Goal: Information Seeking & Learning: Learn about a topic

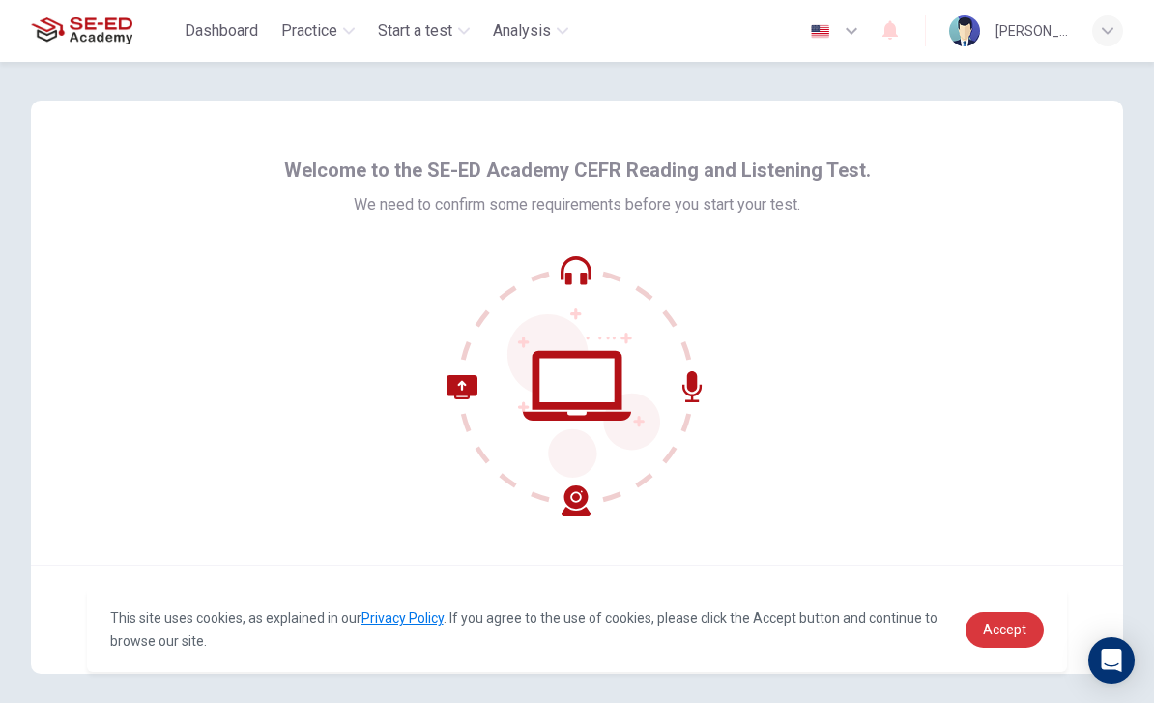
click at [1013, 630] on span "Accept" at bounding box center [1005, 629] width 44 height 15
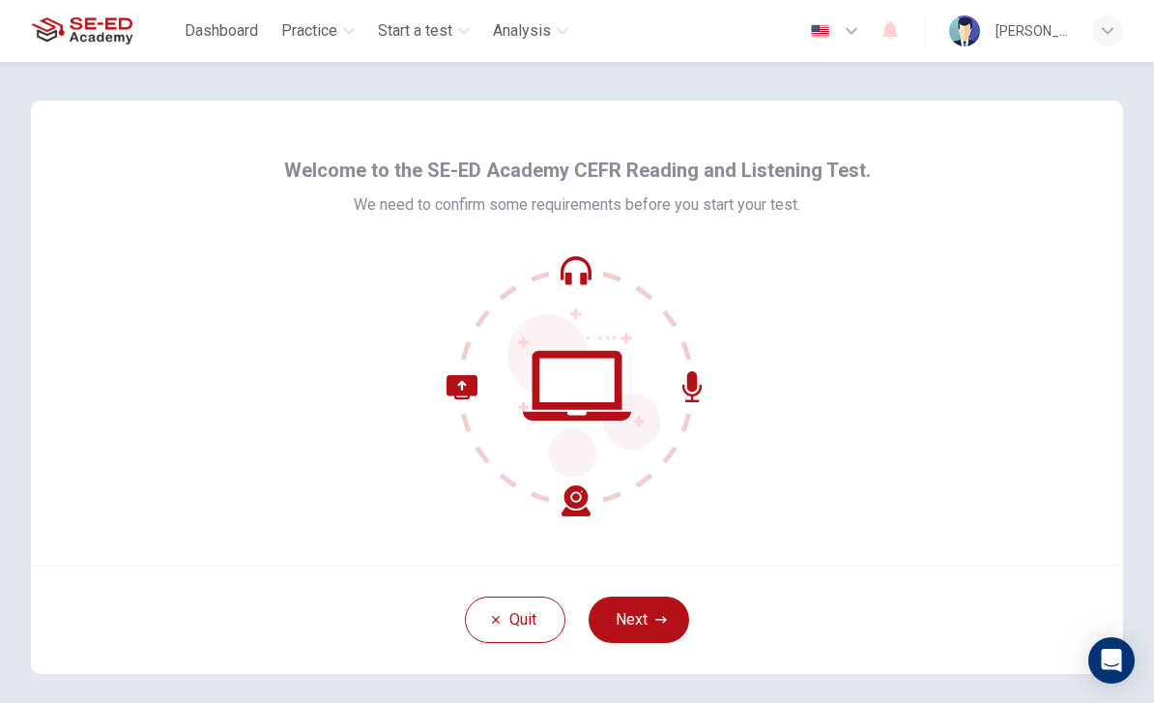
click at [322, 23] on span "Practice" at bounding box center [309, 30] width 56 height 23
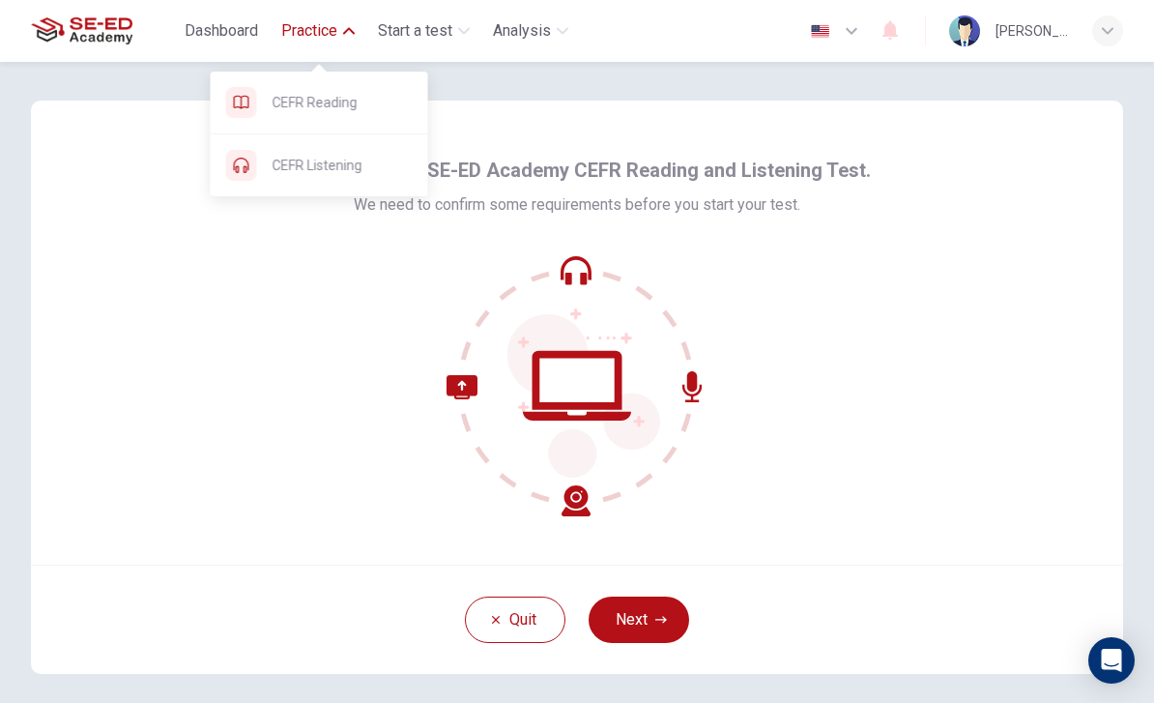
click at [336, 21] on span "Practice" at bounding box center [309, 30] width 56 height 23
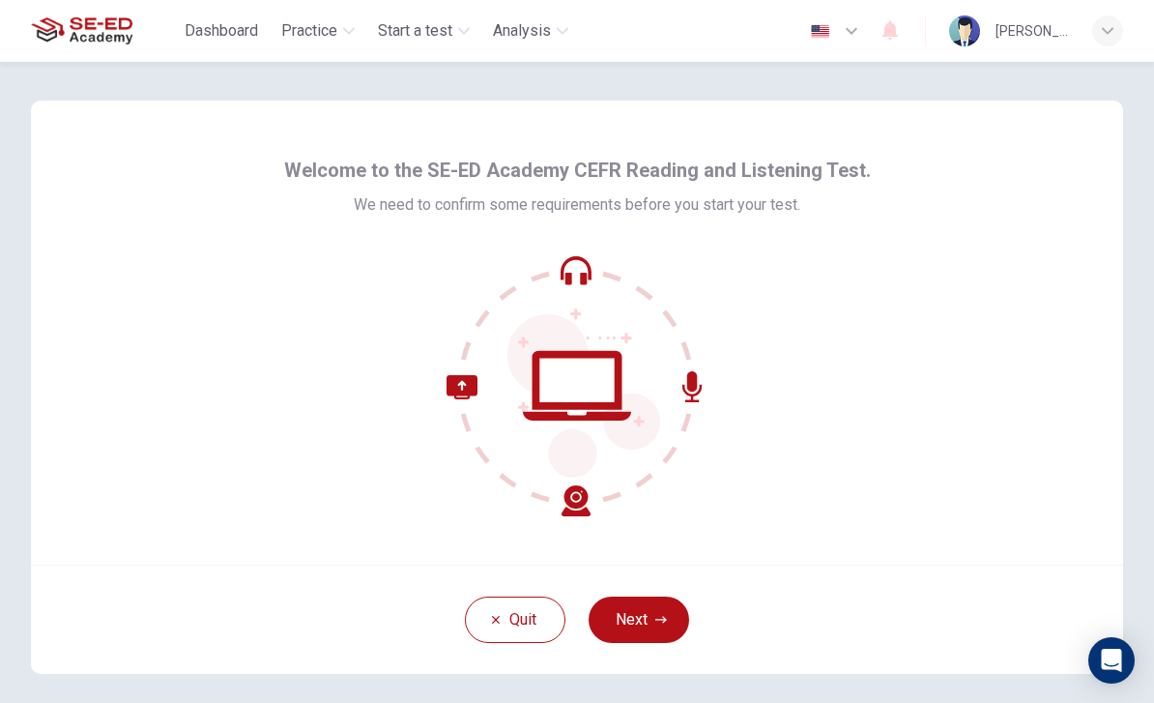
click at [4, 357] on div "Welcome to the SE-ED Academy CEFR Reading and Listening Test. We need to confir…" at bounding box center [577, 384] width 1154 height 644
click at [662, 616] on icon "button" at bounding box center [662, 620] width 12 height 12
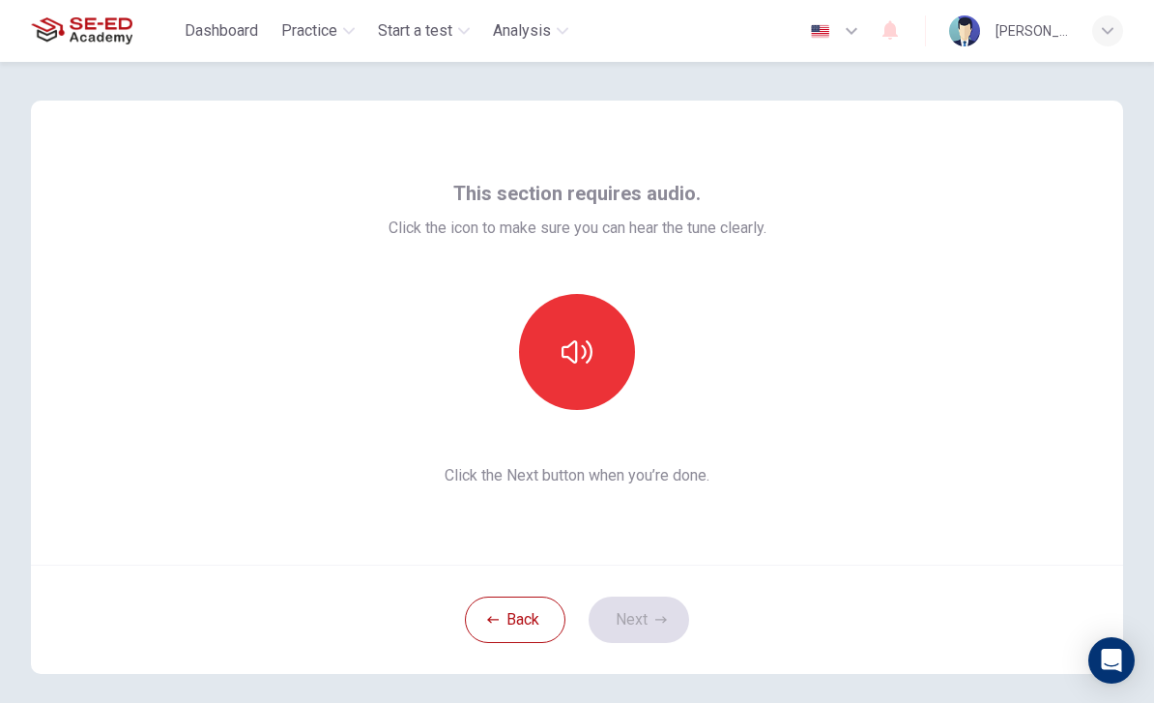
click at [570, 349] on icon "button" at bounding box center [577, 351] width 31 height 31
click at [671, 619] on button "Next" at bounding box center [639, 620] width 101 height 46
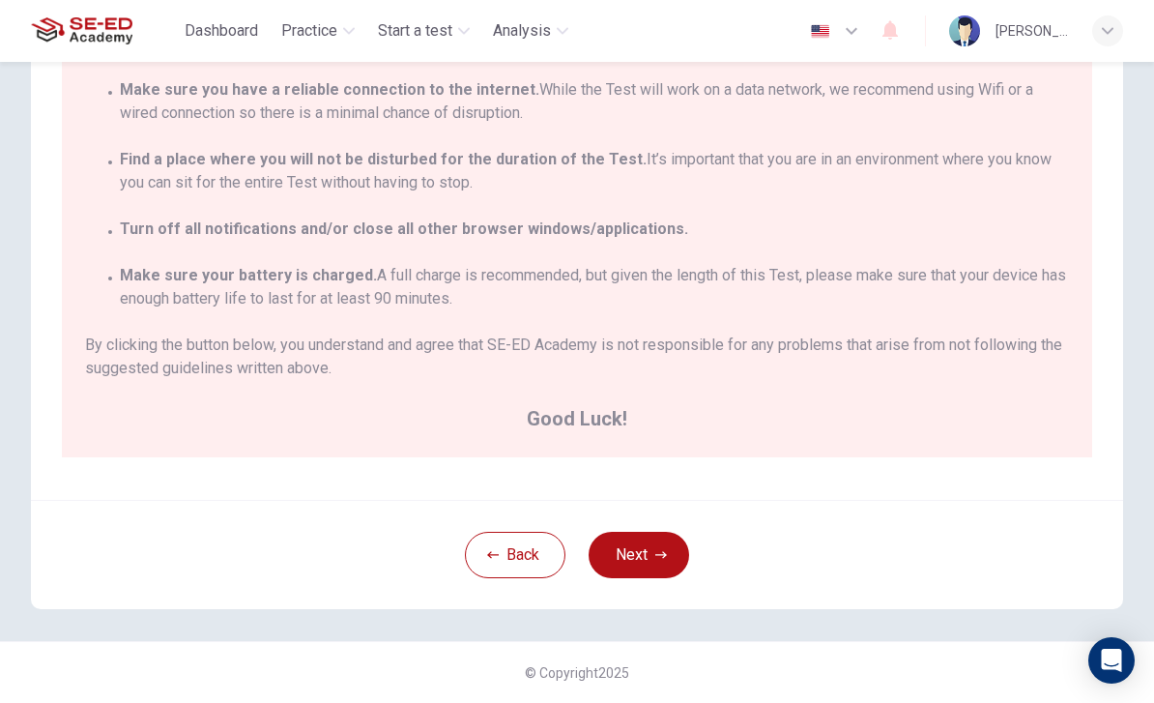
scroll to position [311, 0]
click at [670, 555] on button "Next" at bounding box center [639, 555] width 101 height 46
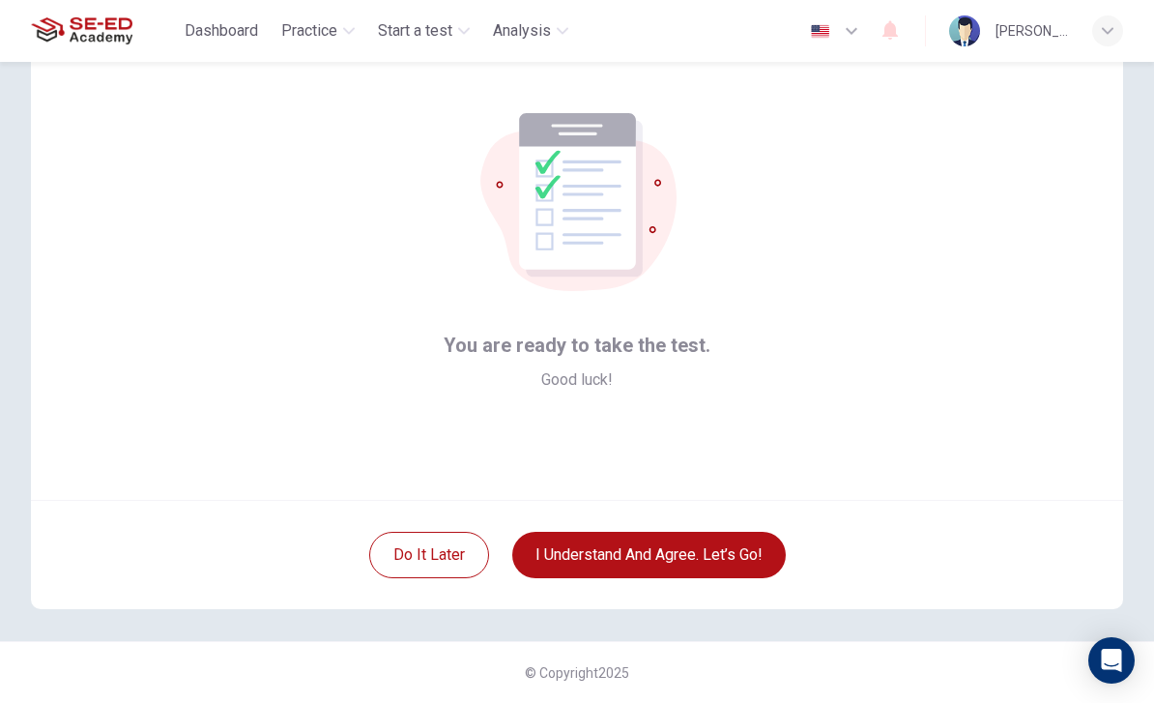
click at [728, 552] on button "I understand and agree. Let’s go!" at bounding box center [649, 555] width 274 height 46
click at [728, 551] on button "I understand and agree. Let’s go!" at bounding box center [649, 555] width 274 height 46
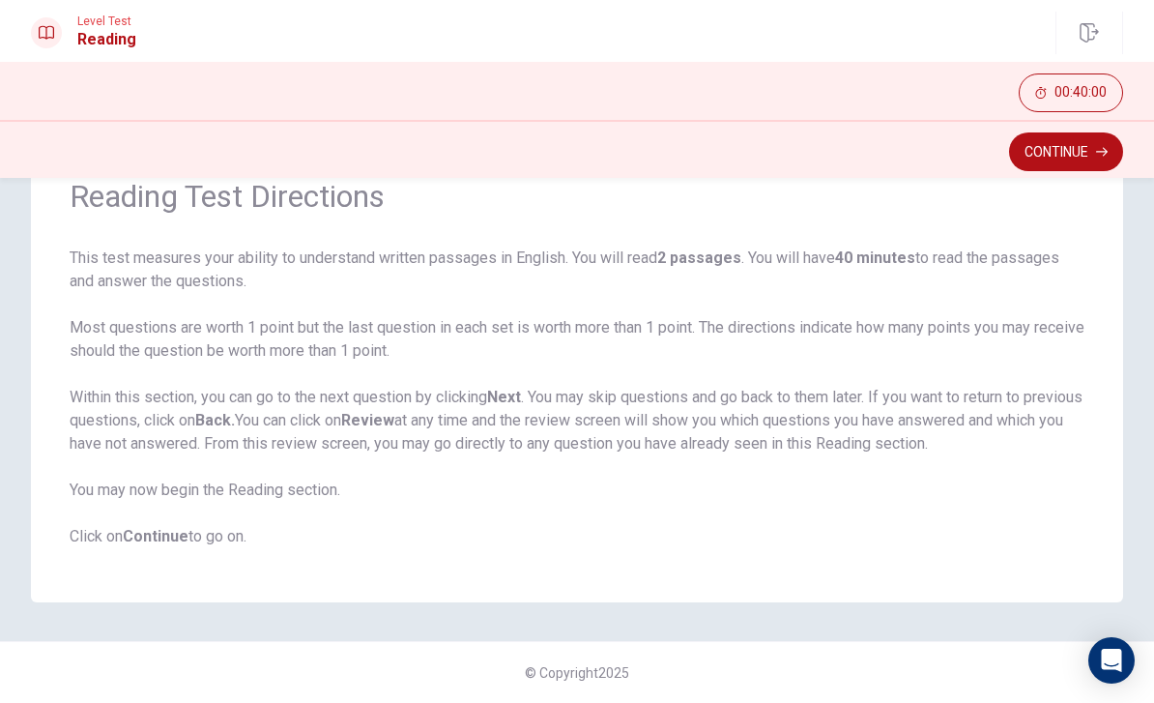
scroll to position [94, 0]
click at [1100, 151] on icon "button" at bounding box center [1102, 152] width 12 height 12
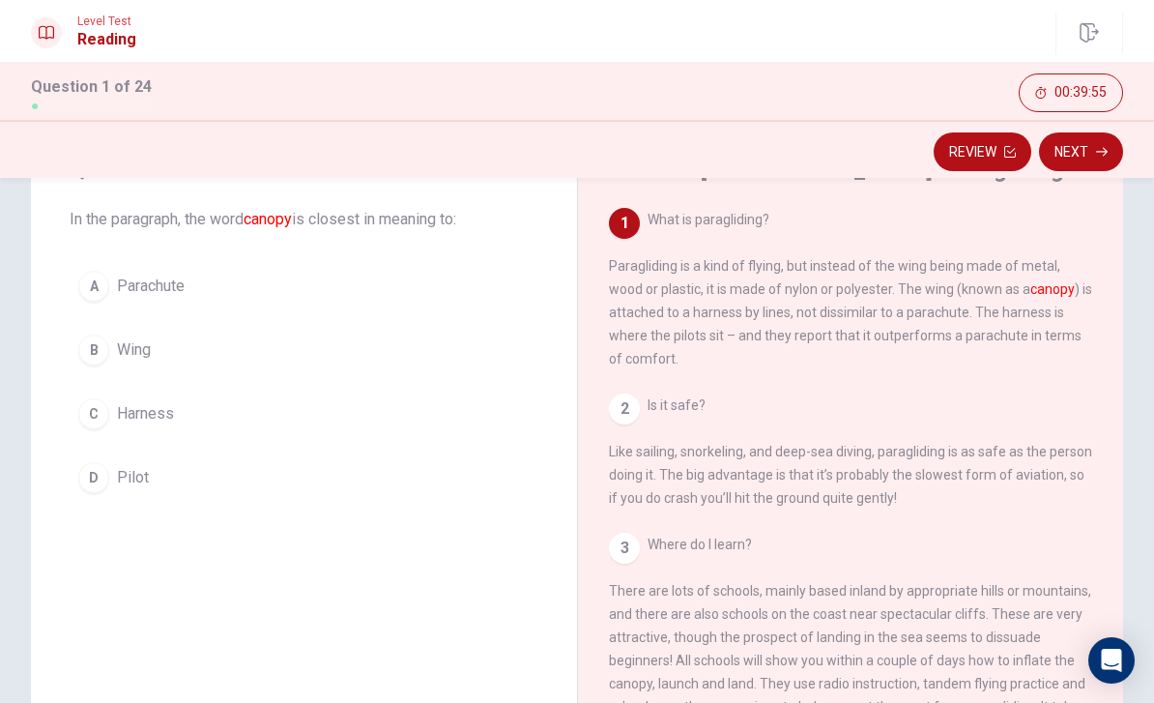
scroll to position [0, 0]
click at [98, 356] on div "B" at bounding box center [93, 350] width 31 height 31
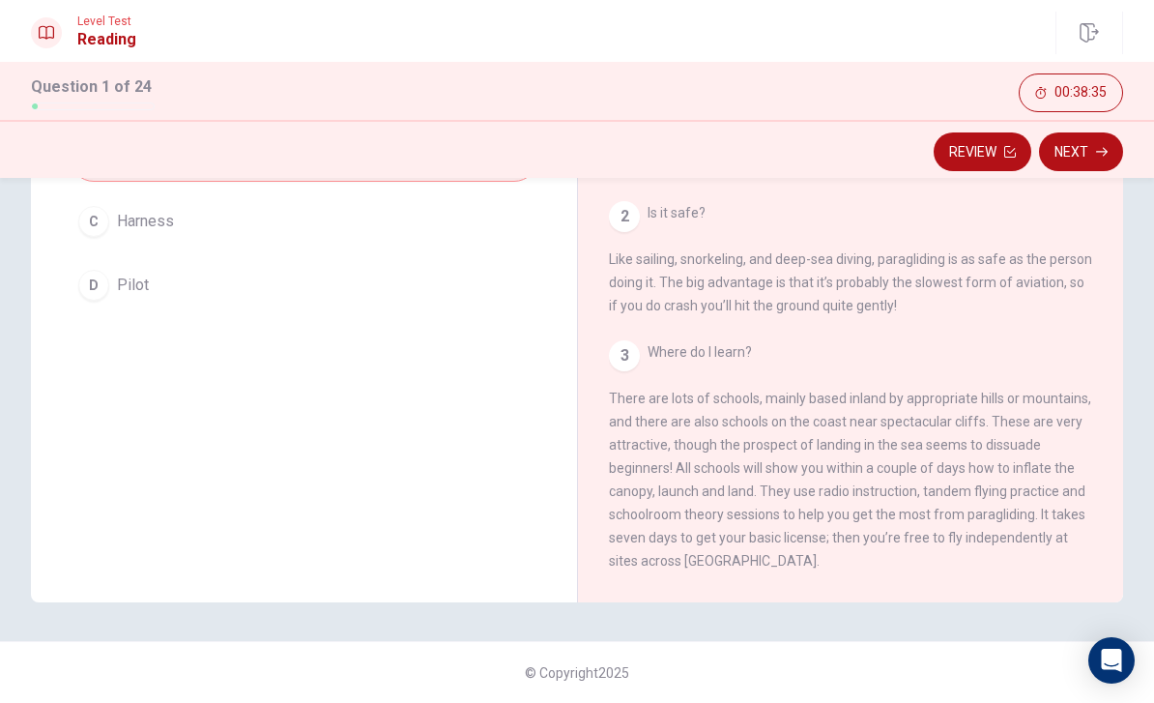
click at [1091, 160] on button "Next" at bounding box center [1081, 151] width 84 height 39
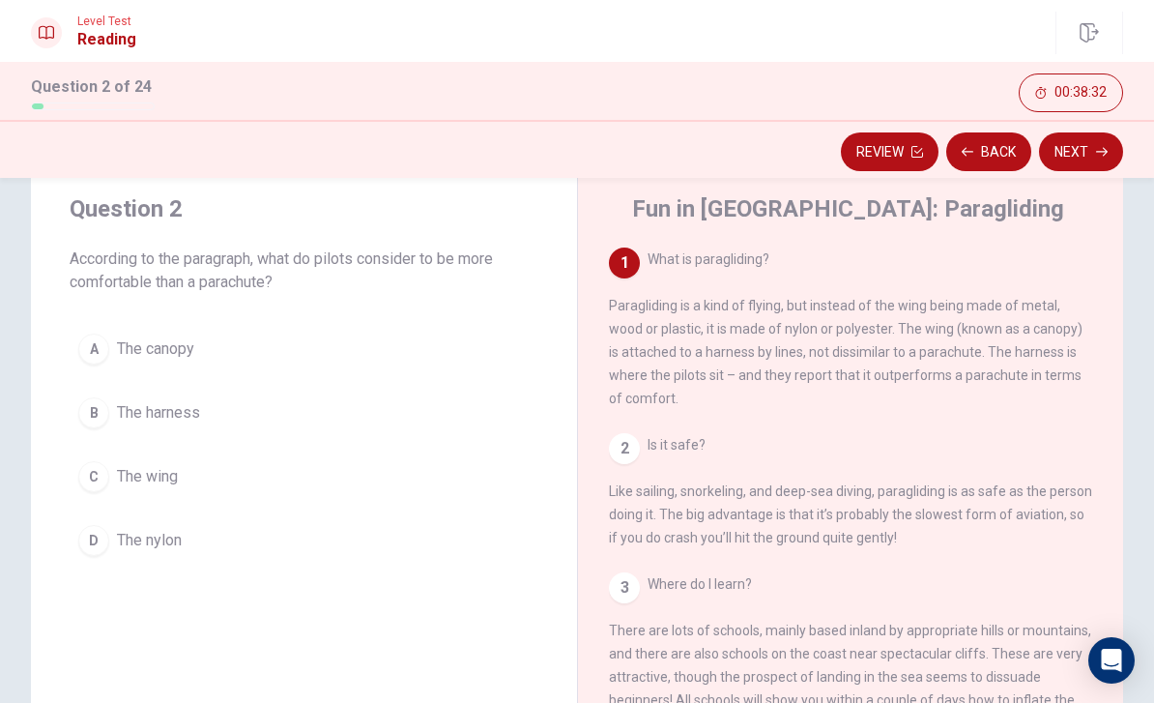
scroll to position [46, 0]
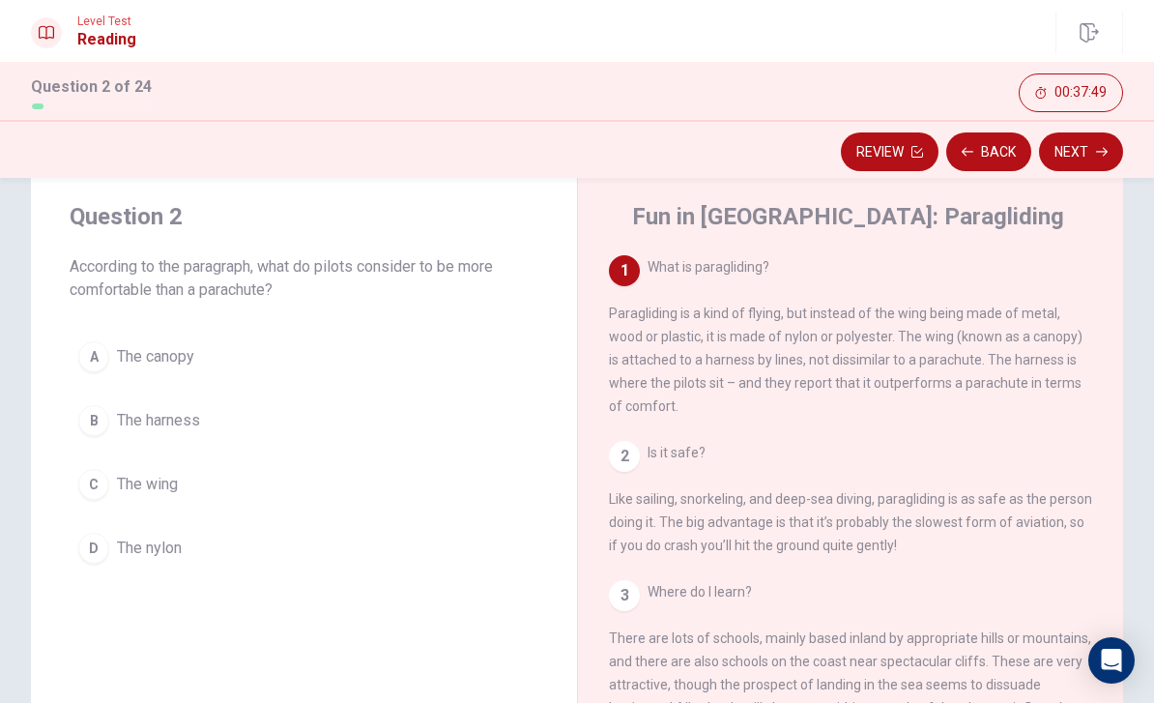
click at [92, 422] on div "B" at bounding box center [93, 420] width 31 height 31
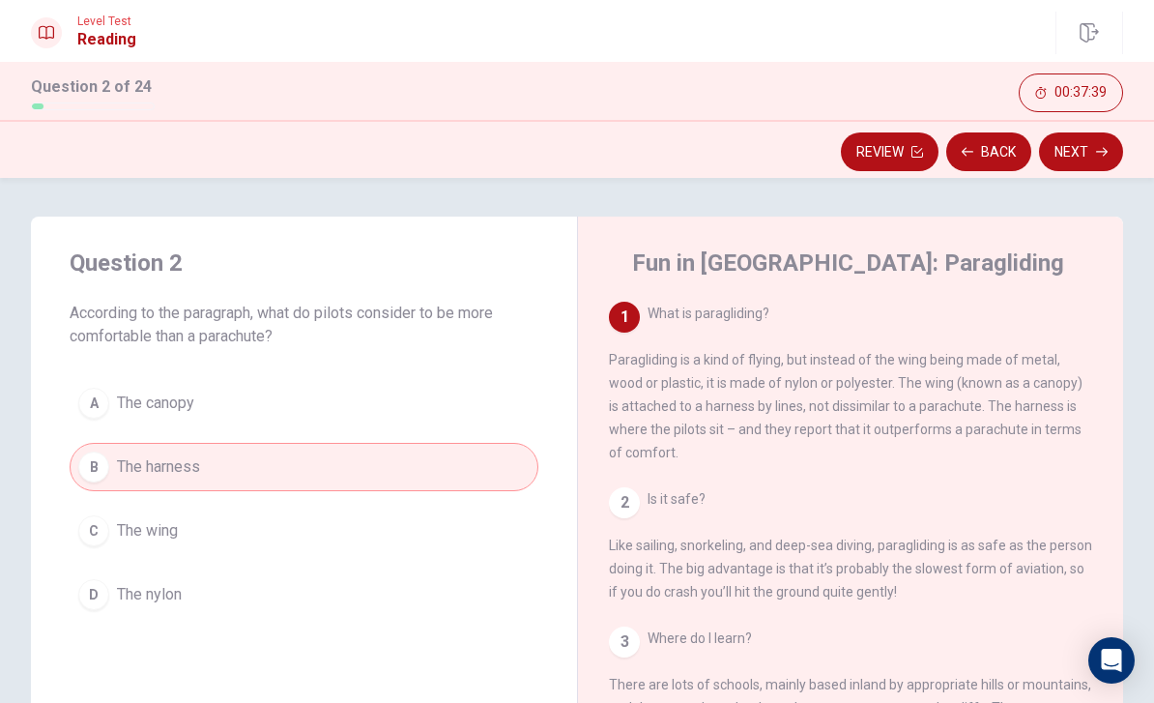
scroll to position [0, 0]
click at [1095, 157] on button "Next" at bounding box center [1081, 151] width 84 height 39
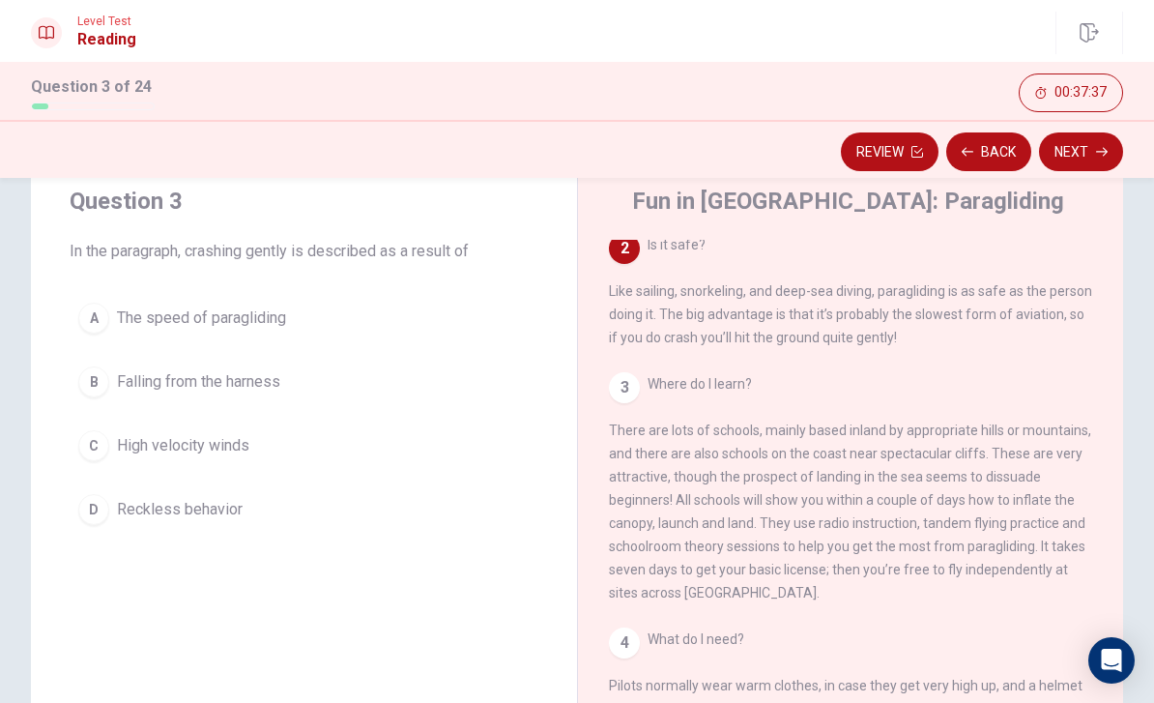
scroll to position [62, 0]
click at [103, 319] on div "A" at bounding box center [93, 318] width 31 height 31
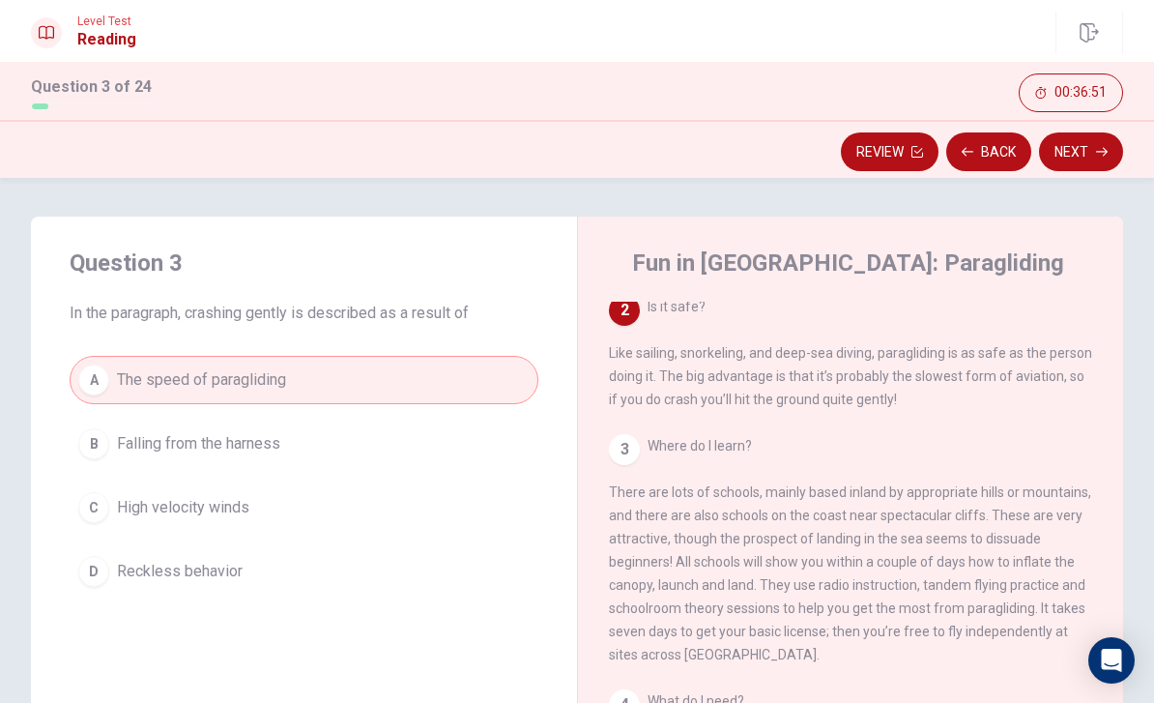
scroll to position [0, 0]
click at [1086, 156] on button "Next" at bounding box center [1081, 151] width 84 height 39
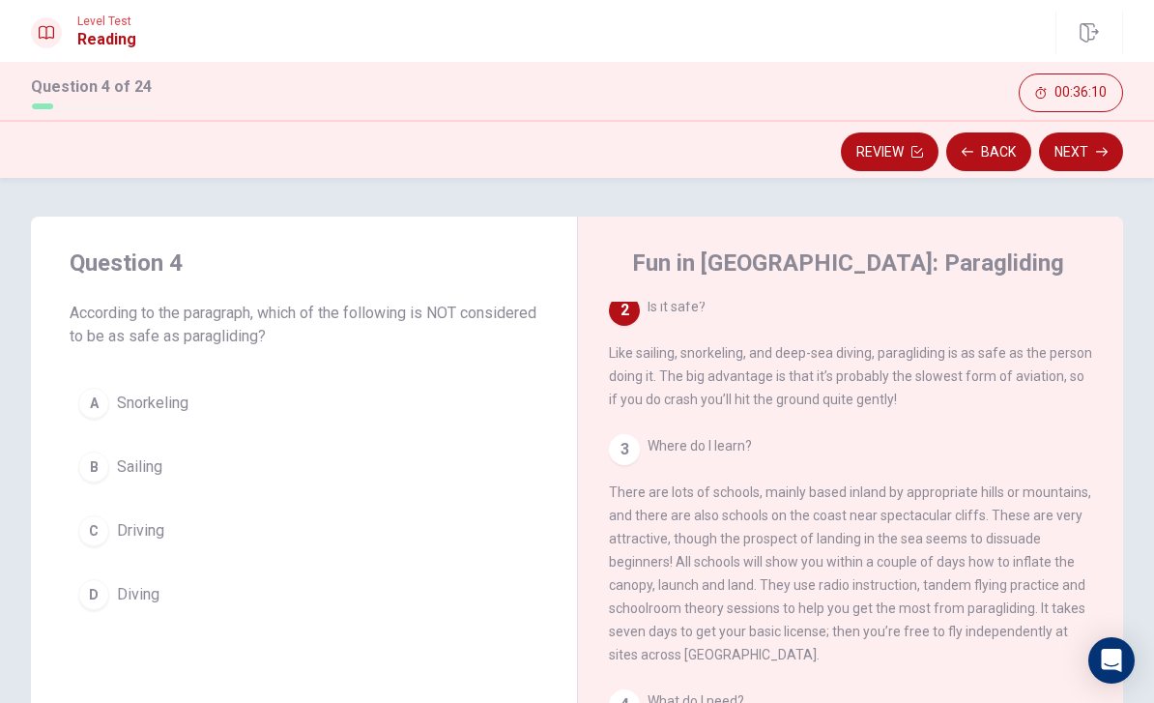
click at [91, 529] on div "C" at bounding box center [93, 530] width 31 height 31
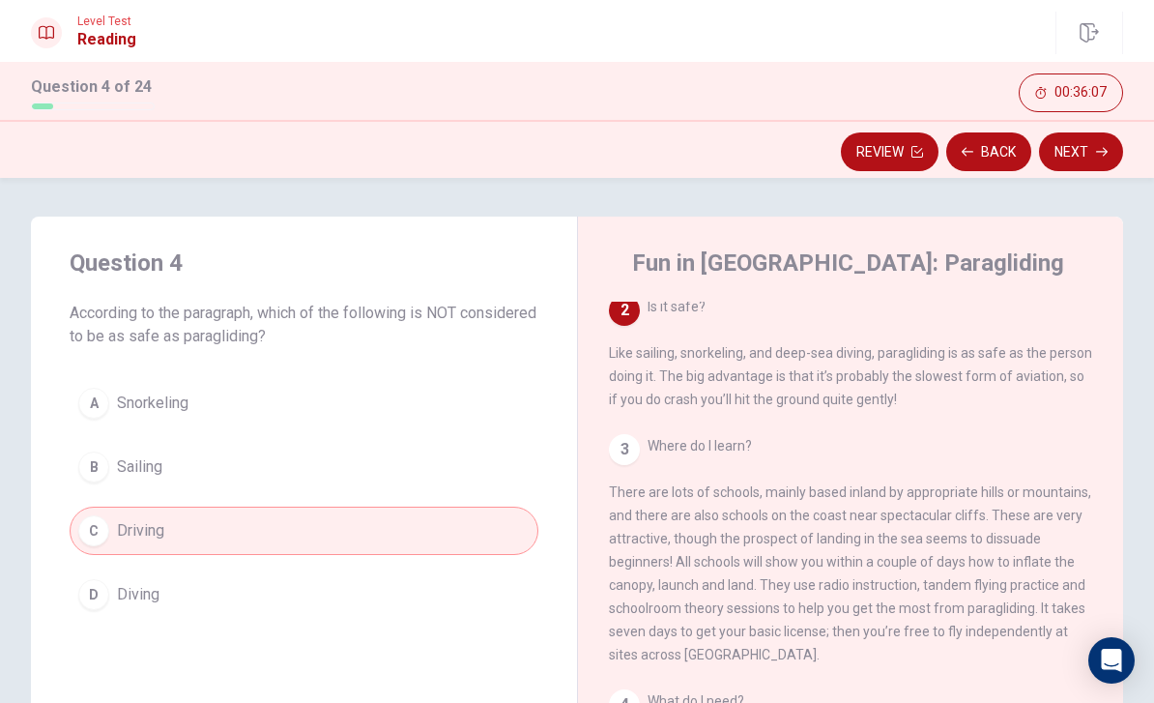
click at [1096, 159] on button "Next" at bounding box center [1081, 151] width 84 height 39
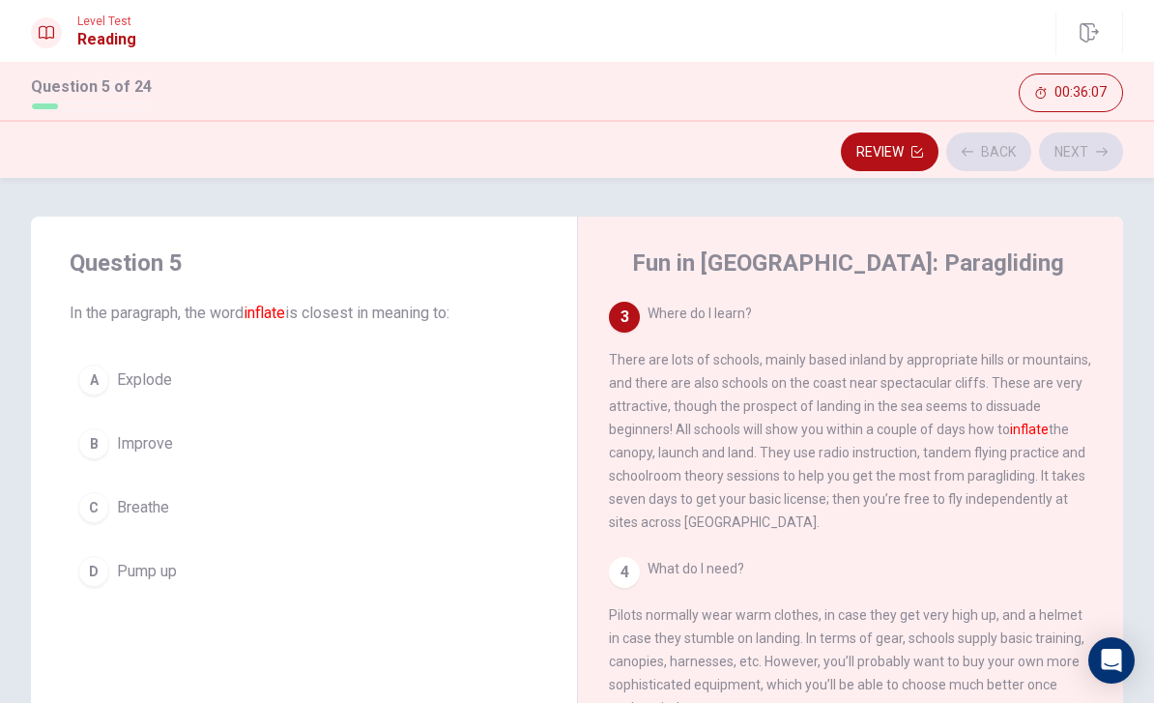
scroll to position [336, 0]
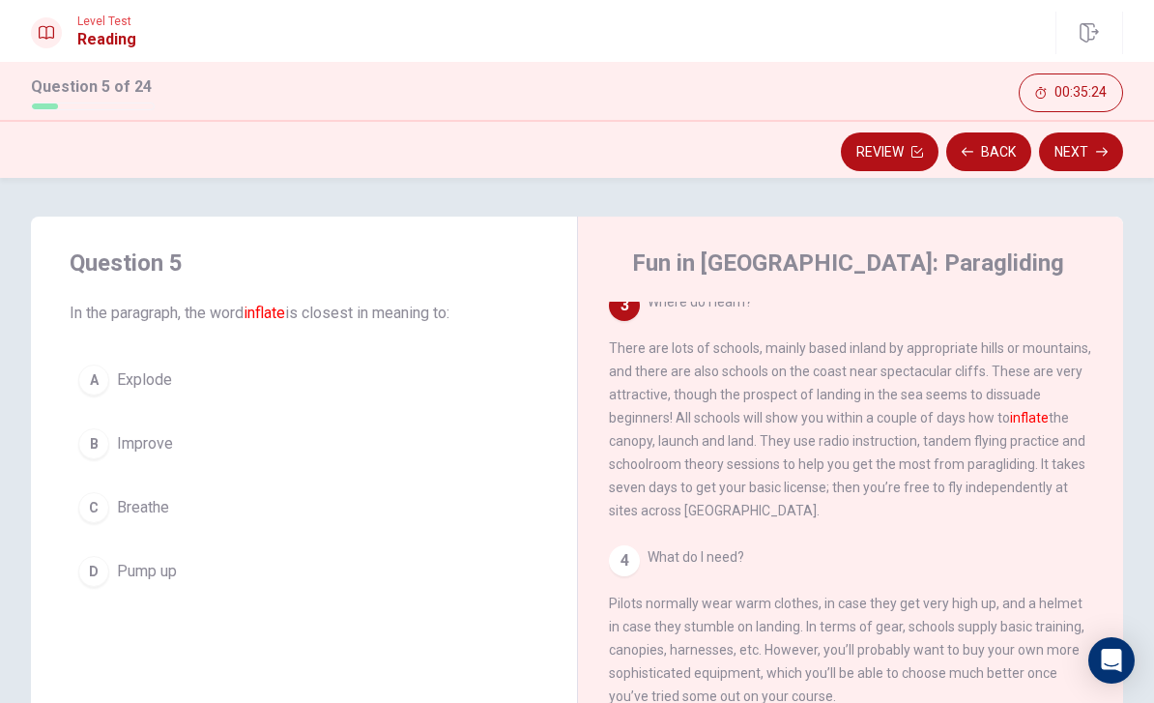
click at [106, 568] on div "D" at bounding box center [93, 571] width 31 height 31
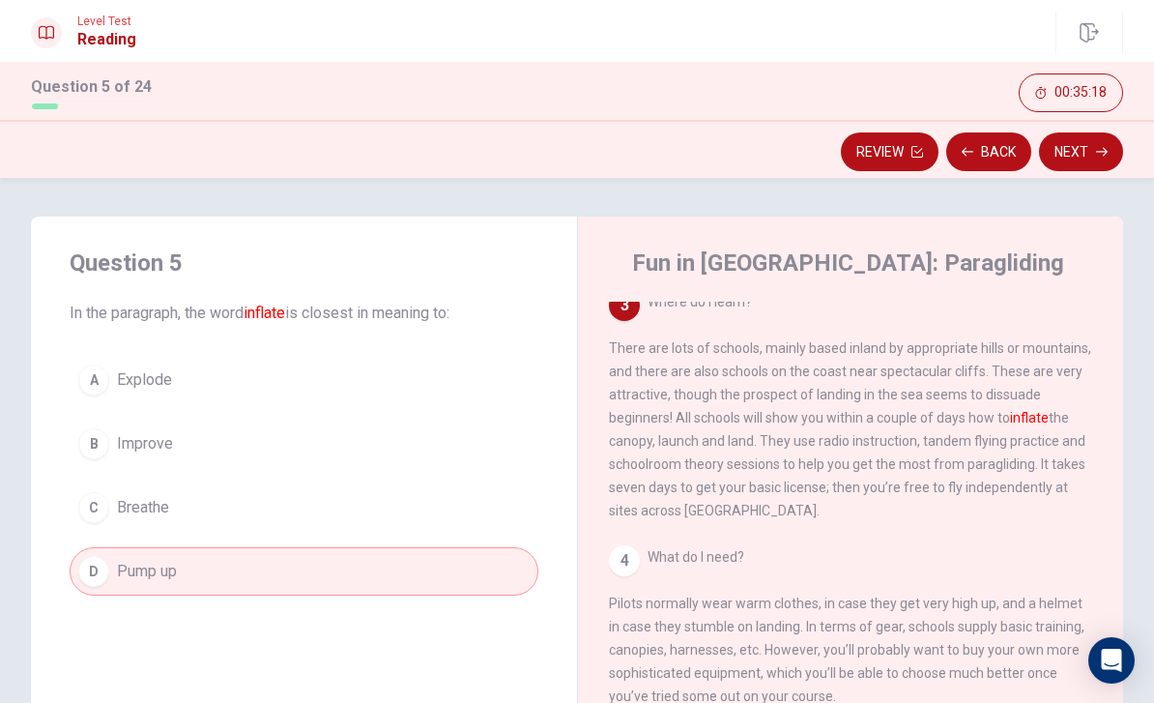
click at [1083, 159] on button "Next" at bounding box center [1081, 151] width 84 height 39
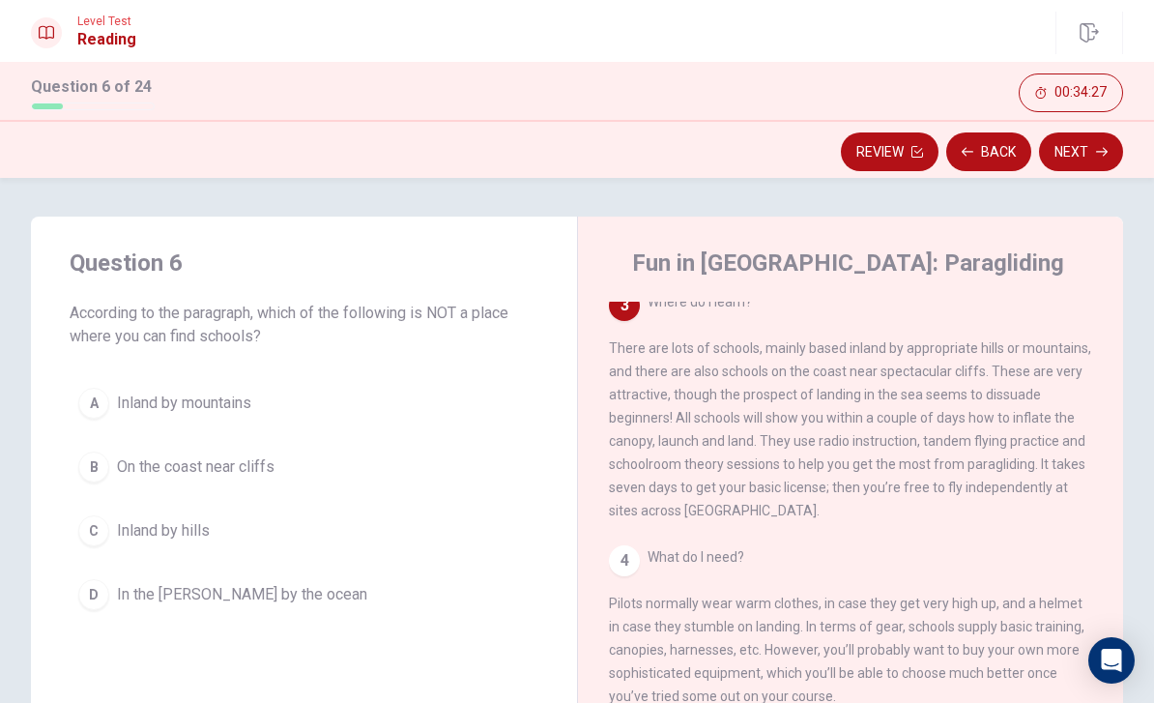
click at [103, 595] on div "D" at bounding box center [93, 594] width 31 height 31
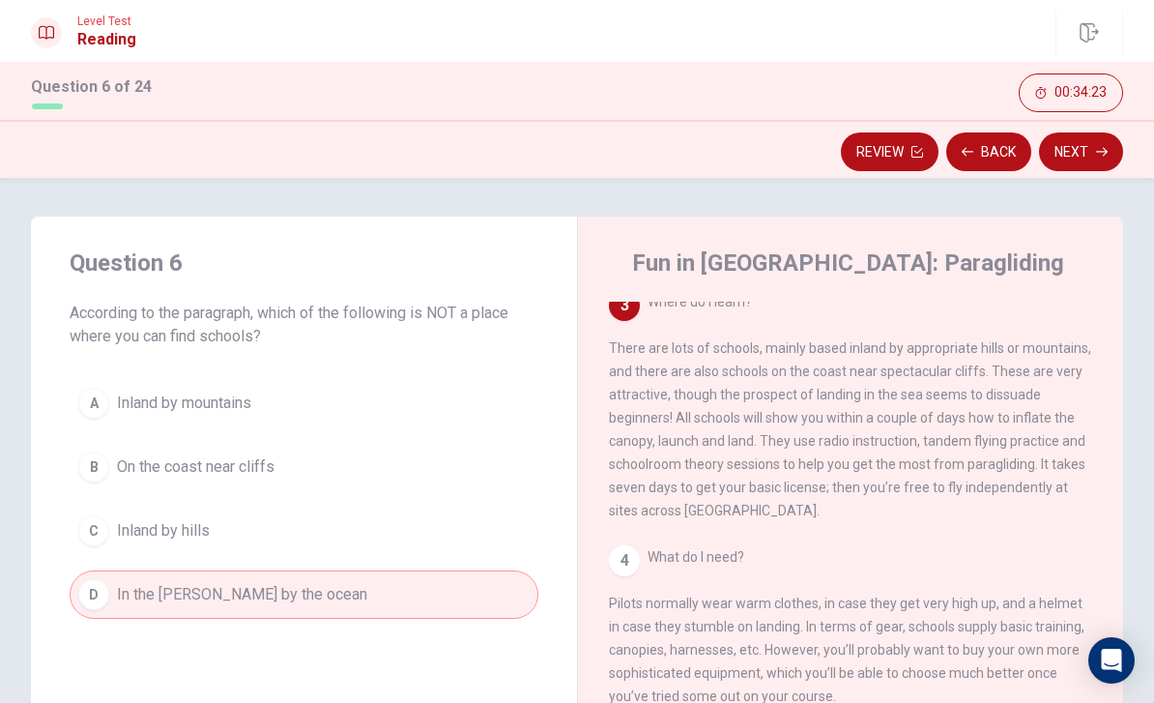
click at [1104, 149] on icon "button" at bounding box center [1102, 152] width 12 height 9
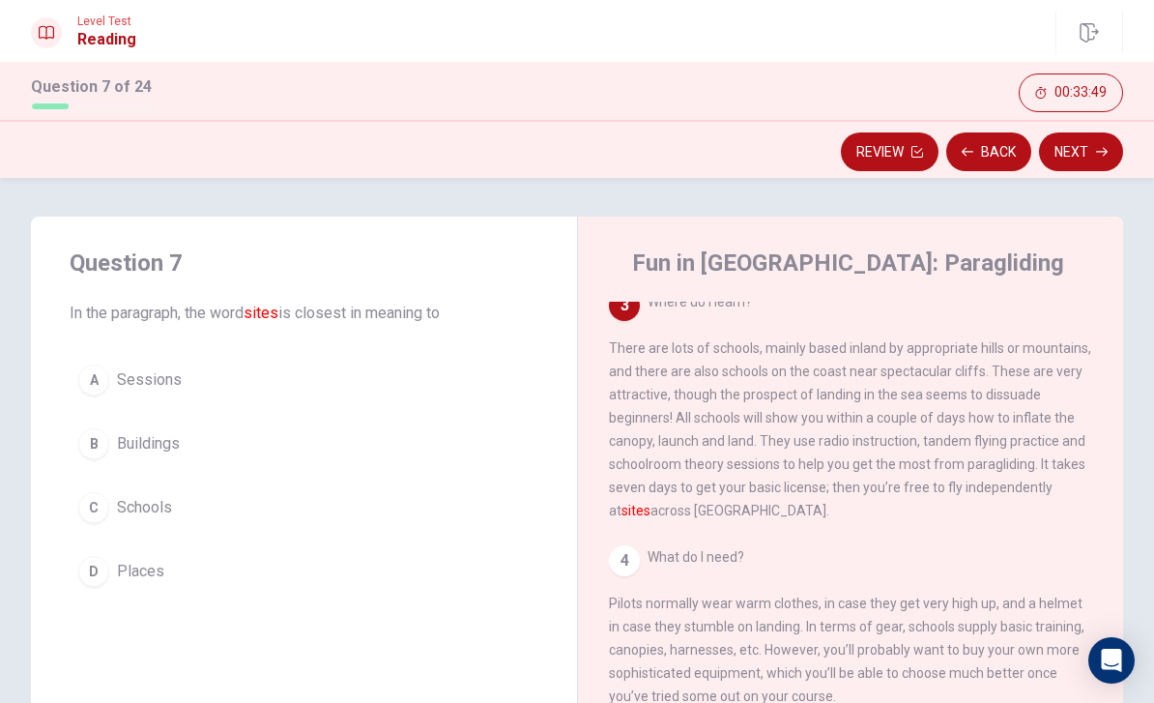
click at [103, 572] on div "D" at bounding box center [93, 571] width 31 height 31
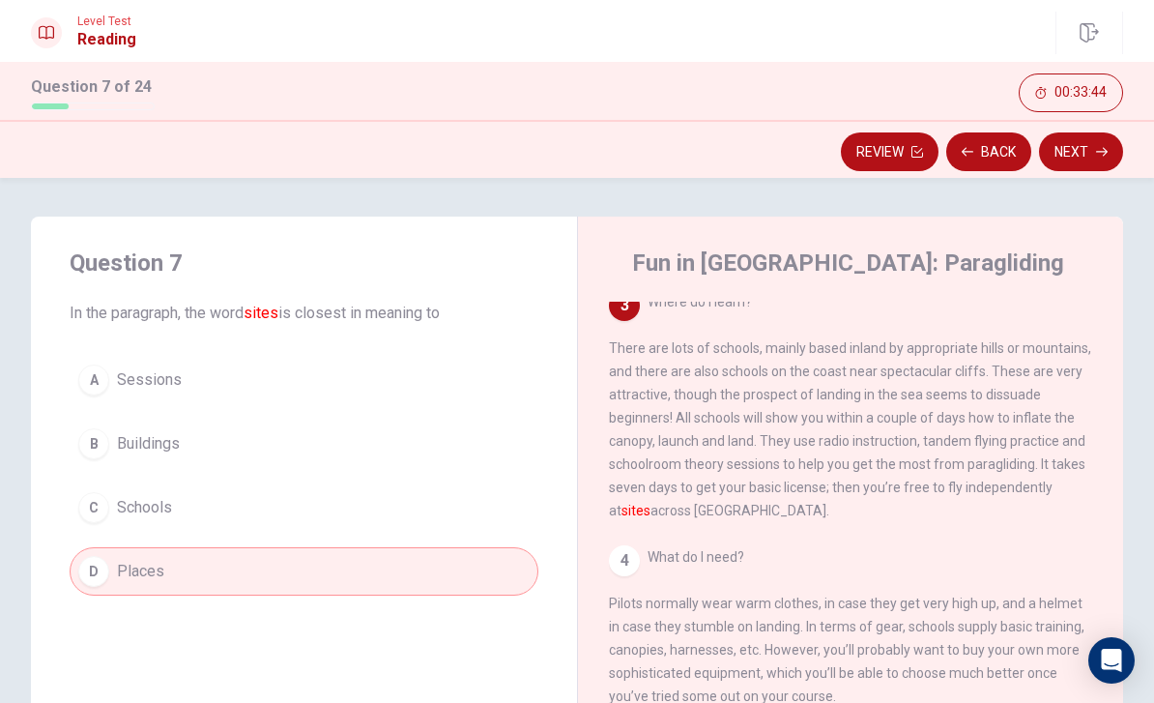
click at [1088, 160] on button "Next" at bounding box center [1081, 151] width 84 height 39
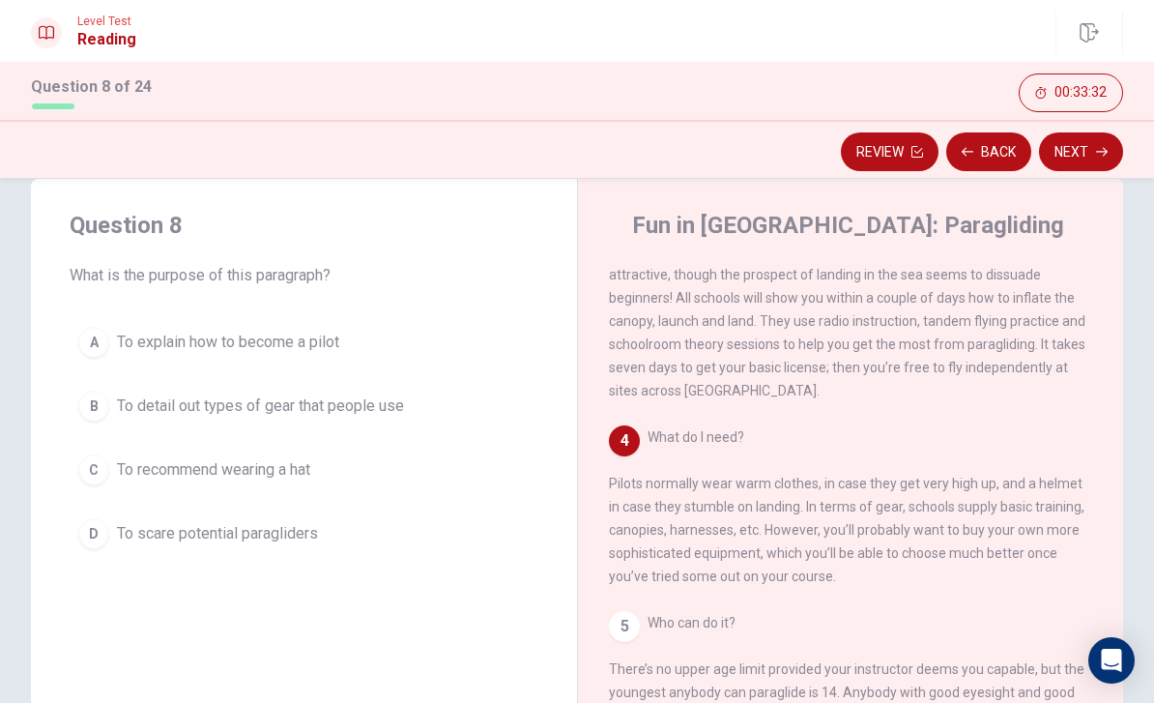
scroll to position [39, 0]
click at [97, 401] on div "B" at bounding box center [93, 405] width 31 height 31
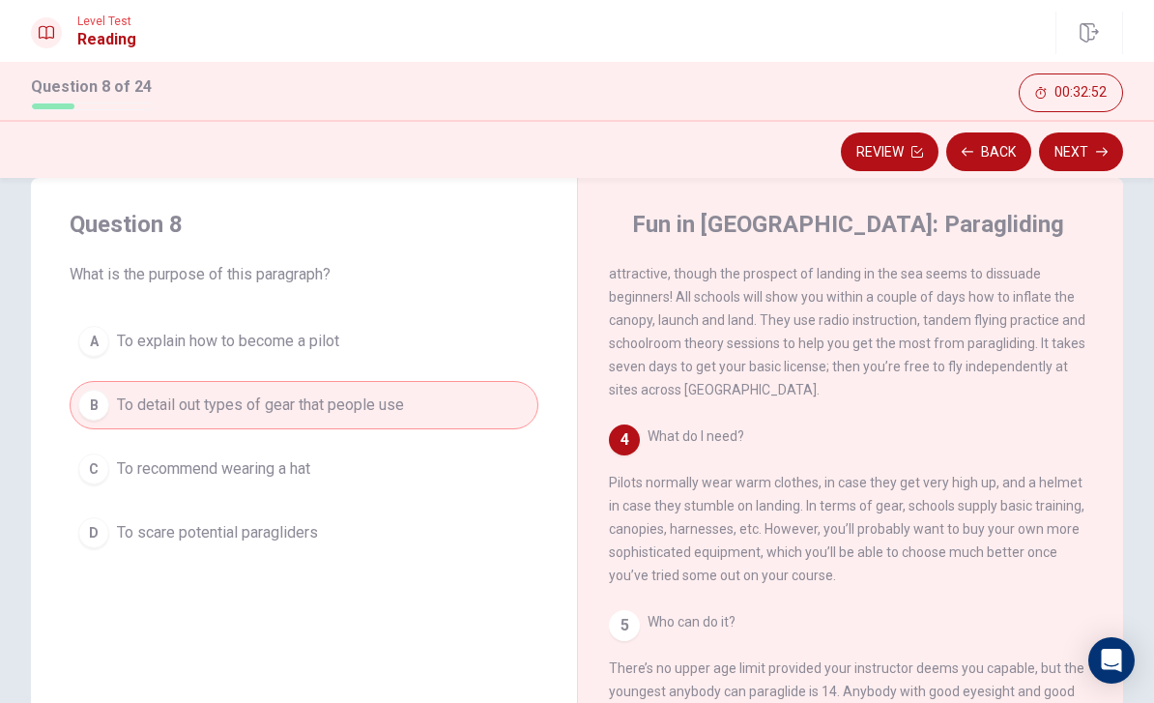
click at [1094, 156] on button "Next" at bounding box center [1081, 151] width 84 height 39
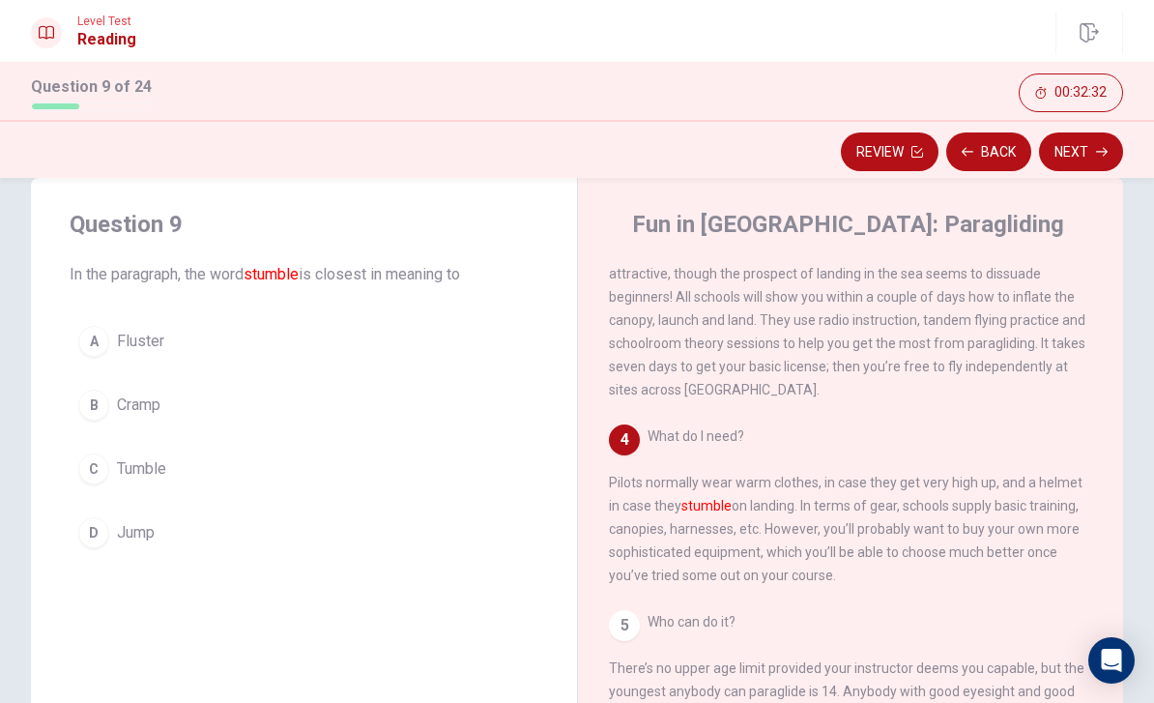
click at [102, 472] on div "C" at bounding box center [93, 468] width 31 height 31
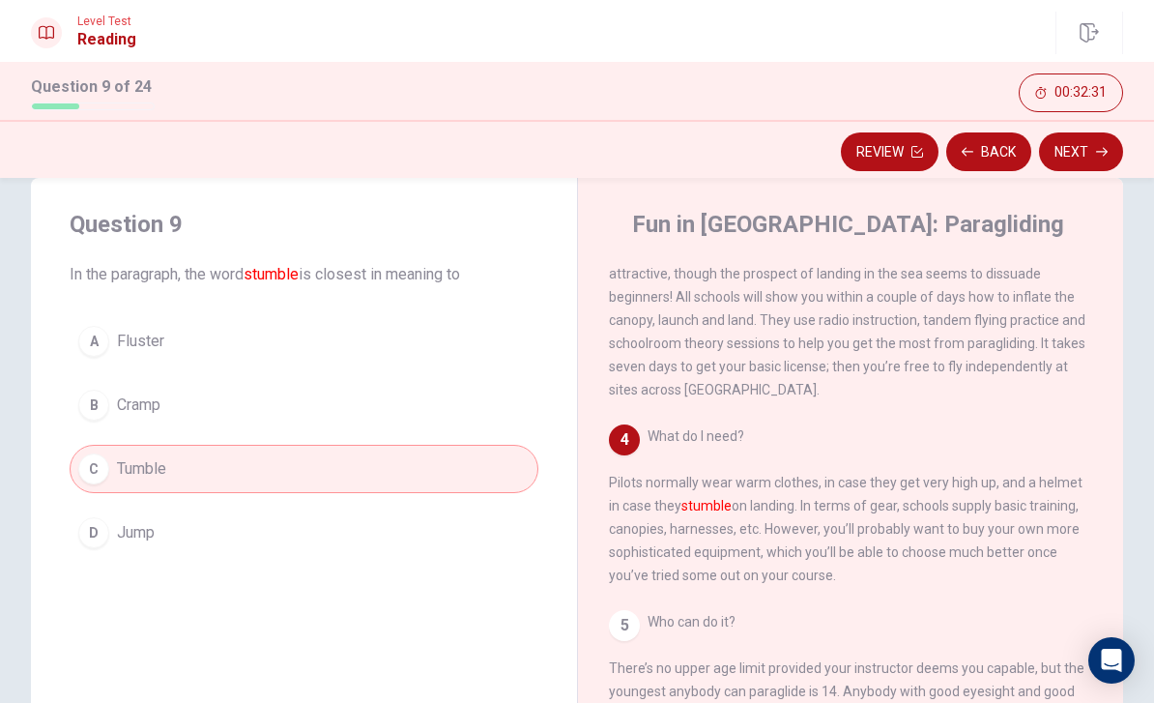
click at [1096, 150] on icon "button" at bounding box center [1102, 152] width 12 height 12
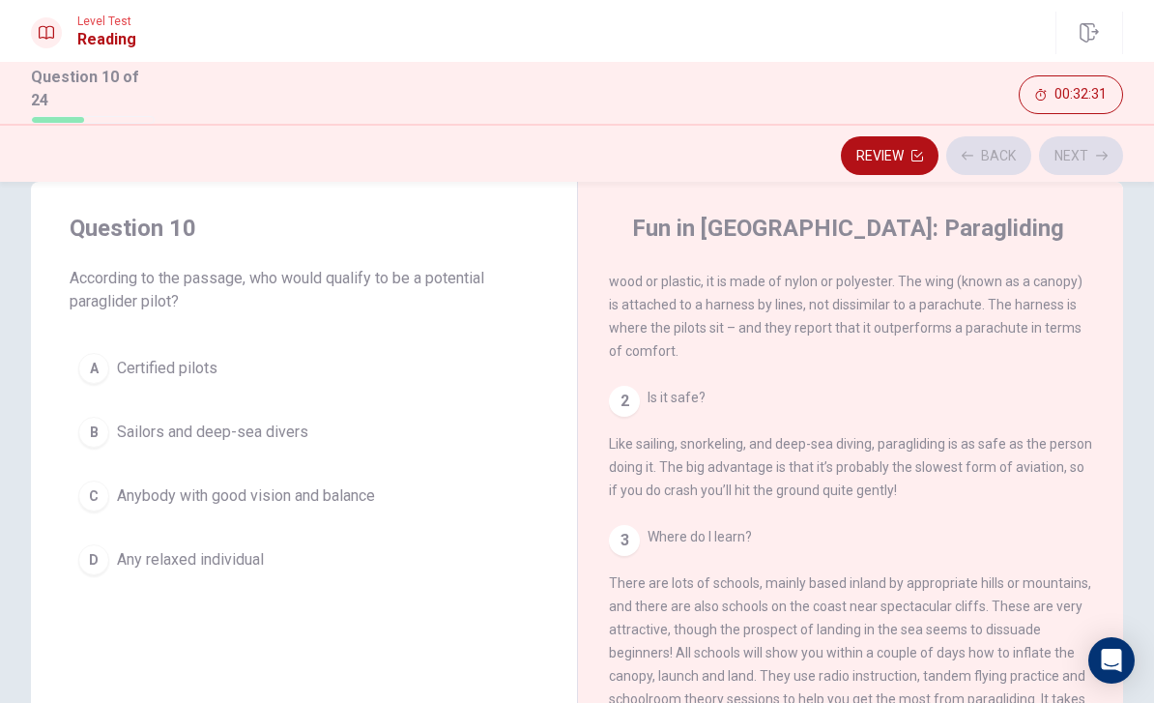
scroll to position [0, 0]
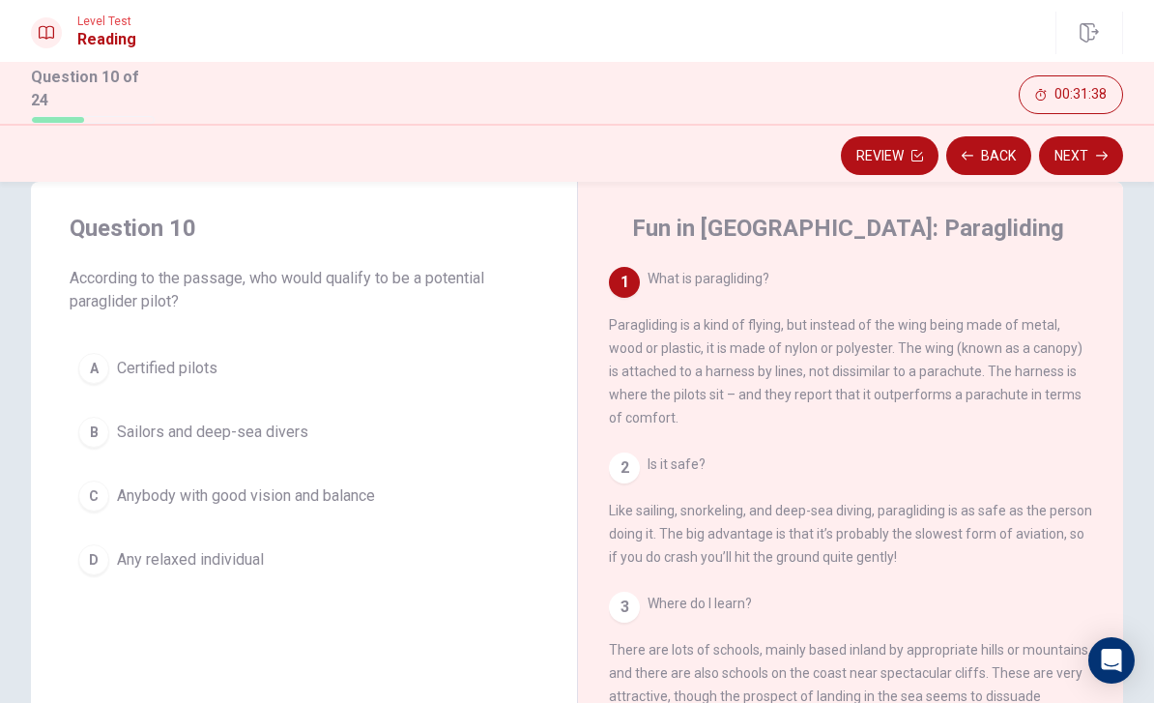
click at [108, 499] on button "C Anybody with good vision and balance" at bounding box center [304, 496] width 469 height 48
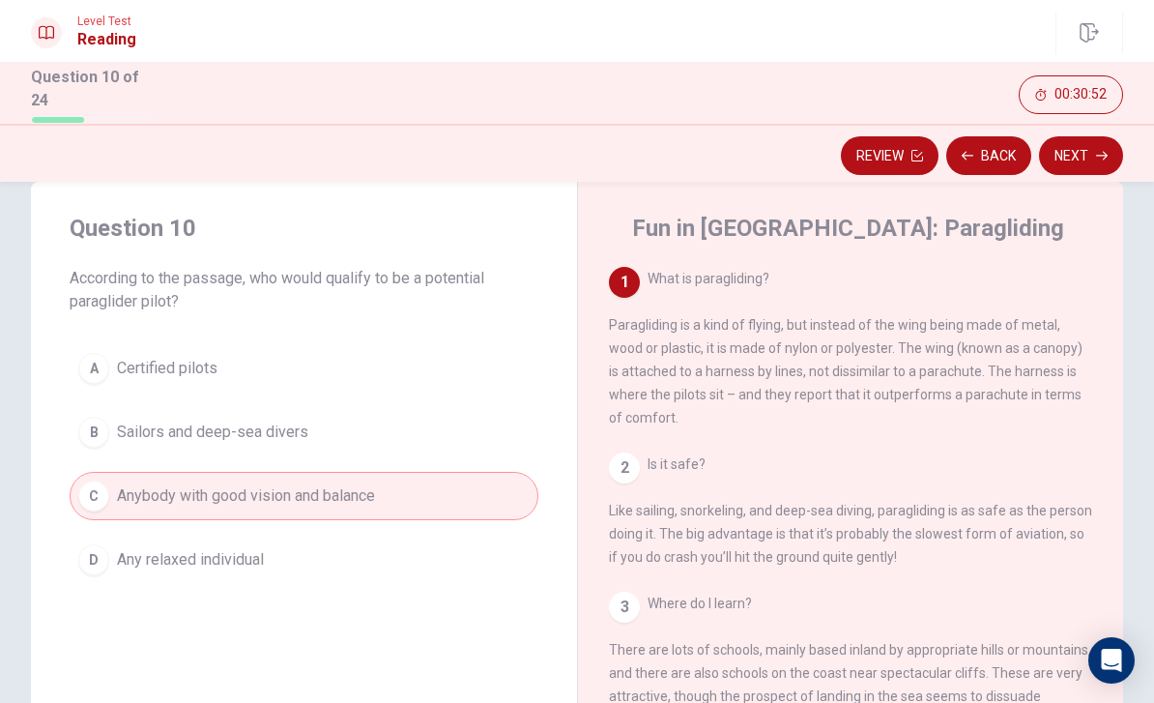
click at [1067, 165] on button "Next" at bounding box center [1081, 155] width 84 height 39
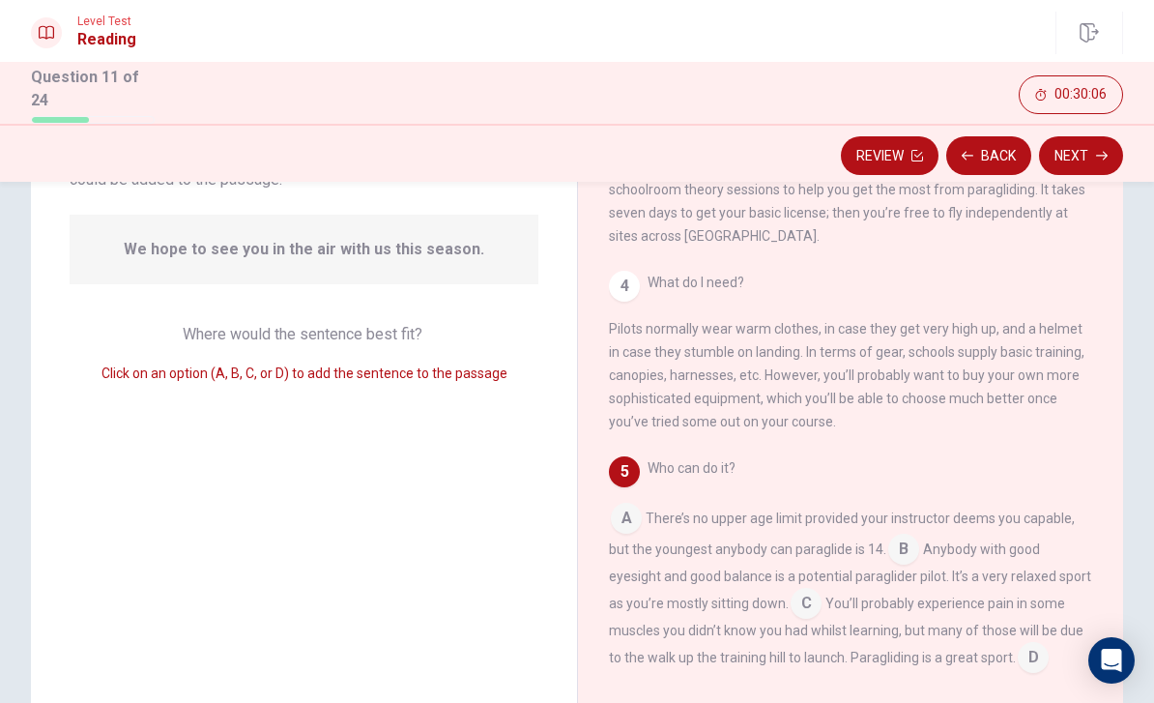
scroll to position [167, 0]
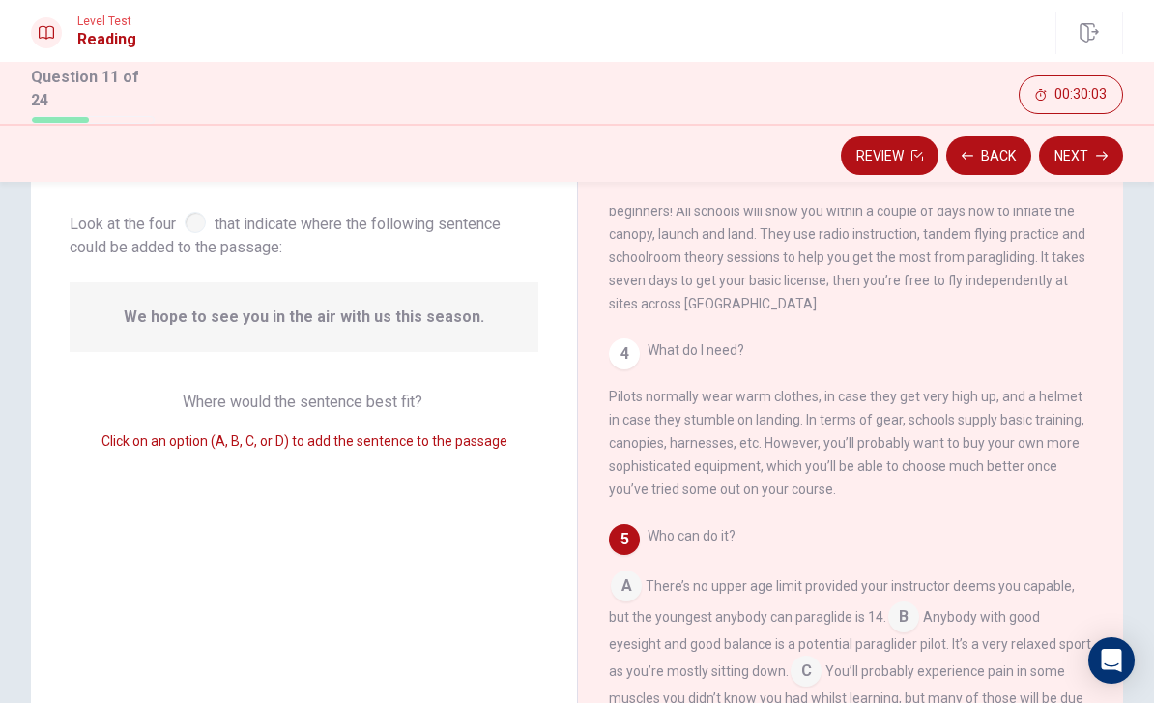
click at [1023, 588] on div "Who can do it? A There’s no upper age limit provided your instructor deems you …" at bounding box center [851, 632] width 484 height 217
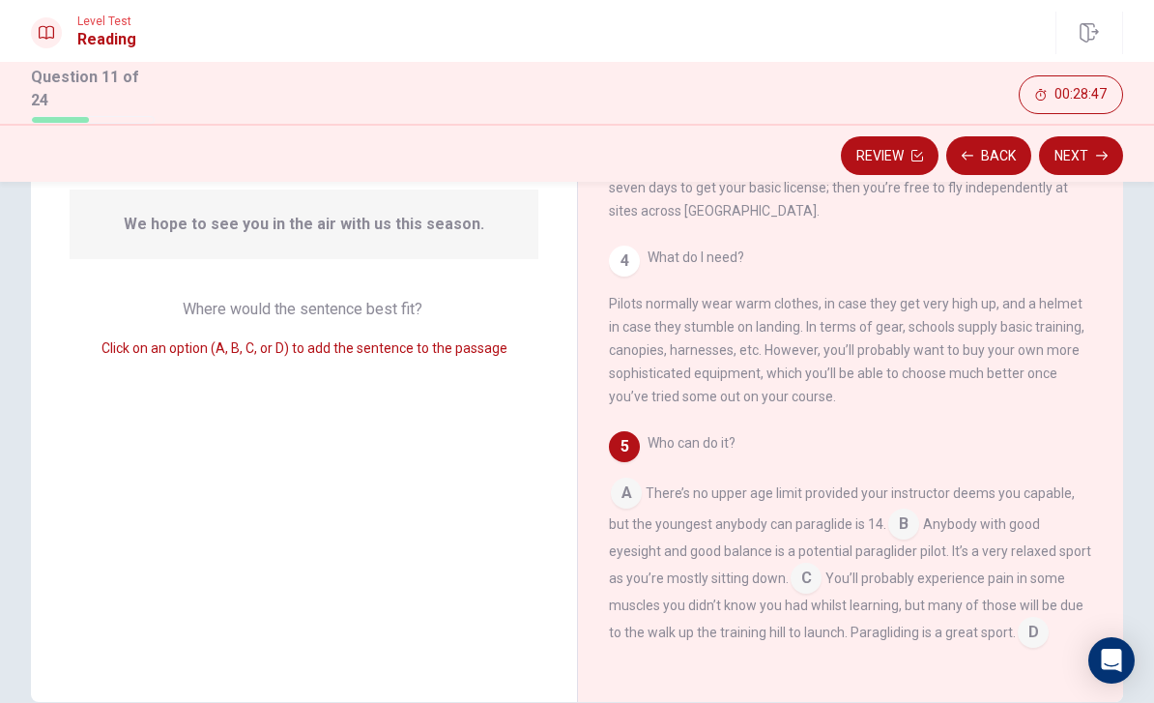
scroll to position [193, 0]
click at [806, 578] on input at bounding box center [806, 577] width 31 height 31
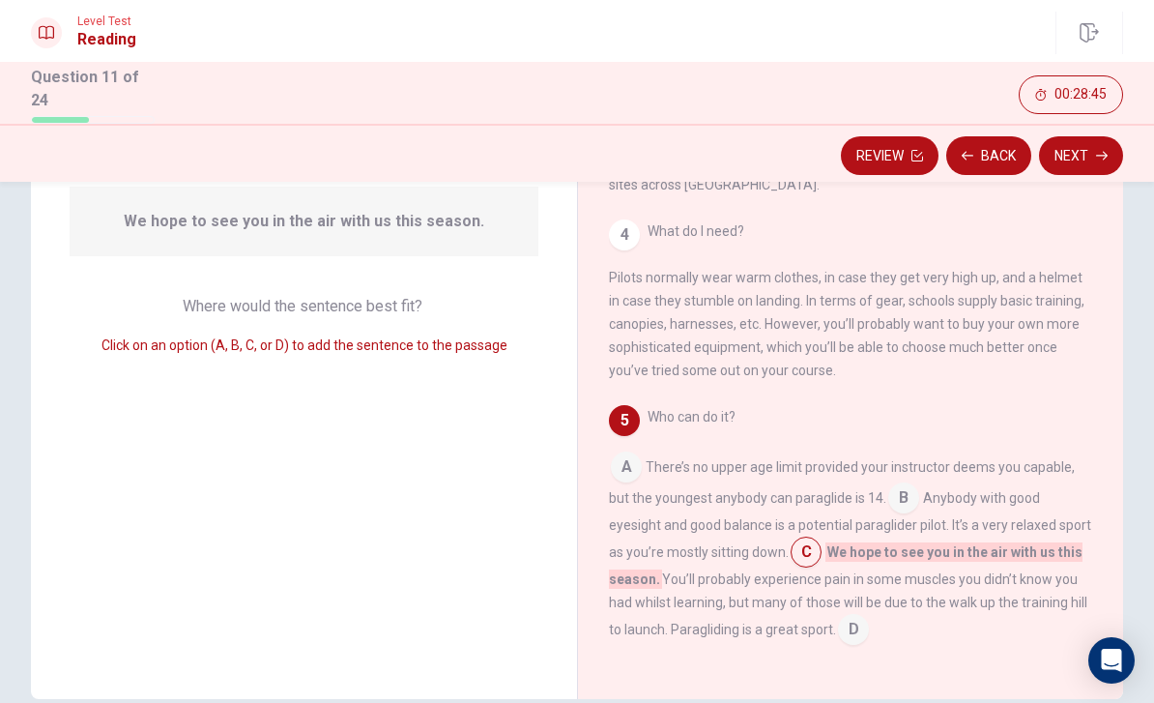
click at [1095, 149] on button "Next" at bounding box center [1081, 155] width 84 height 39
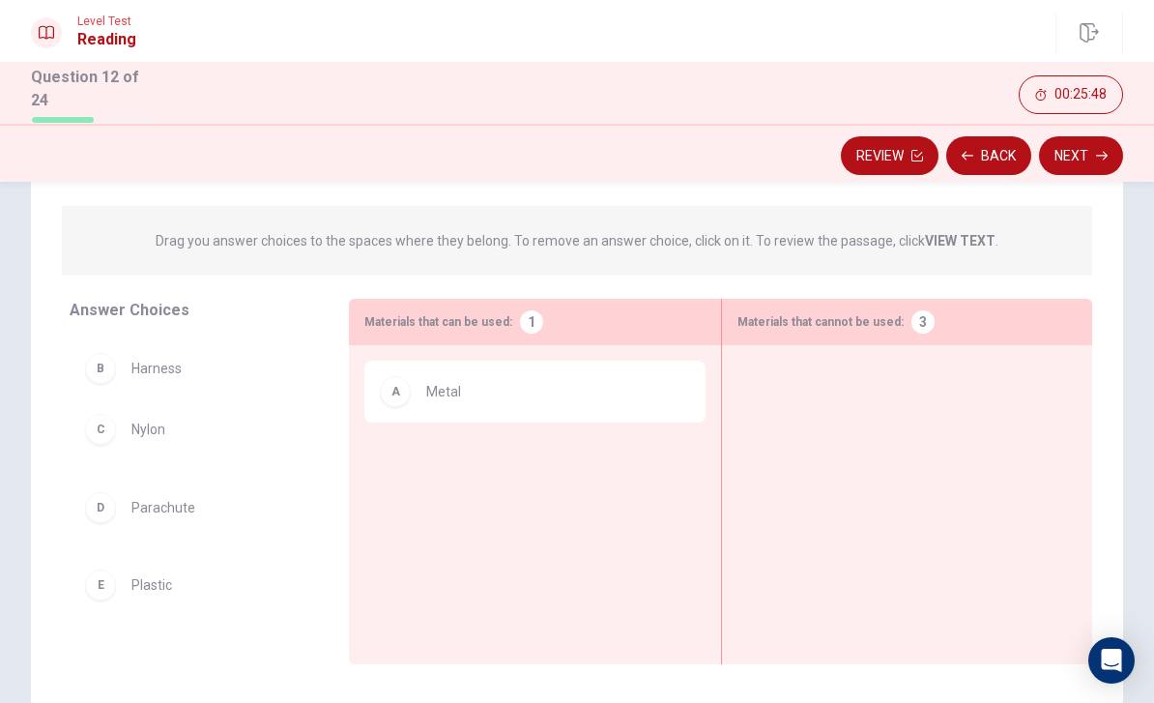
scroll to position [190, 0]
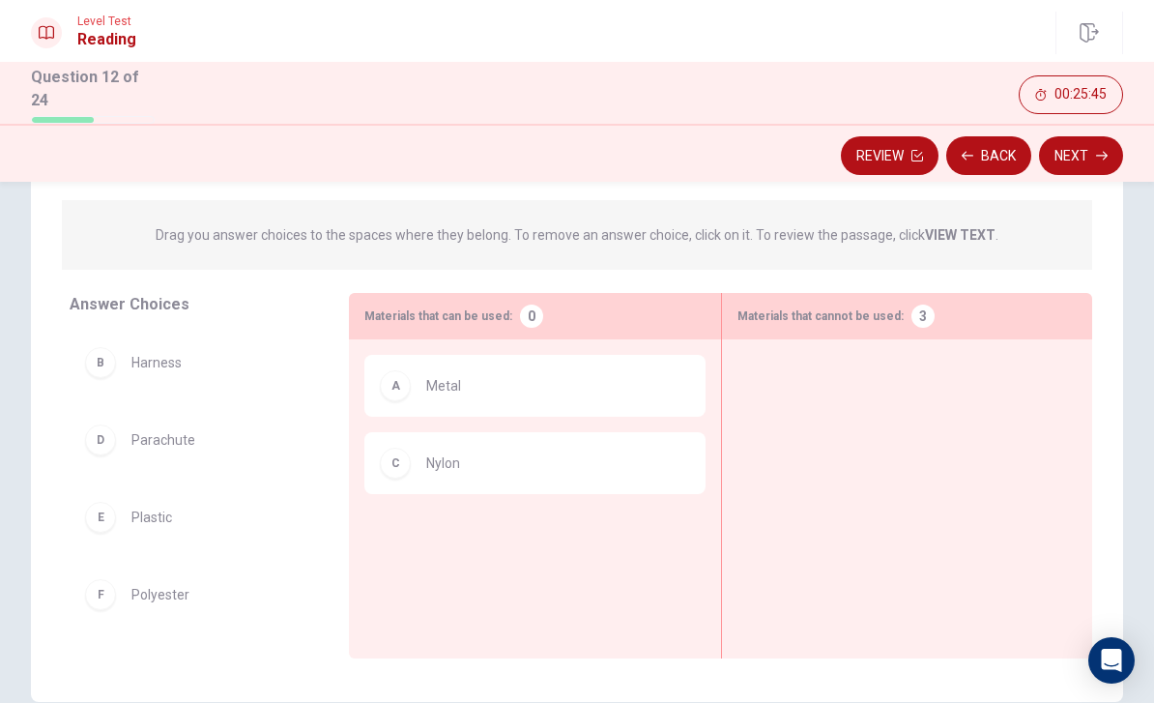
click at [111, 361] on div "B" at bounding box center [100, 362] width 31 height 31
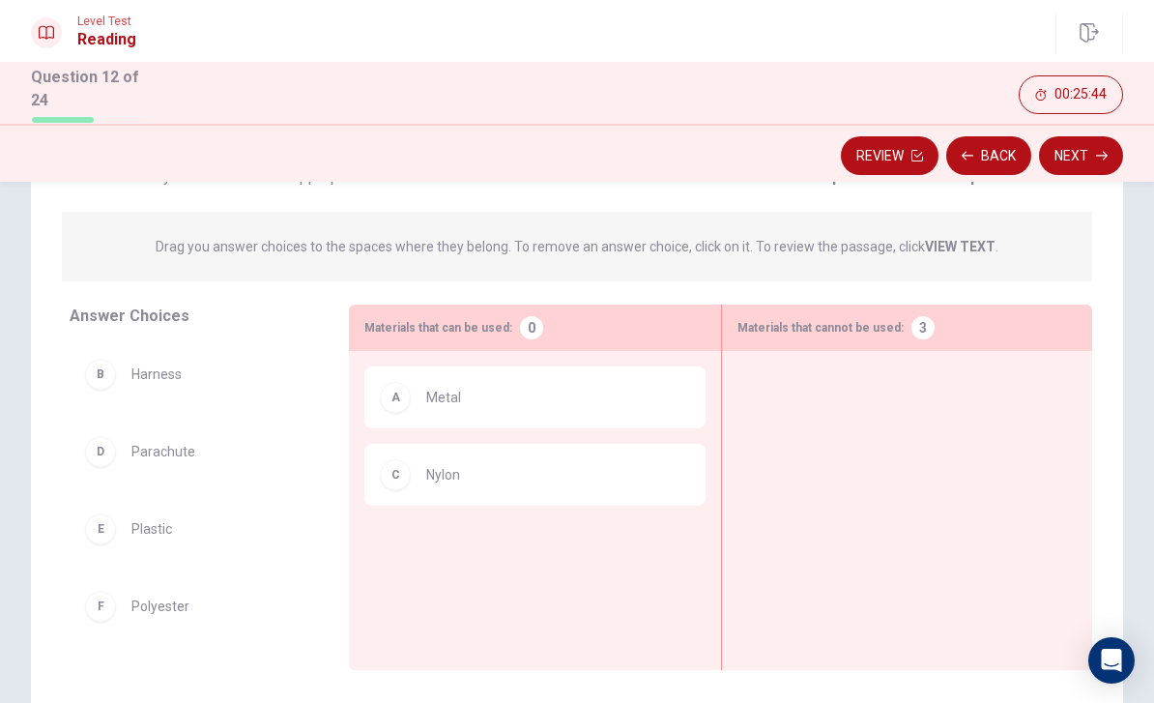
scroll to position [173, 0]
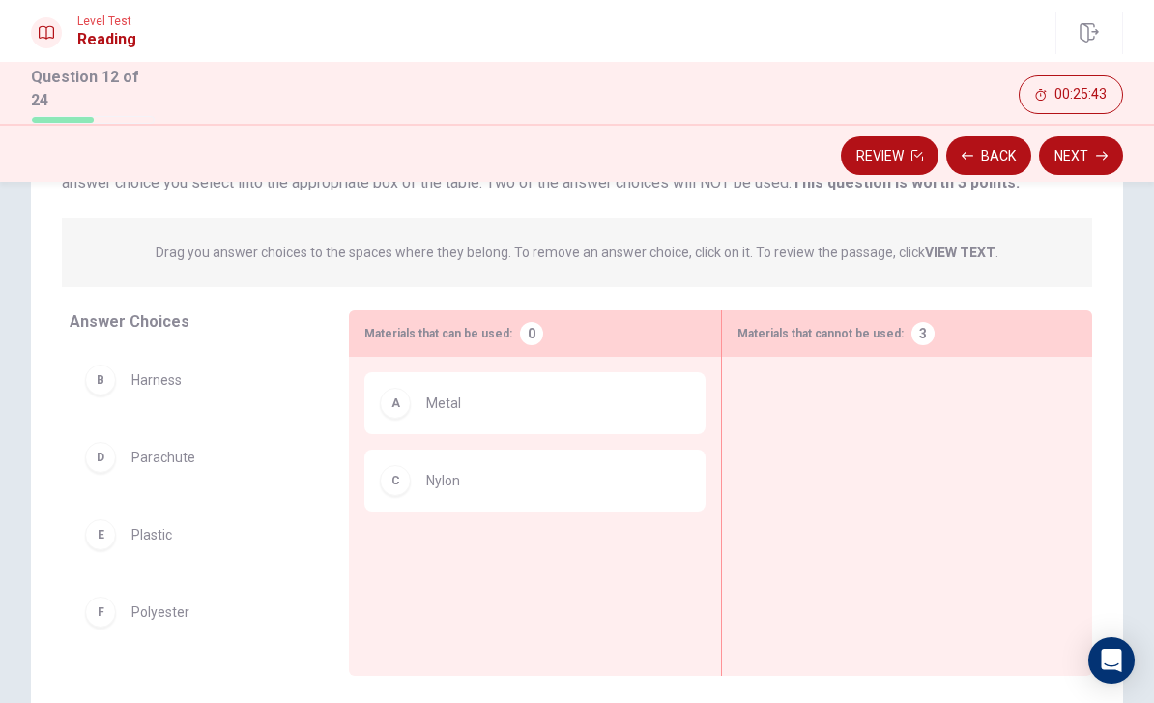
click at [111, 382] on div "B" at bounding box center [100, 380] width 31 height 31
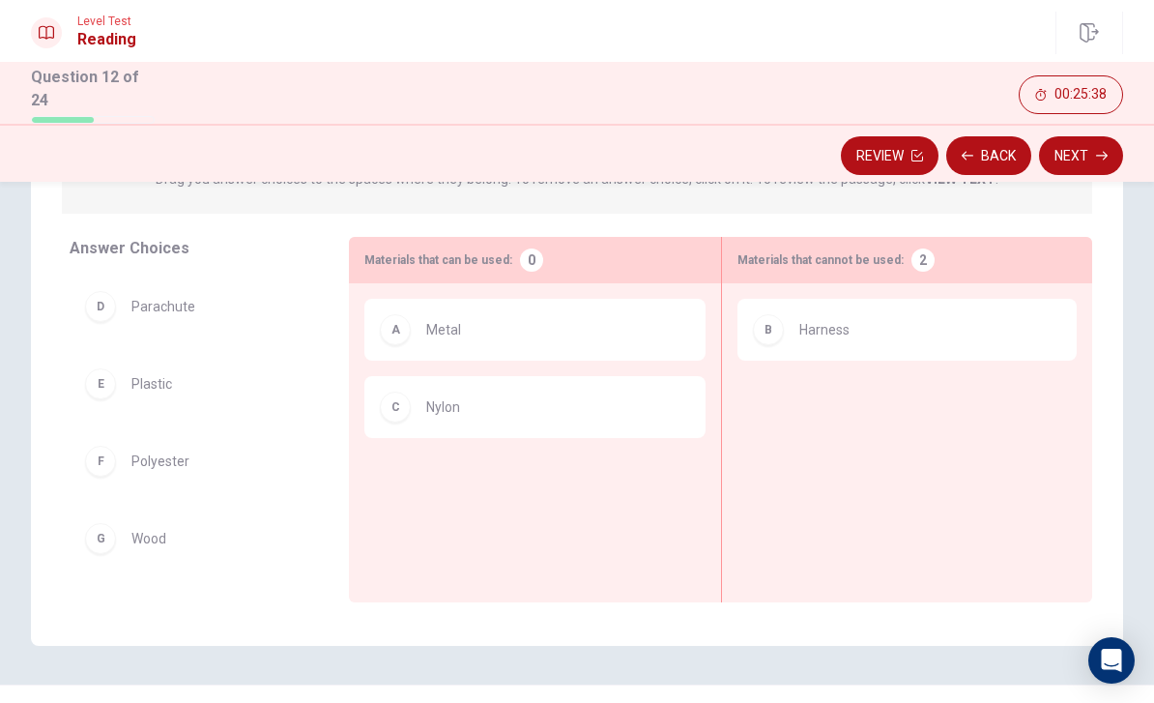
scroll to position [248, 0]
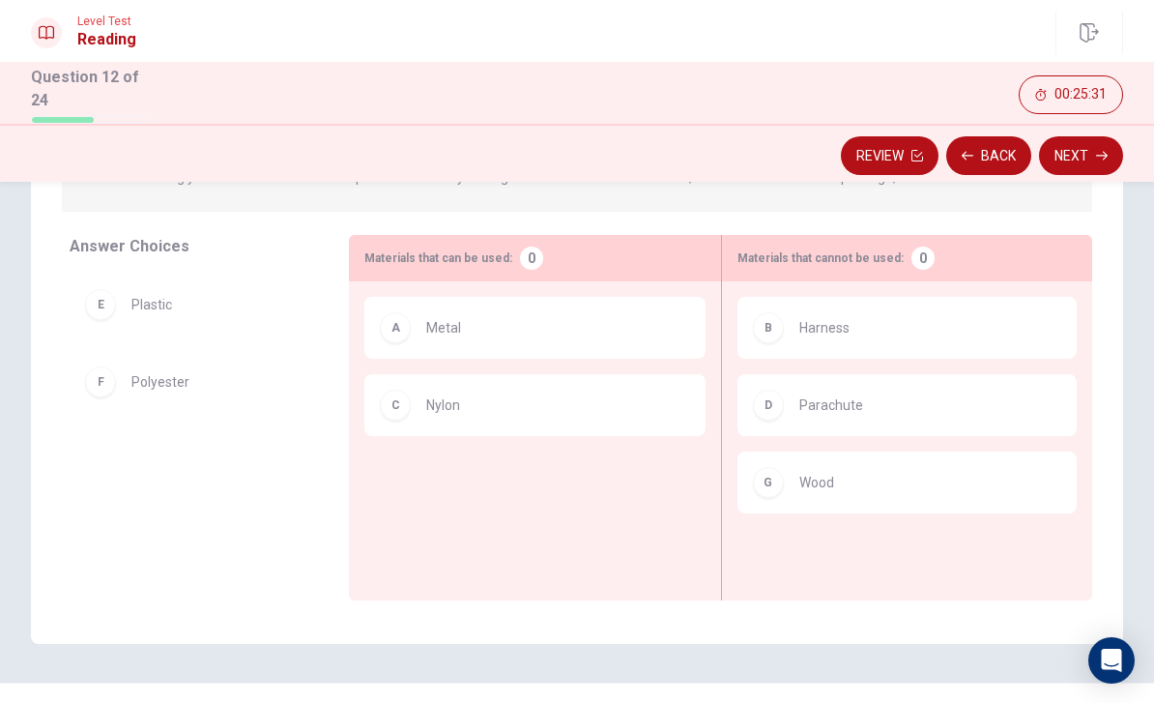
click at [1094, 157] on button "Next" at bounding box center [1081, 155] width 84 height 39
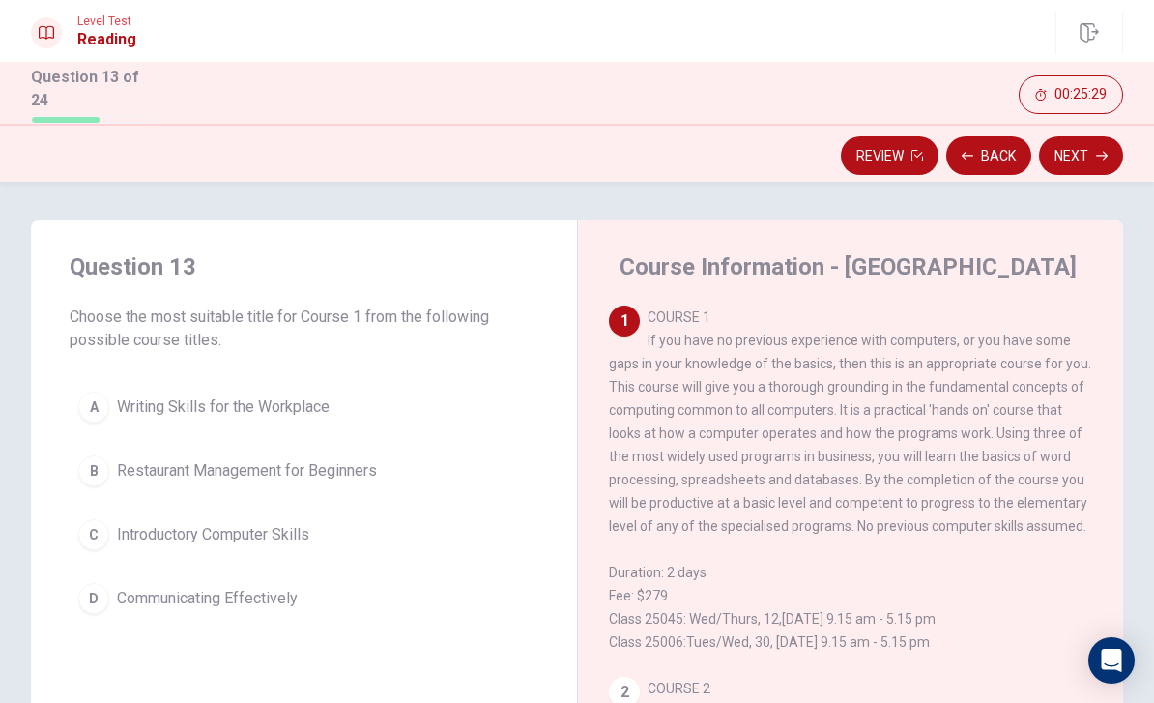
scroll to position [26, 0]
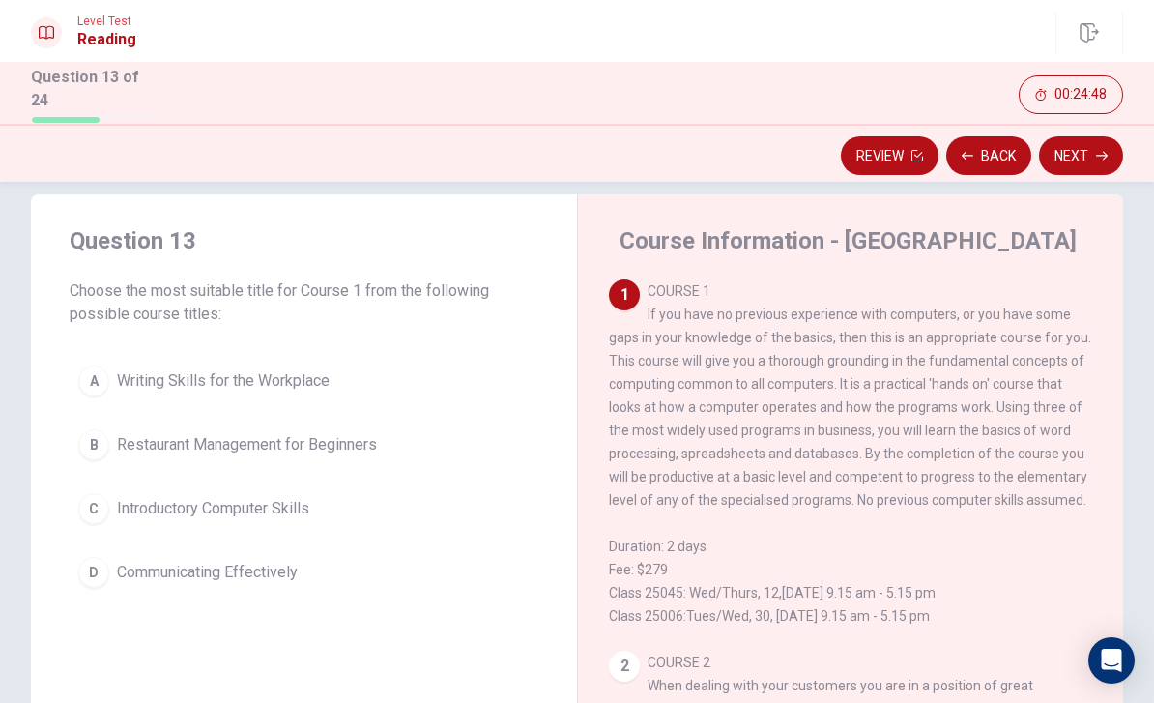
click at [104, 505] on div "C" at bounding box center [93, 508] width 31 height 31
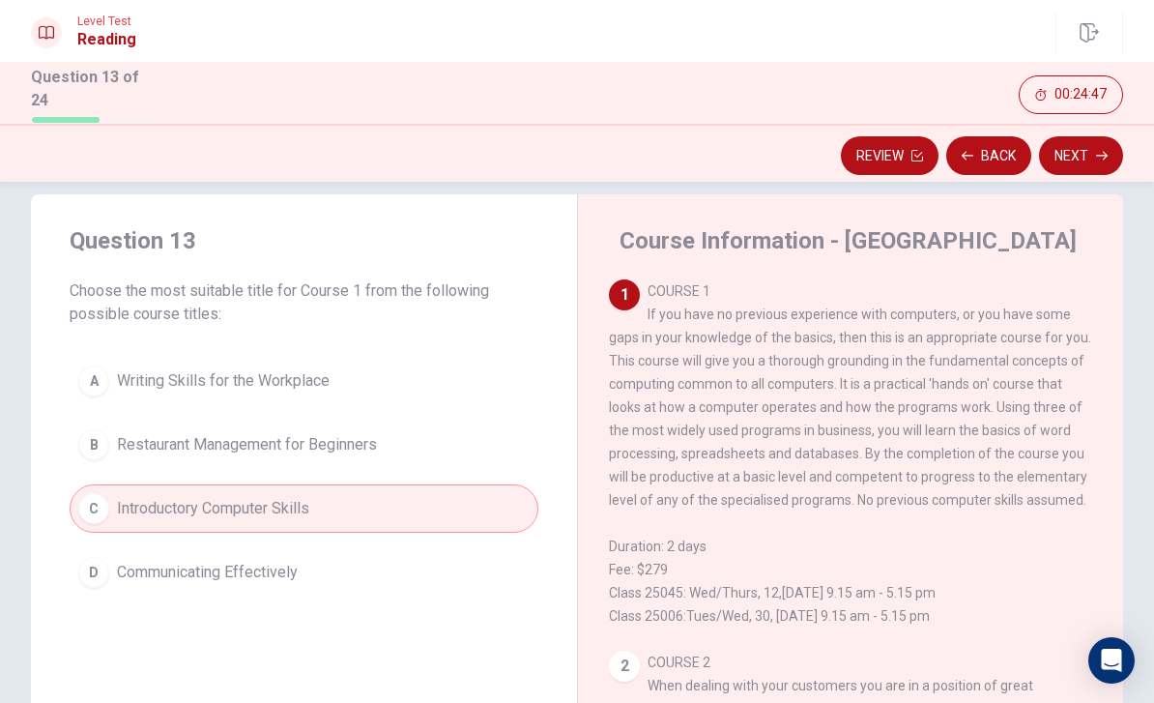
click at [1081, 161] on button "Next" at bounding box center [1081, 155] width 84 height 39
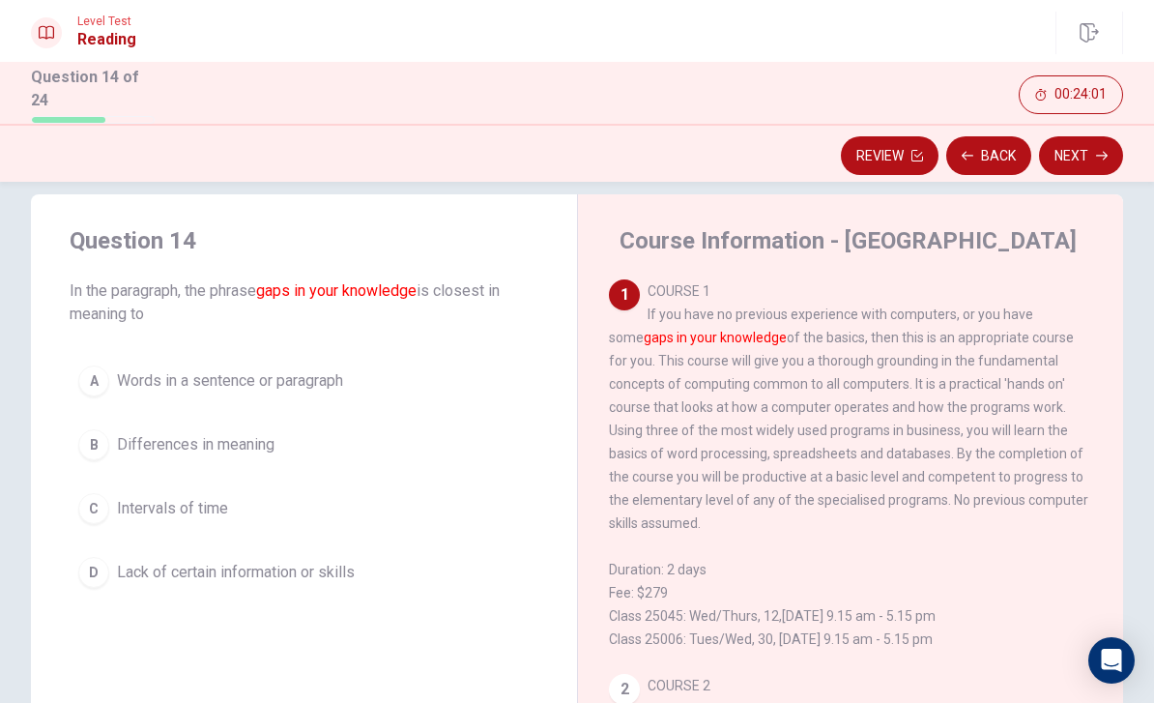
click at [96, 564] on div "D" at bounding box center [93, 572] width 31 height 31
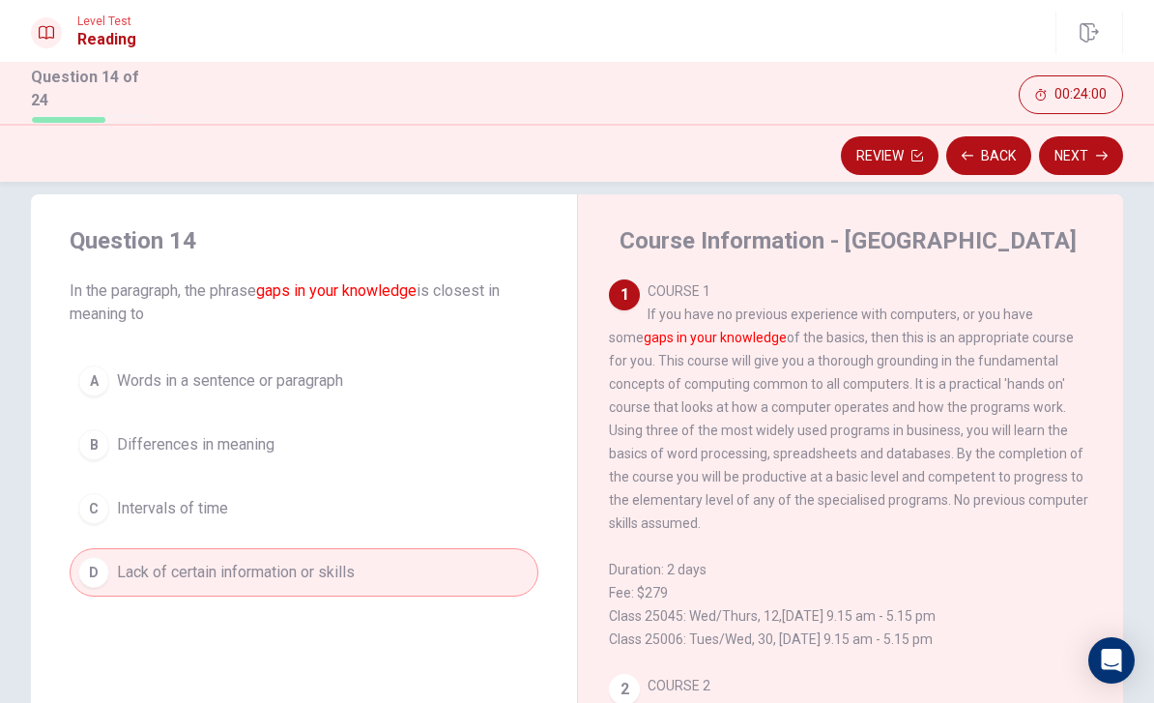
click at [1100, 153] on icon "button" at bounding box center [1102, 156] width 12 height 12
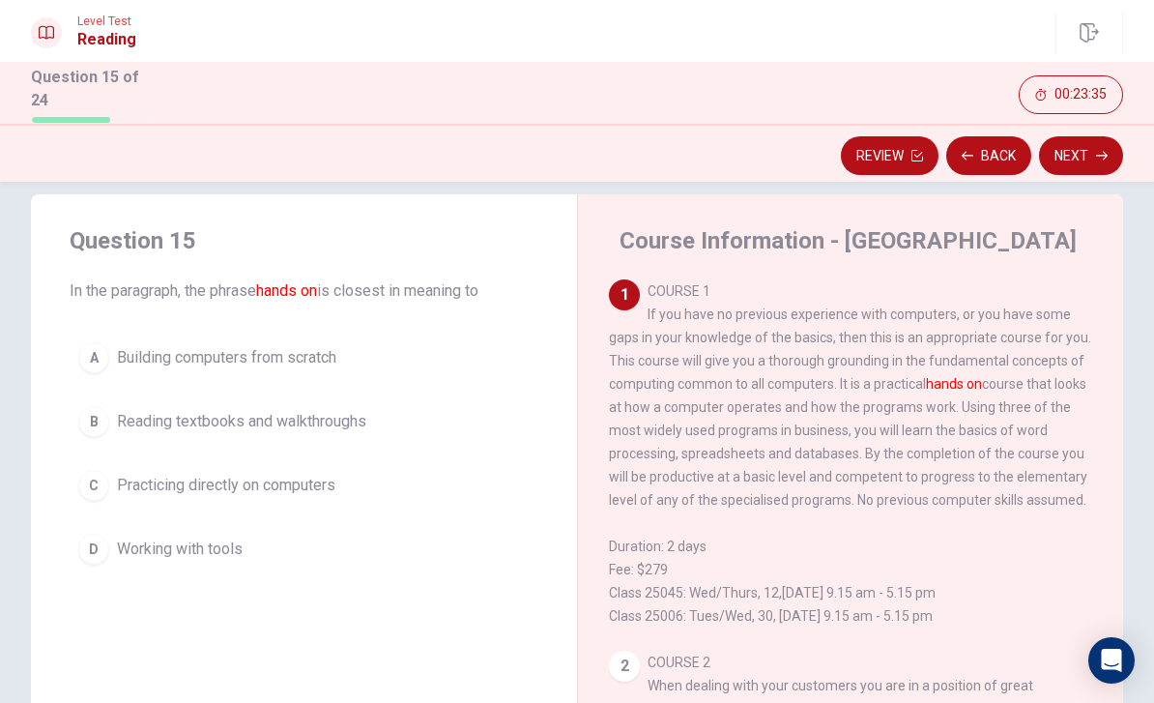
click at [112, 476] on button "C Practicing directly on computers" at bounding box center [304, 485] width 469 height 48
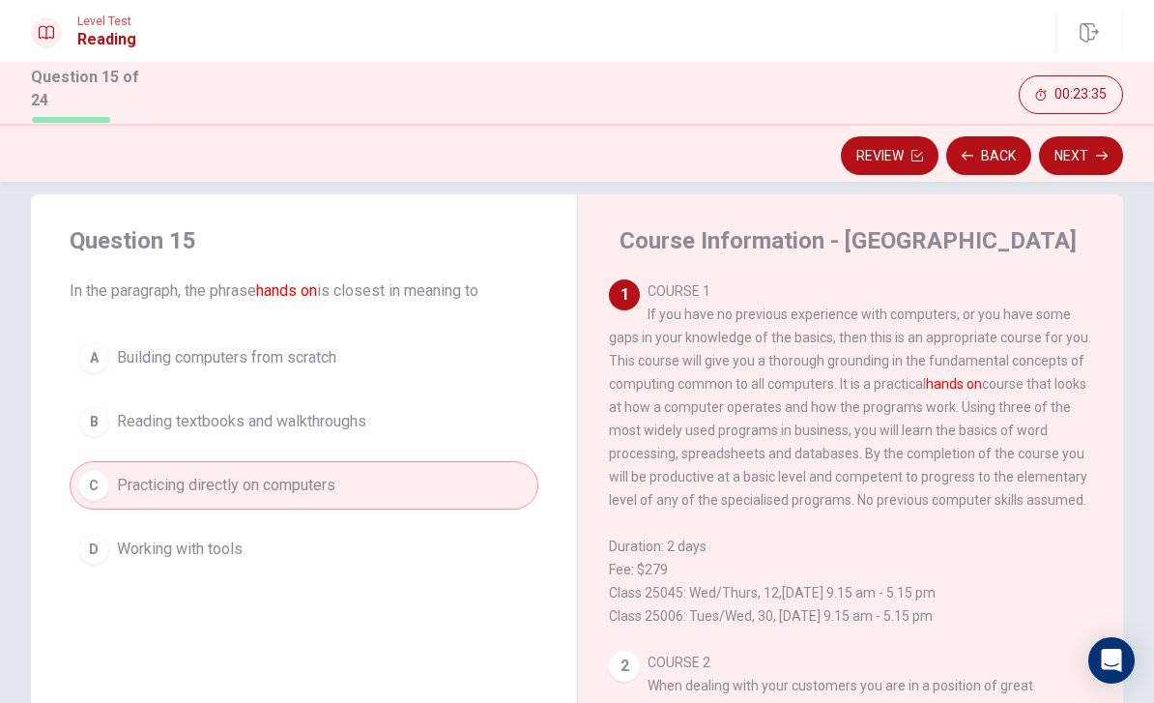
click at [1096, 155] on icon "button" at bounding box center [1102, 156] width 12 height 12
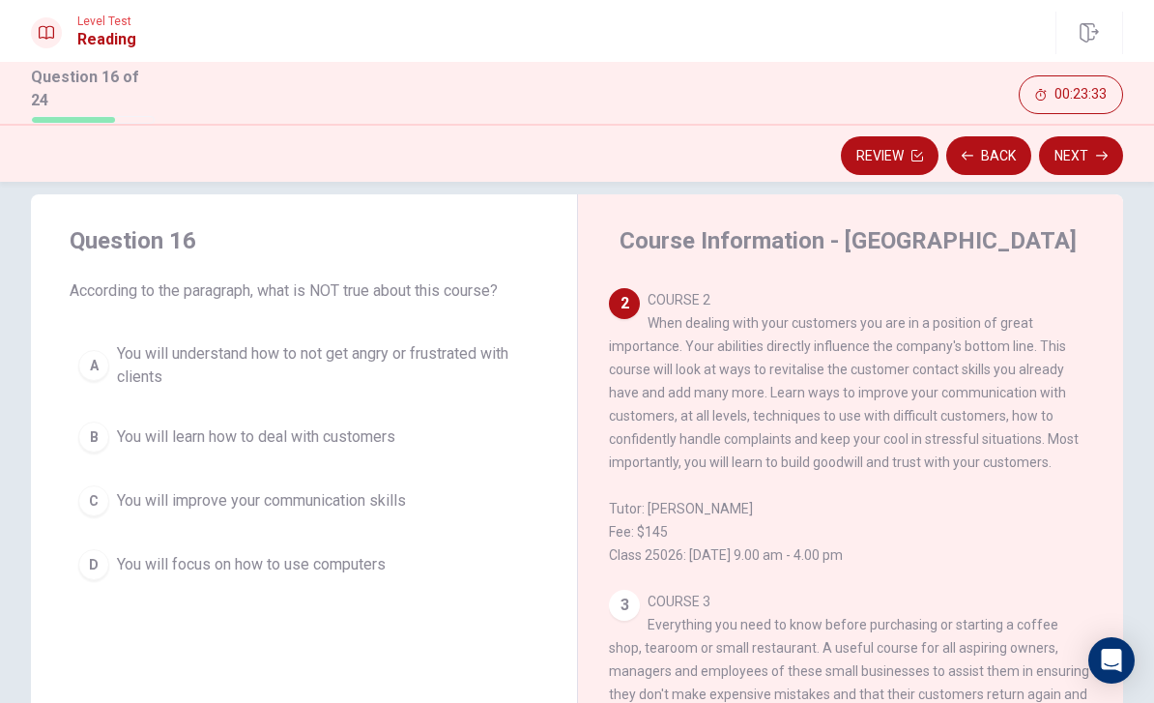
scroll to position [363, 0]
click at [103, 552] on div "D" at bounding box center [93, 564] width 31 height 31
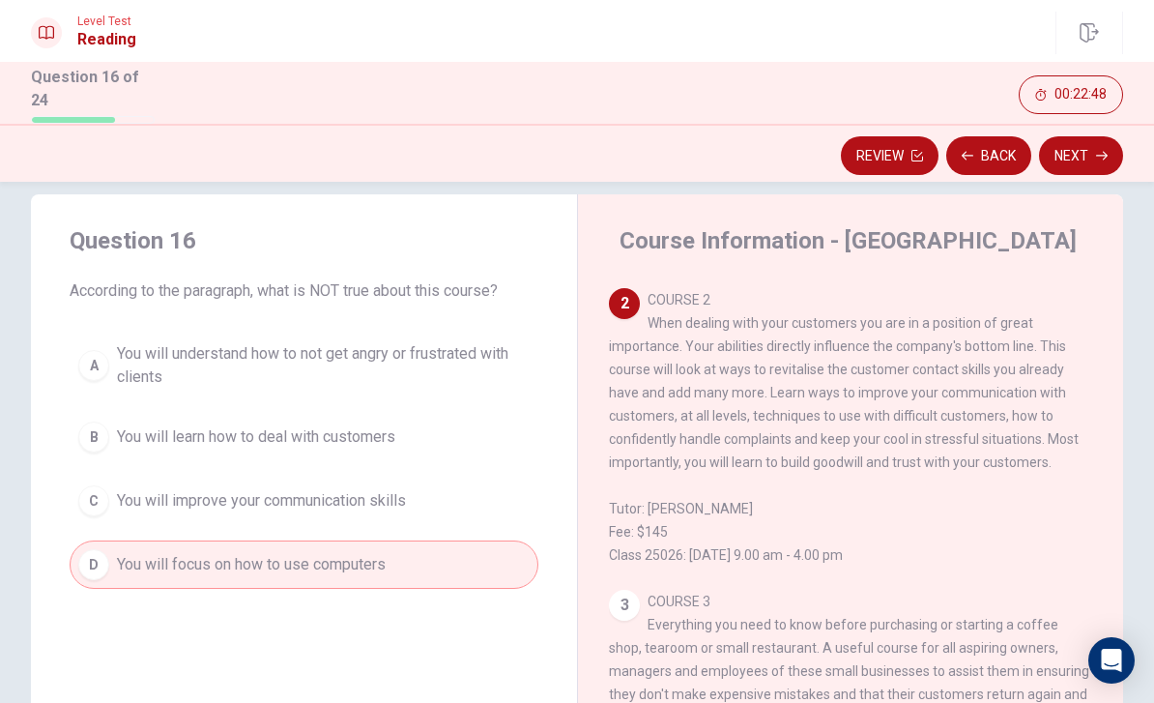
click at [1097, 150] on icon "button" at bounding box center [1102, 156] width 12 height 12
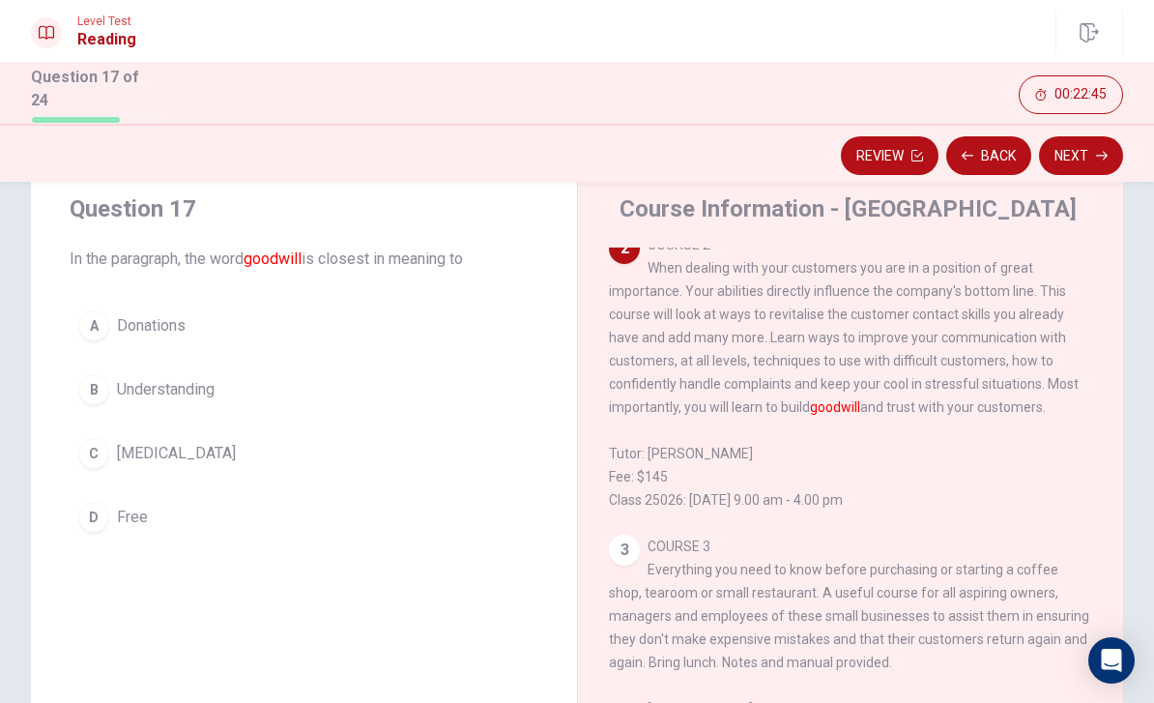
scroll to position [57, 0]
click at [97, 378] on div "B" at bounding box center [93, 390] width 31 height 31
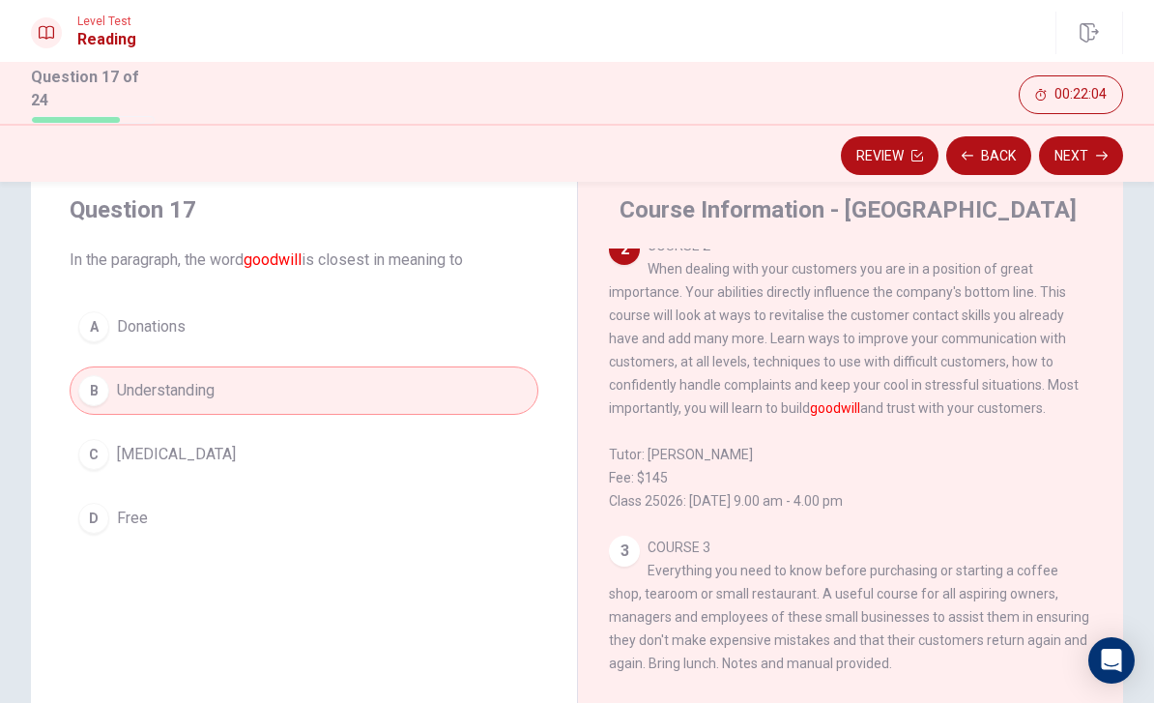
click at [1097, 156] on icon "button" at bounding box center [1102, 156] width 12 height 12
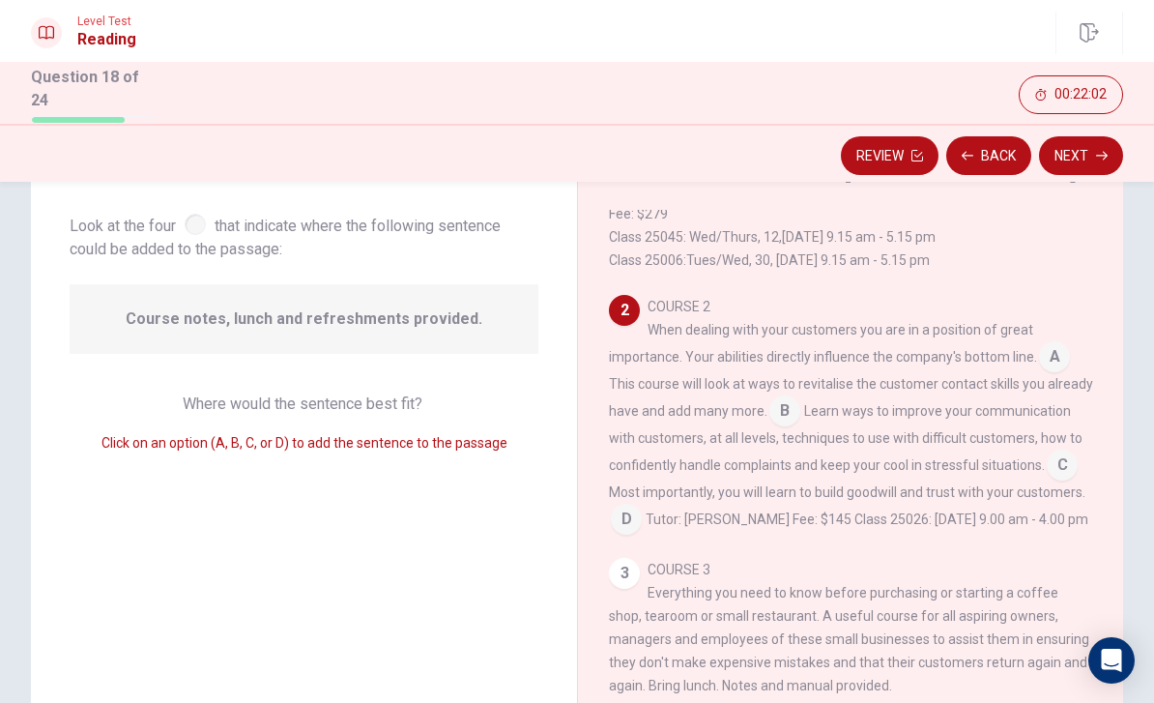
scroll to position [99, 0]
click at [1063, 480] on input at bounding box center [1062, 464] width 31 height 31
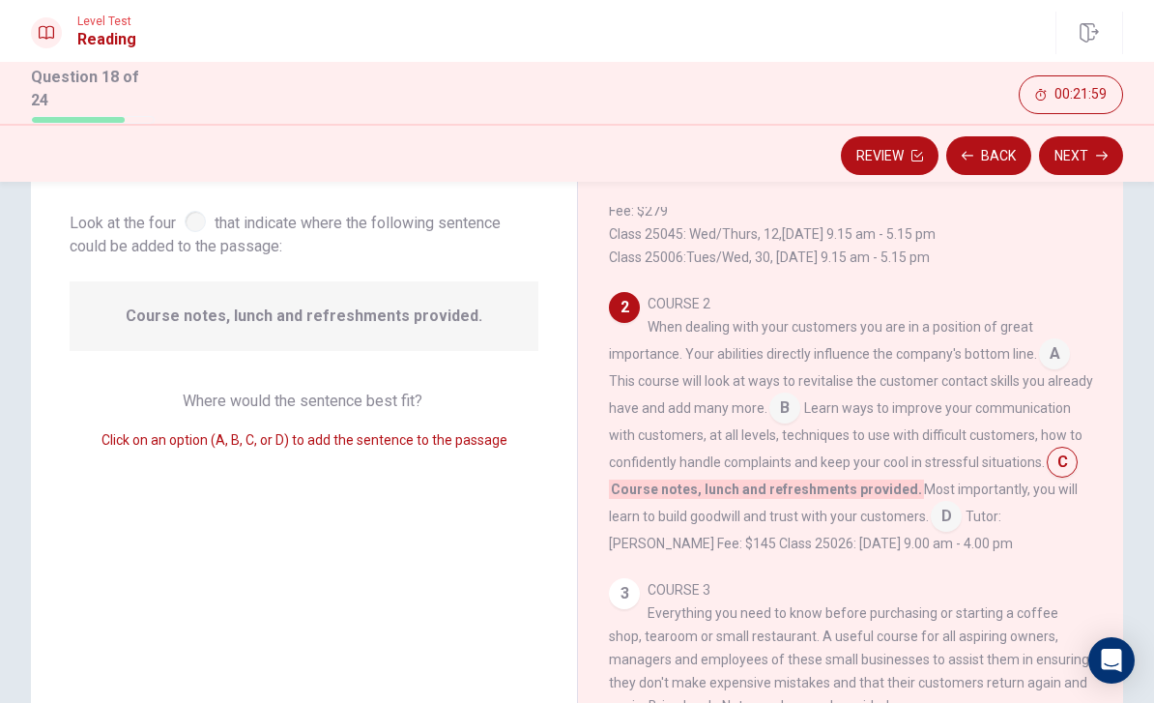
click at [1097, 150] on icon "button" at bounding box center [1102, 156] width 12 height 12
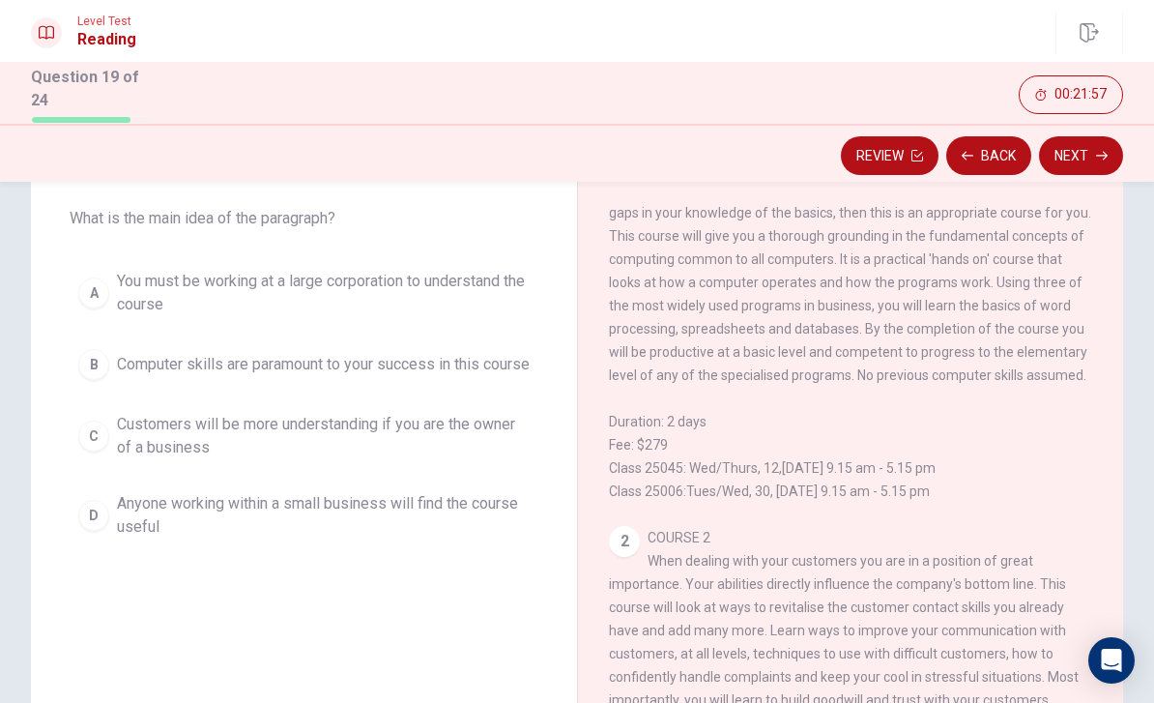
scroll to position [53, 0]
click at [90, 447] on div "C" at bounding box center [93, 436] width 31 height 31
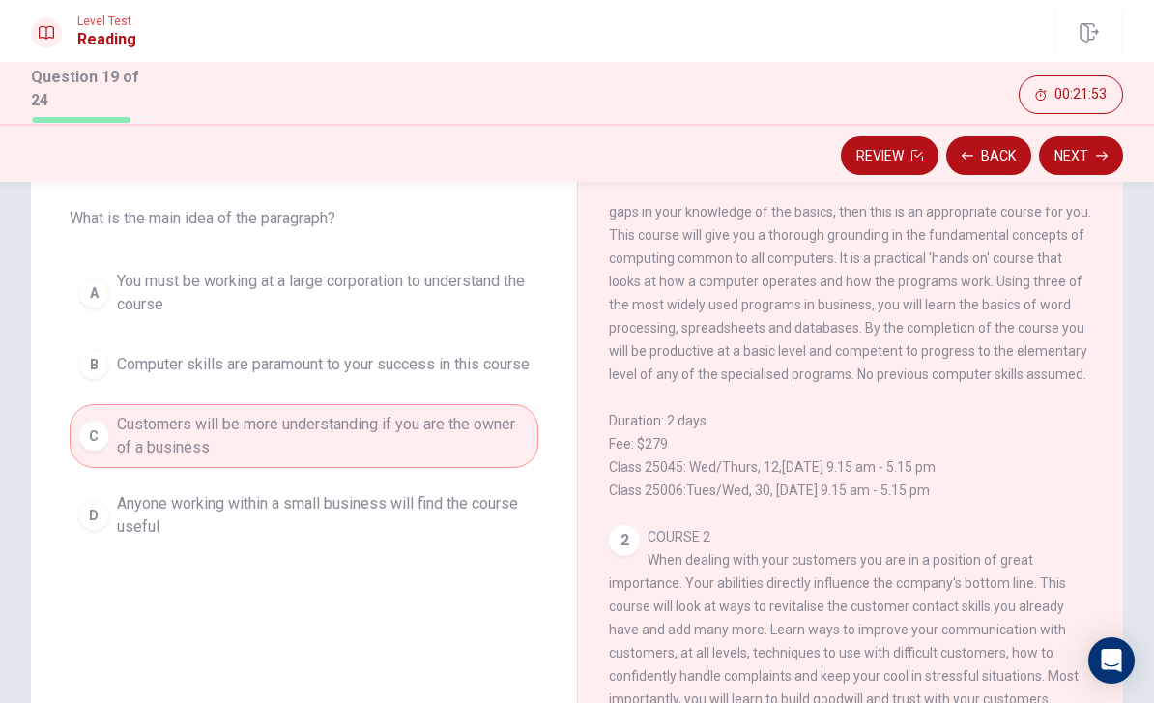
click at [1102, 153] on icon "button" at bounding box center [1102, 156] width 12 height 12
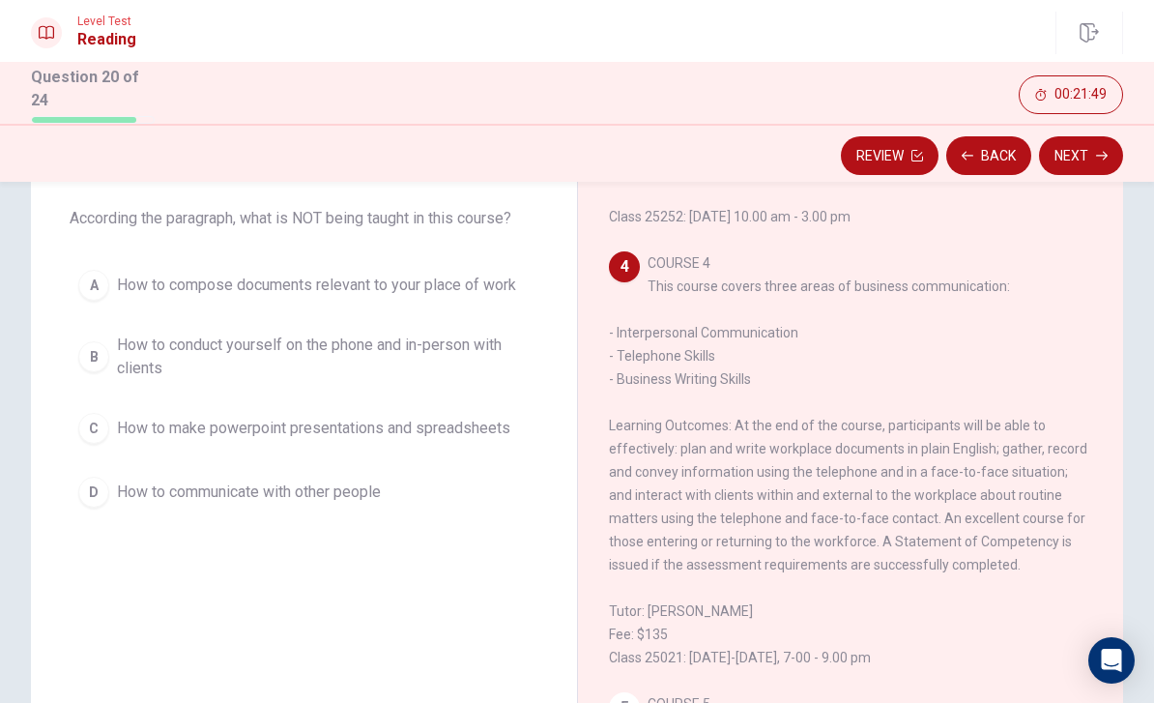
scroll to position [884, 0]
click at [101, 282] on div "A" at bounding box center [93, 285] width 31 height 31
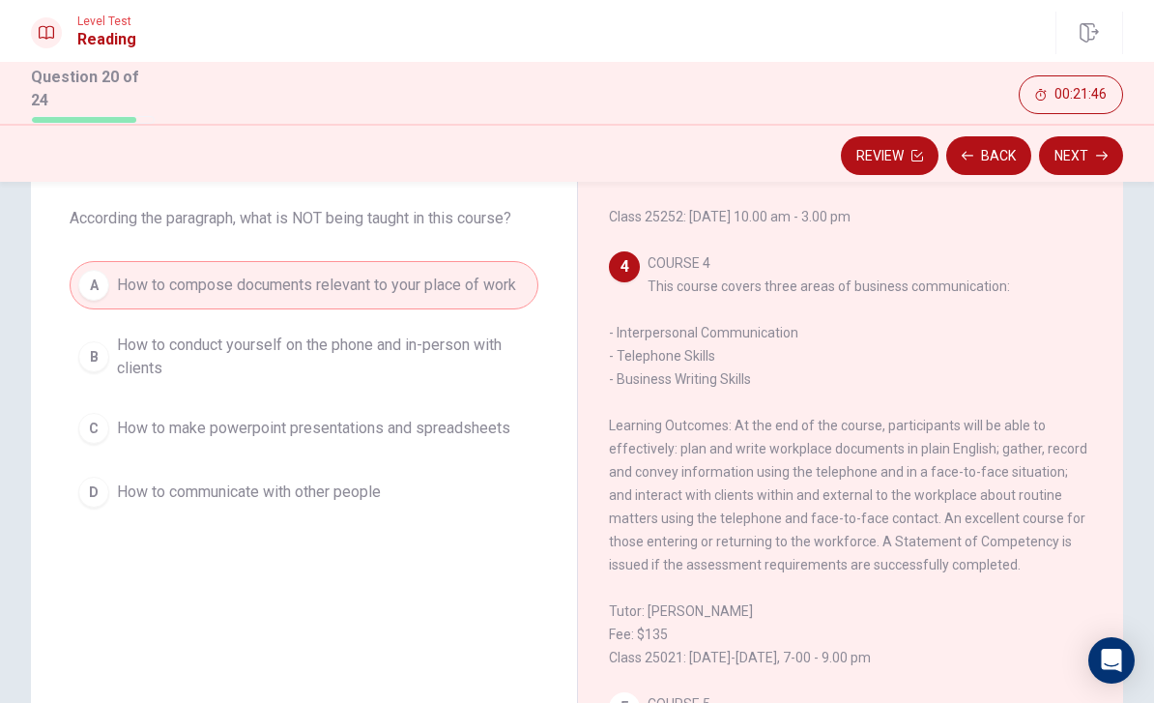
click at [1097, 150] on icon "button" at bounding box center [1102, 156] width 12 height 12
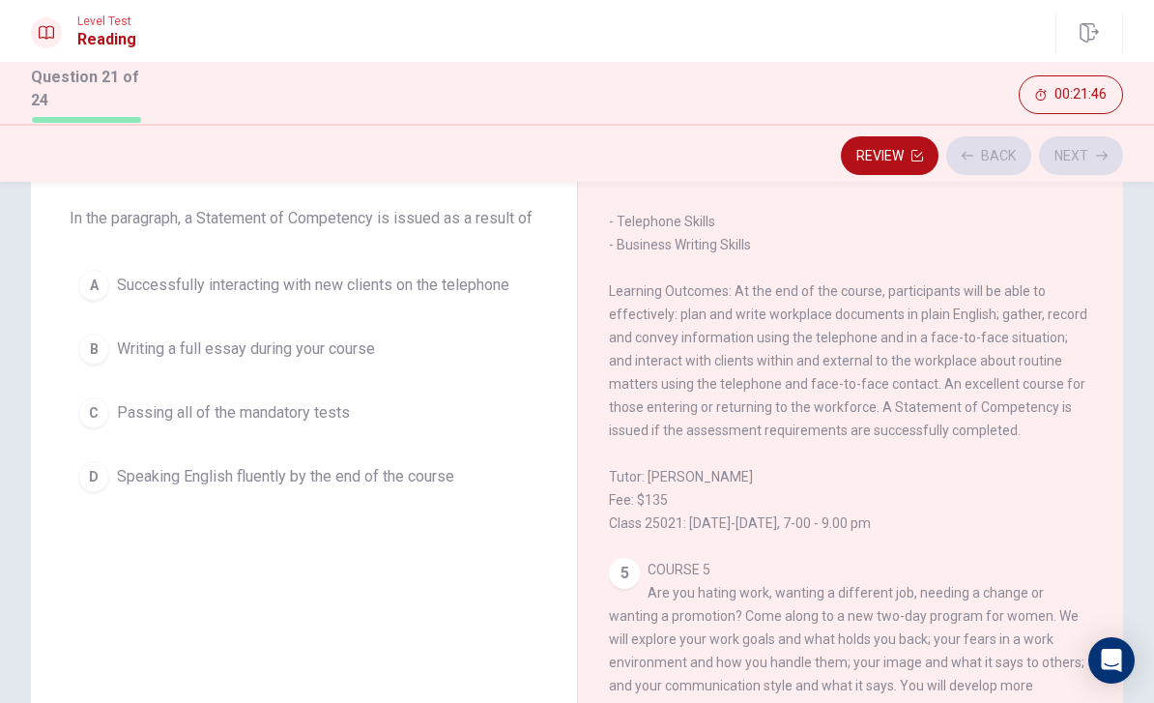
scroll to position [1037, 0]
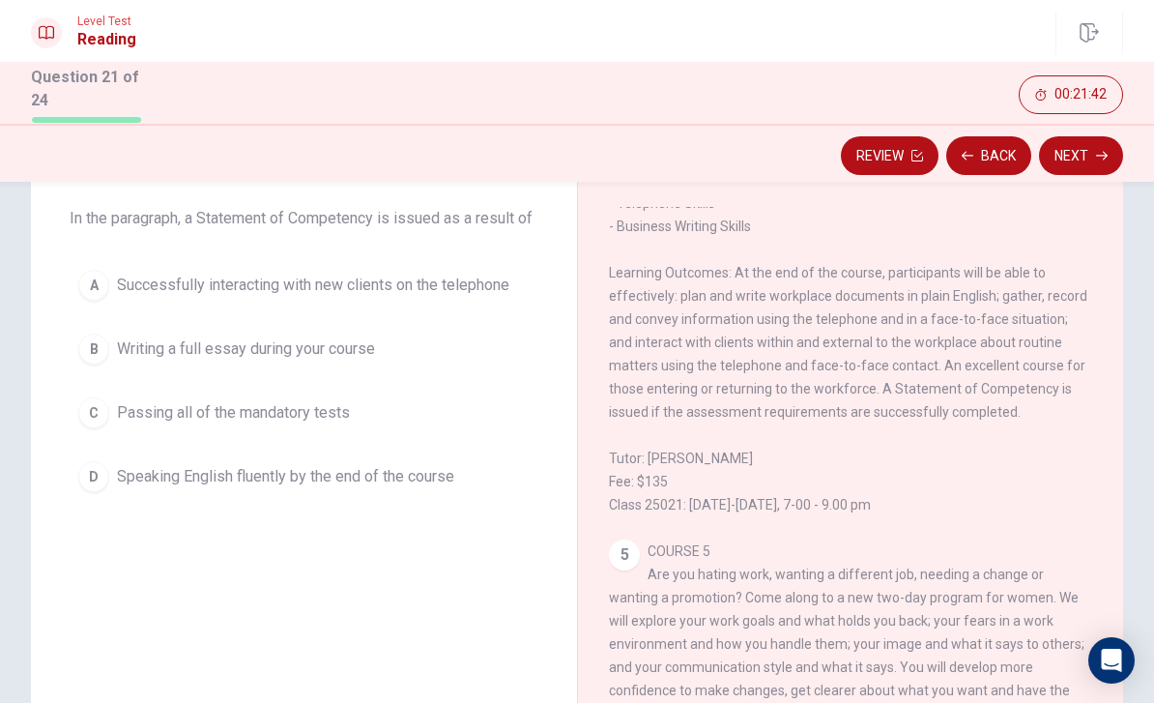
click at [100, 350] on div "B" at bounding box center [93, 349] width 31 height 31
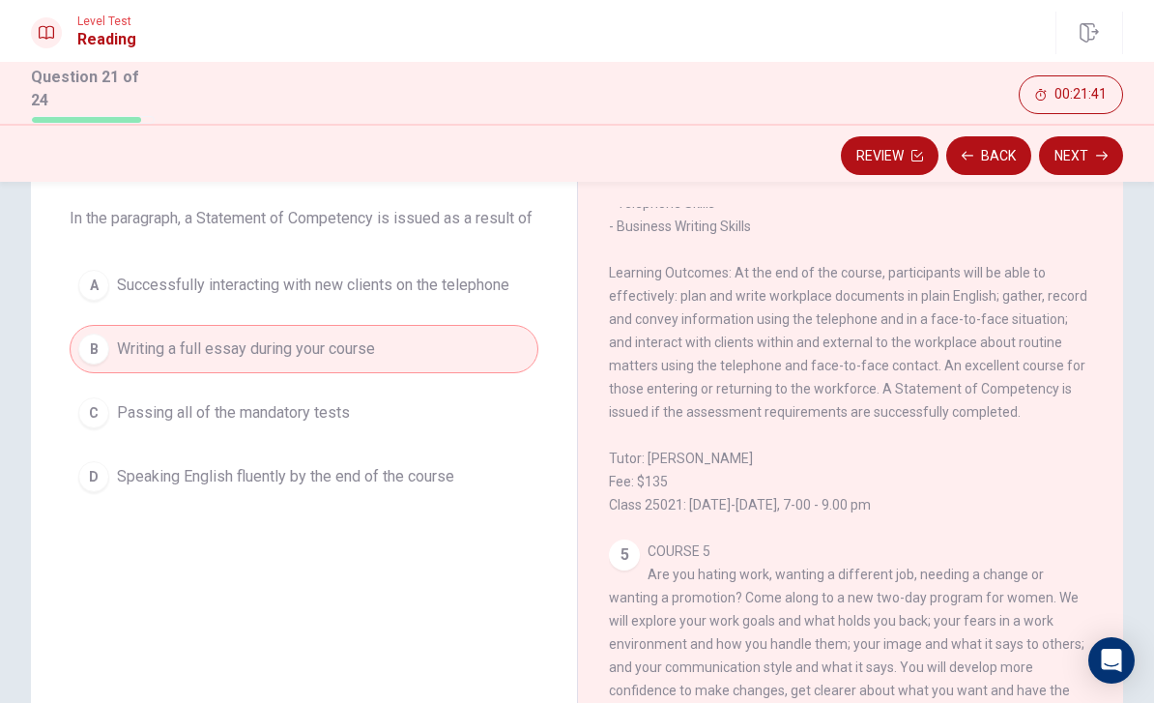
click at [1108, 156] on button "Next" at bounding box center [1081, 155] width 84 height 39
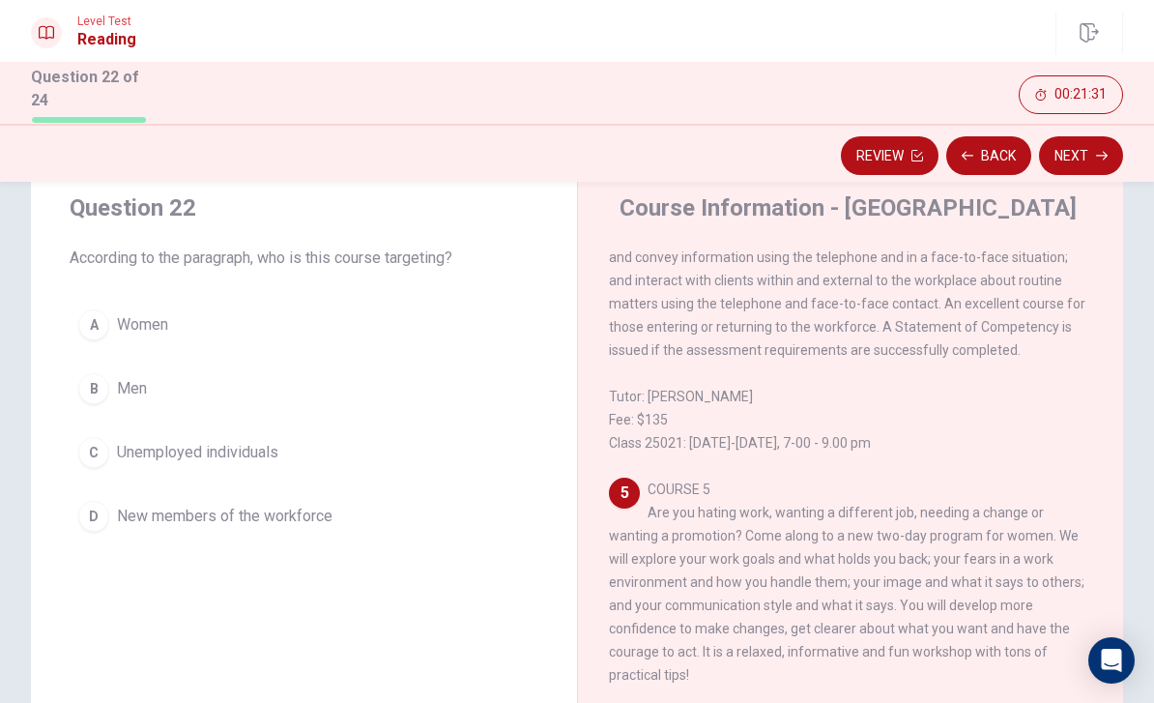
scroll to position [61, 0]
click at [91, 325] on div "A" at bounding box center [93, 322] width 31 height 31
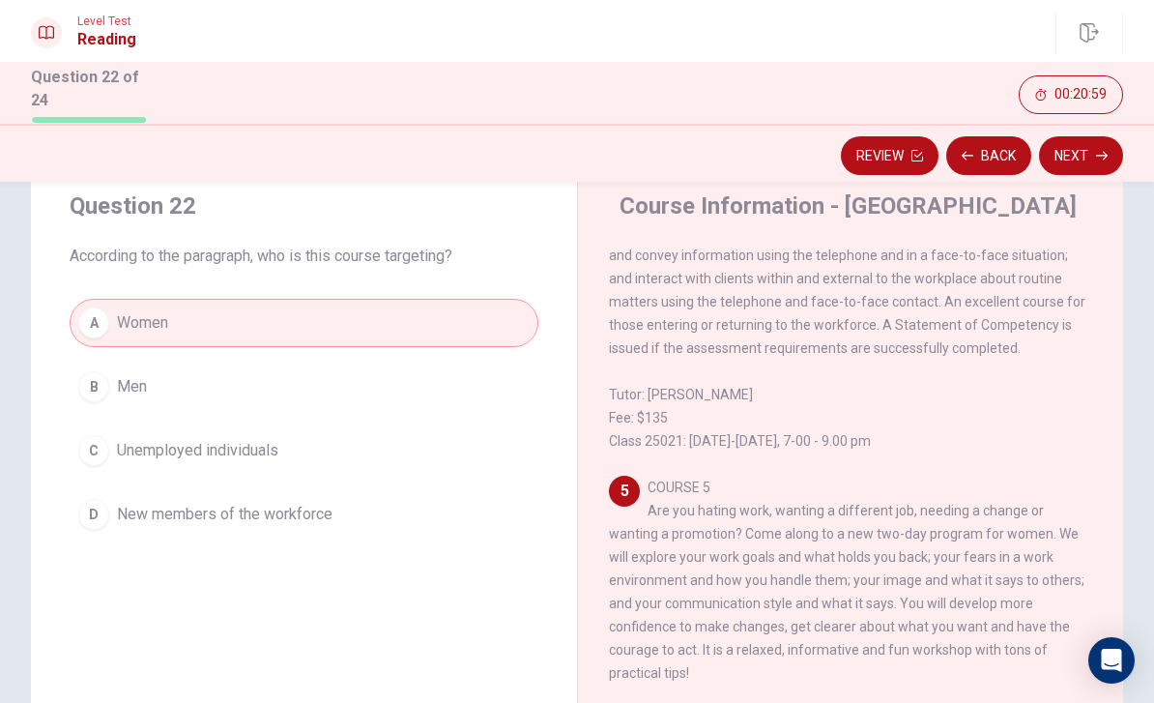
click at [1088, 151] on button "Next" at bounding box center [1081, 155] width 84 height 39
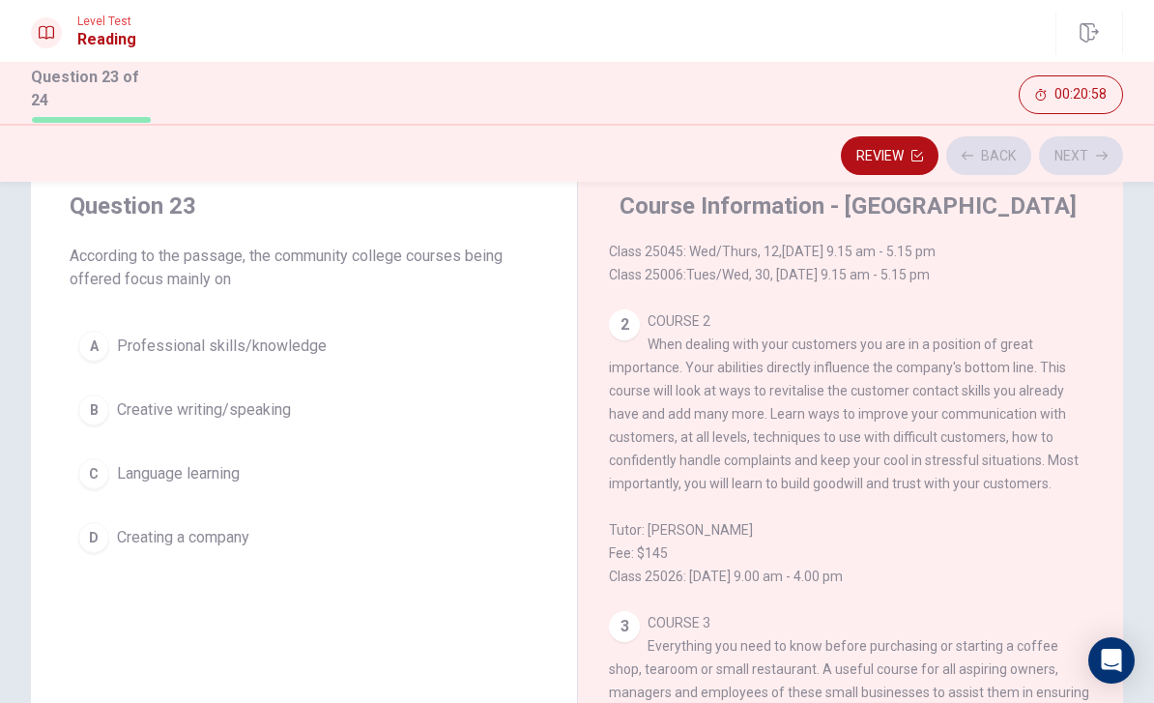
scroll to position [0, 0]
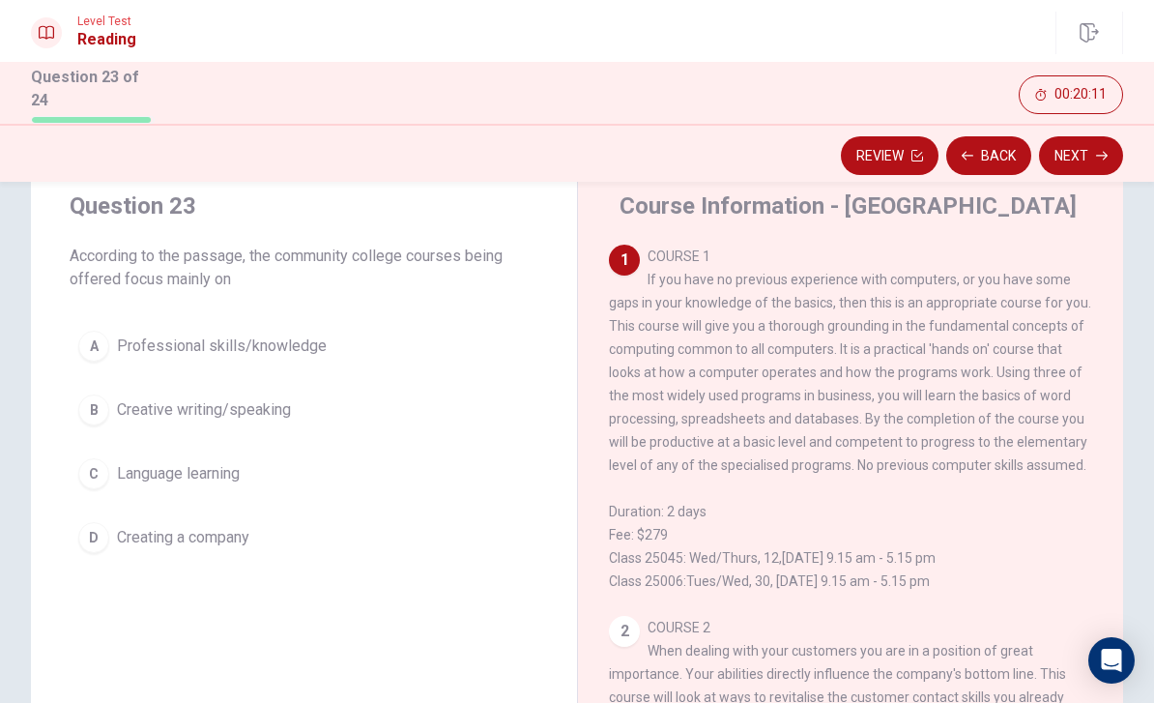
click at [92, 346] on div "A" at bounding box center [93, 346] width 31 height 31
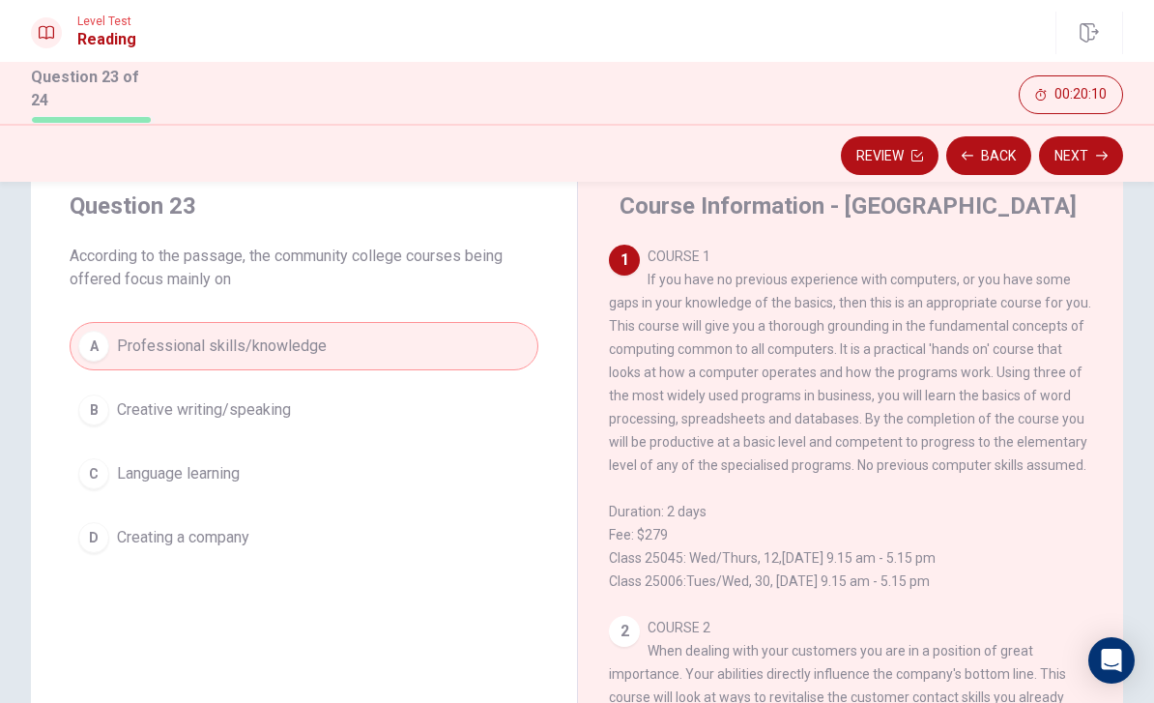
click at [1093, 146] on button "Next" at bounding box center [1081, 155] width 84 height 39
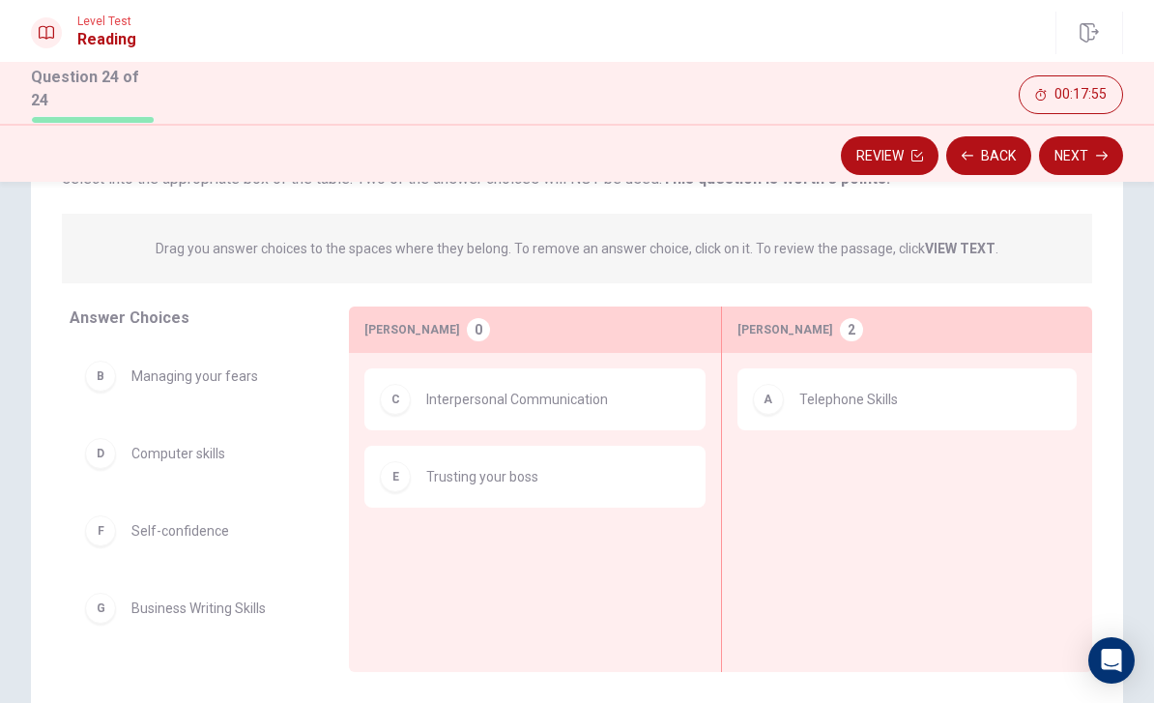
scroll to position [173, 0]
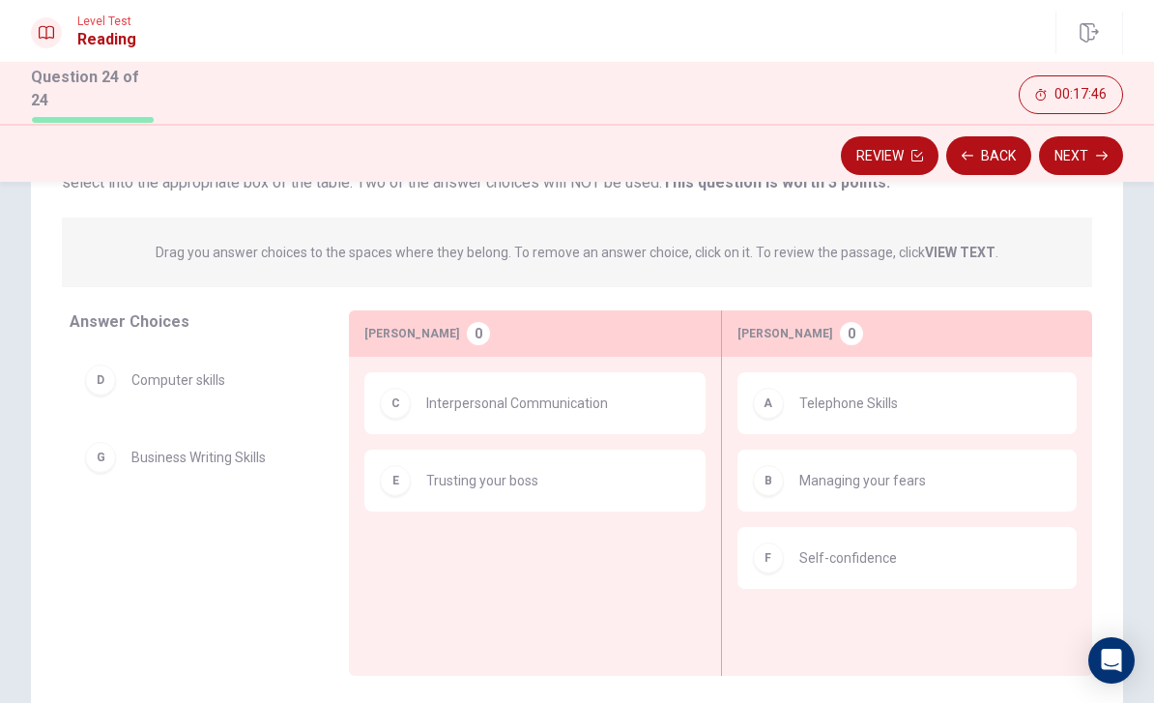
click at [1099, 150] on icon "button" at bounding box center [1102, 156] width 12 height 12
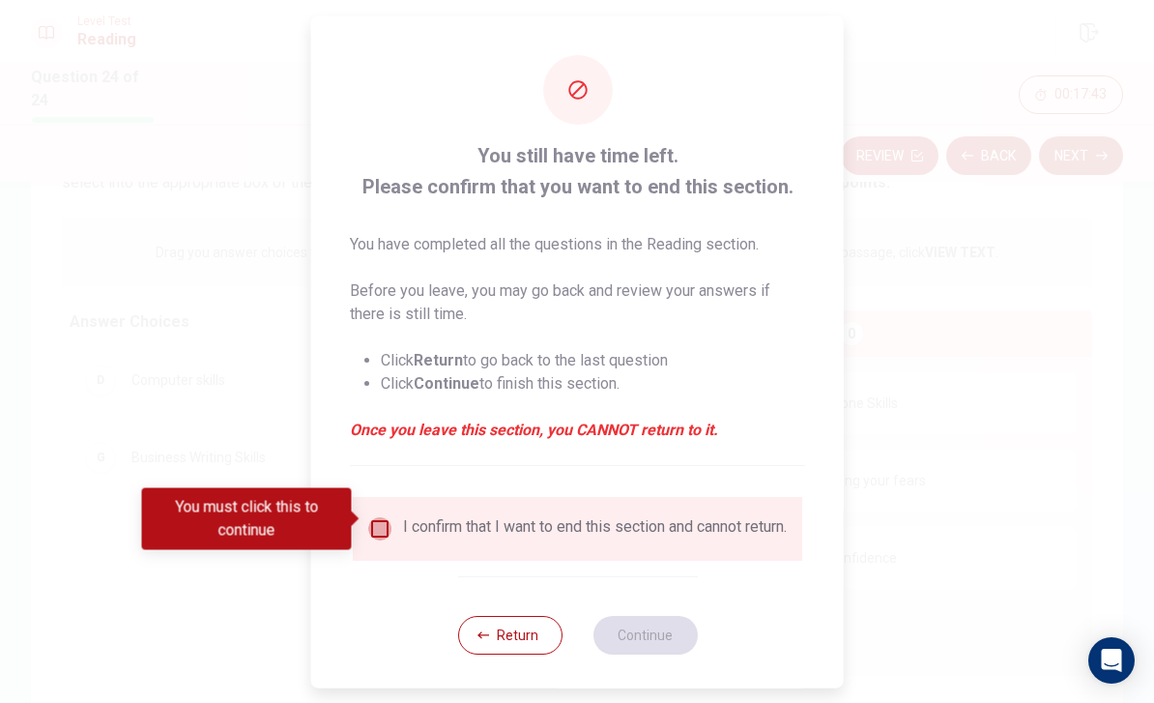
click at [381, 523] on input "You must click this to continue" at bounding box center [379, 527] width 23 height 23
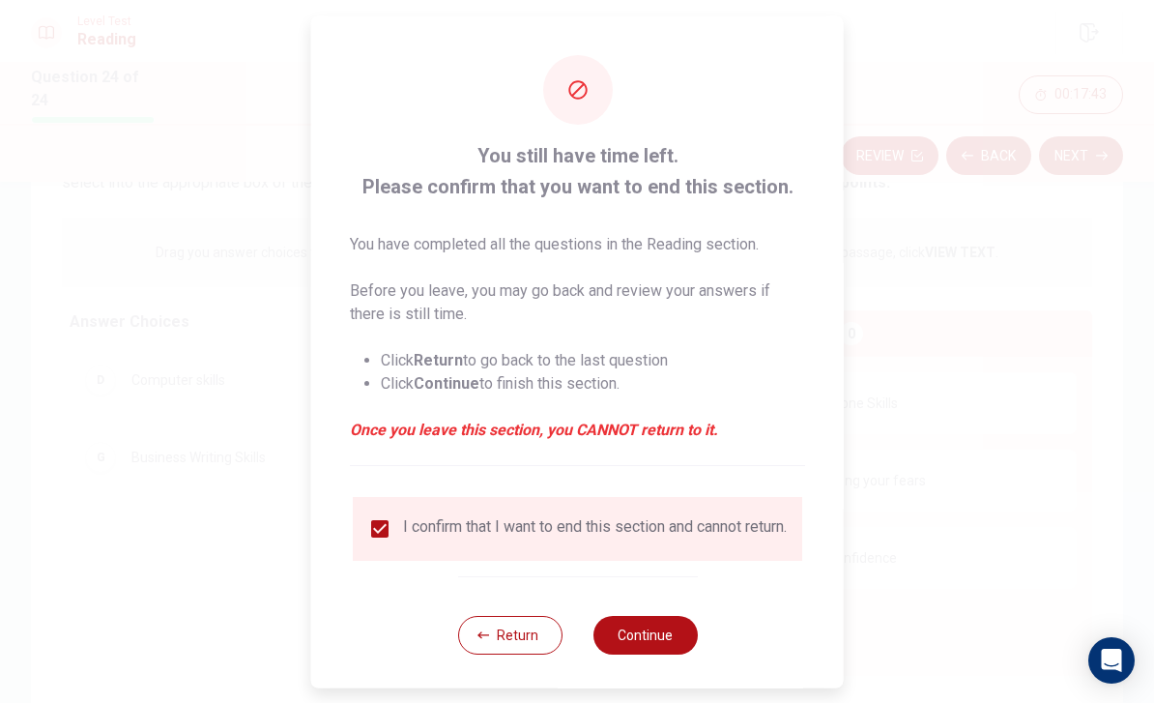
click at [662, 635] on button "Continue" at bounding box center [645, 634] width 104 height 39
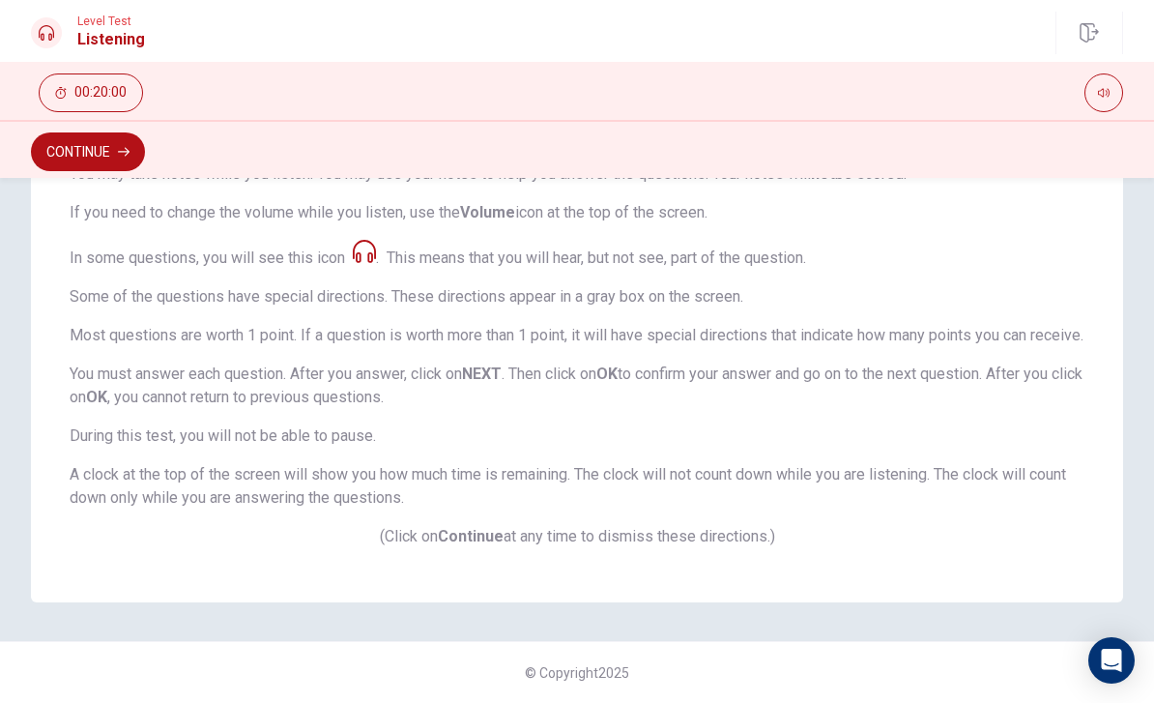
scroll to position [340, 0]
click at [1115, 90] on button "button" at bounding box center [1104, 92] width 39 height 39
type input "1"
click at [1117, 84] on button "button" at bounding box center [1104, 92] width 39 height 39
click at [1119, 89] on button "button" at bounding box center [1104, 92] width 39 height 39
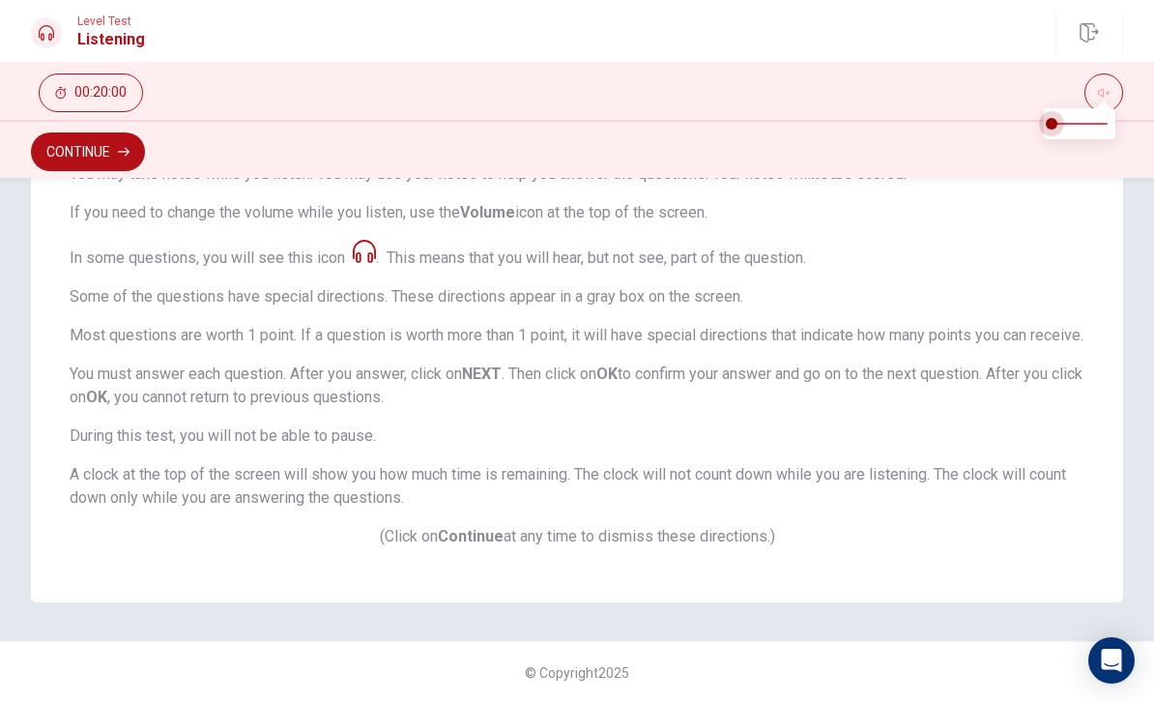
type input "1"
click at [1109, 94] on icon "button" at bounding box center [1104, 93] width 12 height 12
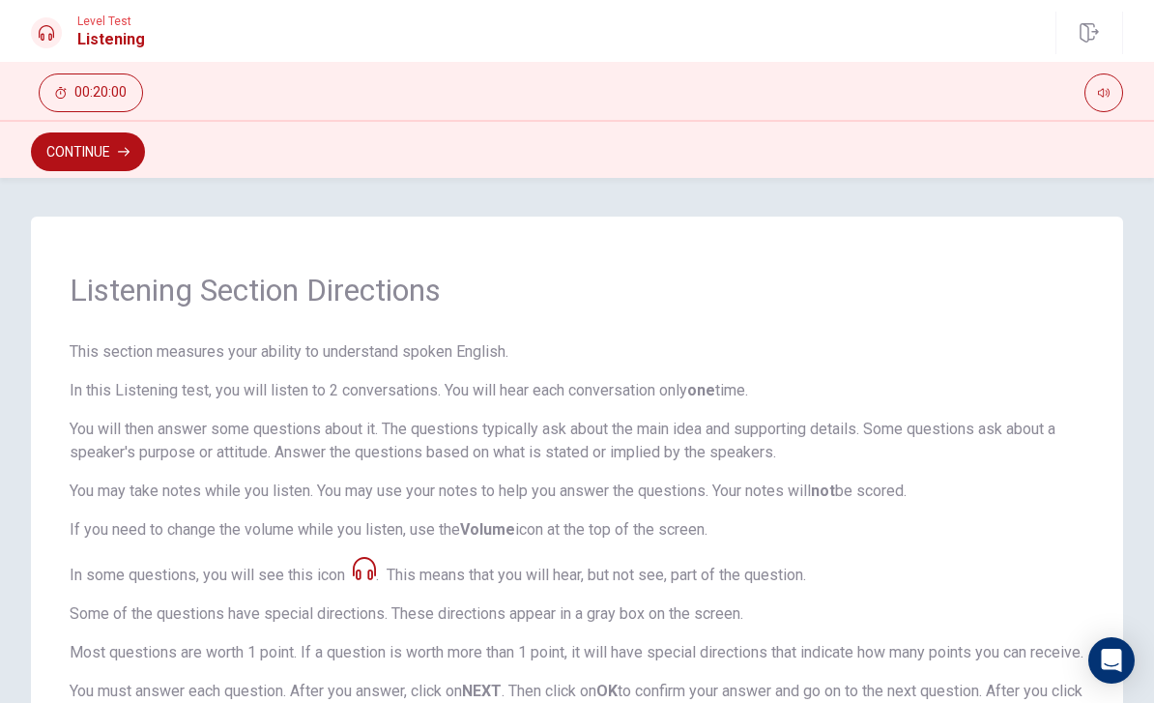
scroll to position [0, 0]
click at [1114, 102] on button "button" at bounding box center [1104, 92] width 39 height 39
click at [1112, 97] on button "button" at bounding box center [1104, 92] width 39 height 39
click at [1112, 101] on button "button" at bounding box center [1104, 92] width 39 height 39
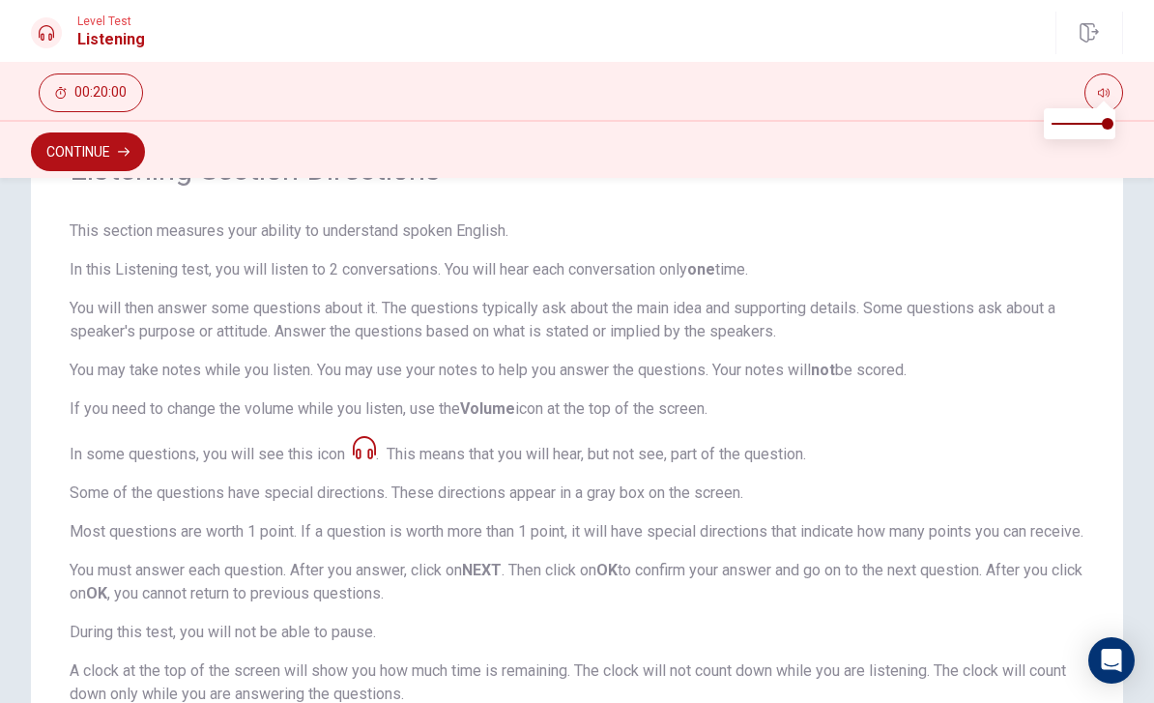
scroll to position [116, 0]
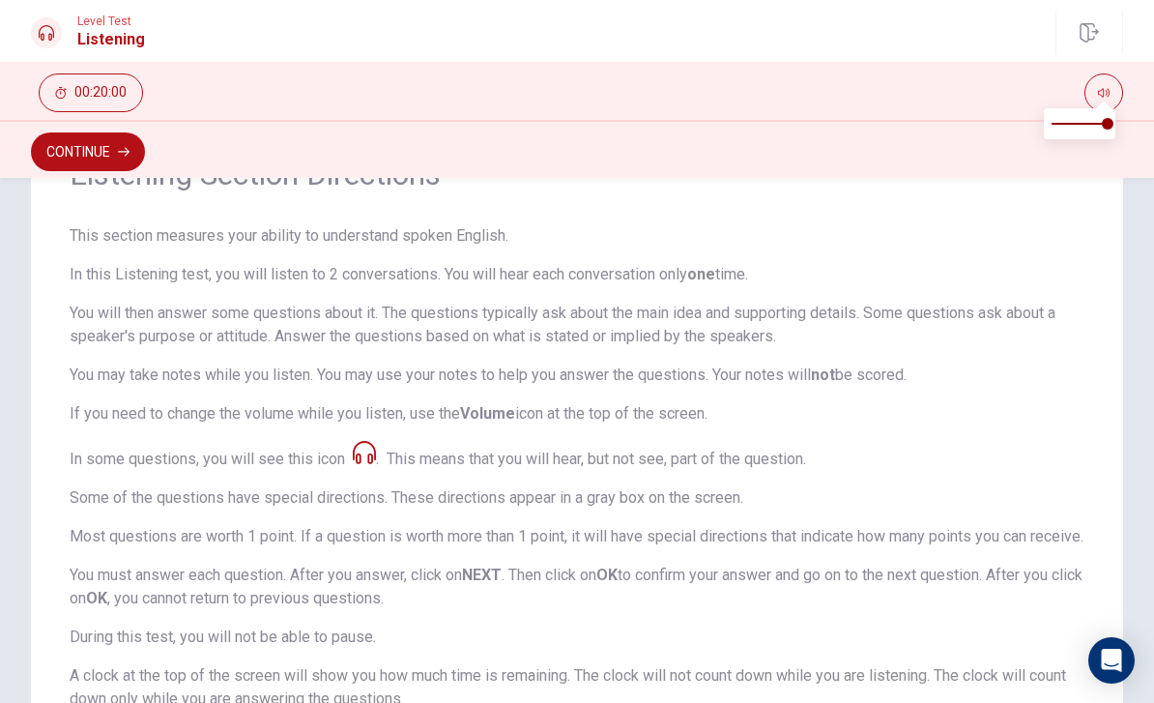
click at [1115, 89] on button "button" at bounding box center [1104, 92] width 39 height 39
click at [1108, 98] on icon "button" at bounding box center [1104, 93] width 12 height 12
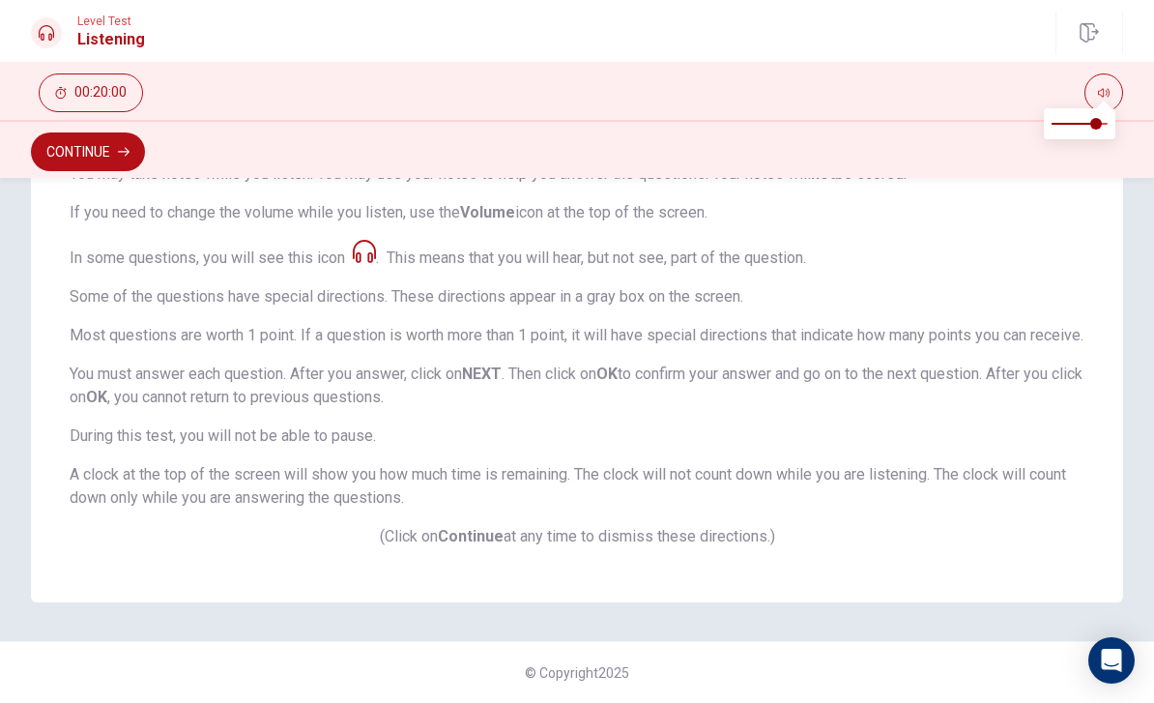
scroll to position [340, 0]
click at [80, 152] on button "Continue" at bounding box center [88, 151] width 114 height 39
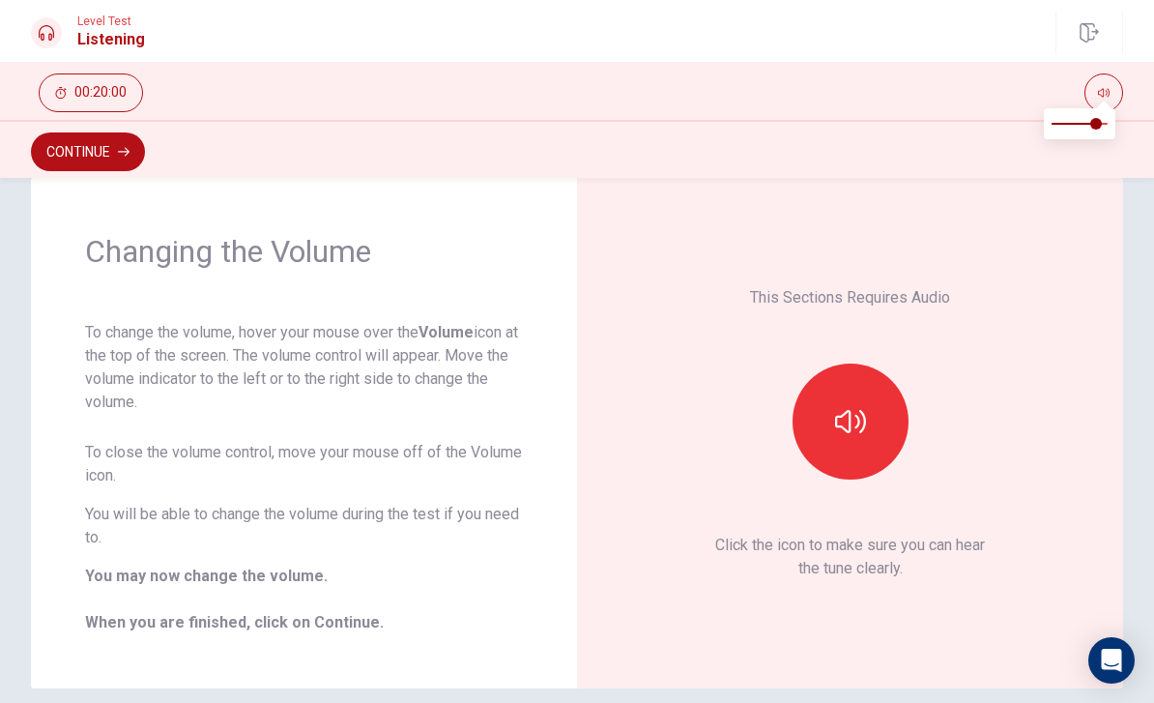
scroll to position [56, 0]
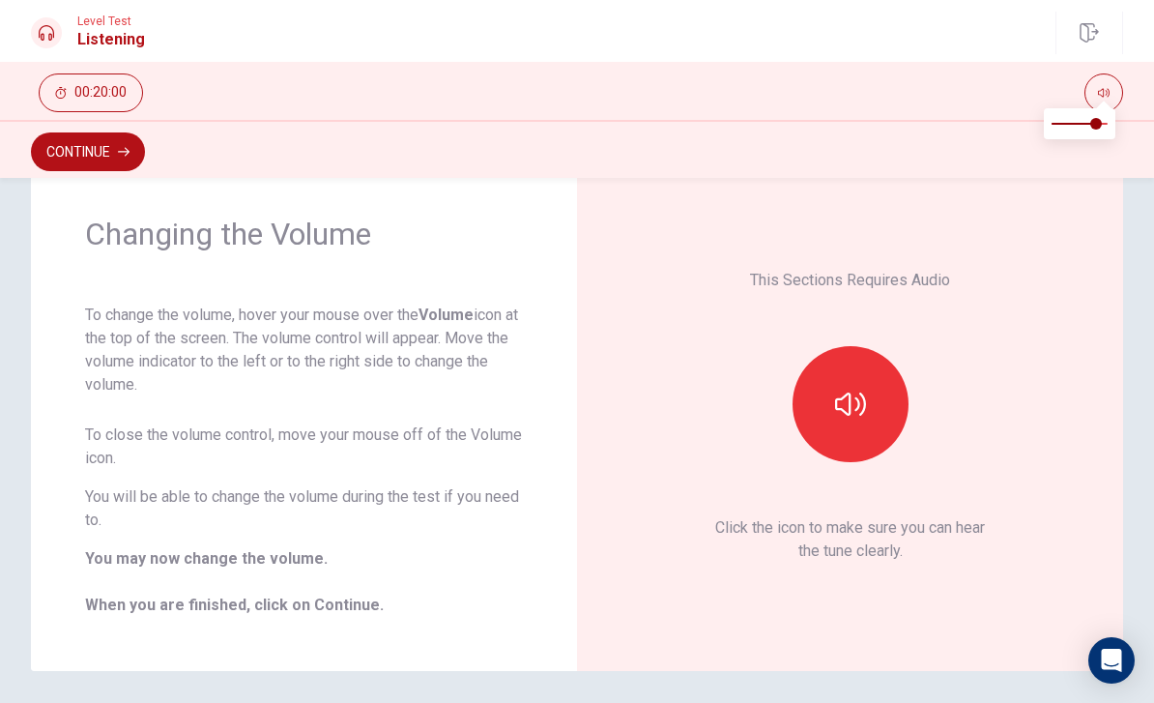
click at [844, 401] on icon "button" at bounding box center [850, 404] width 31 height 31
click at [862, 411] on icon "button" at bounding box center [850, 404] width 31 height 31
click at [856, 414] on icon "button" at bounding box center [850, 404] width 31 height 31
click at [868, 403] on button "button" at bounding box center [851, 404] width 116 height 116
click at [859, 409] on icon "button" at bounding box center [850, 404] width 31 height 31
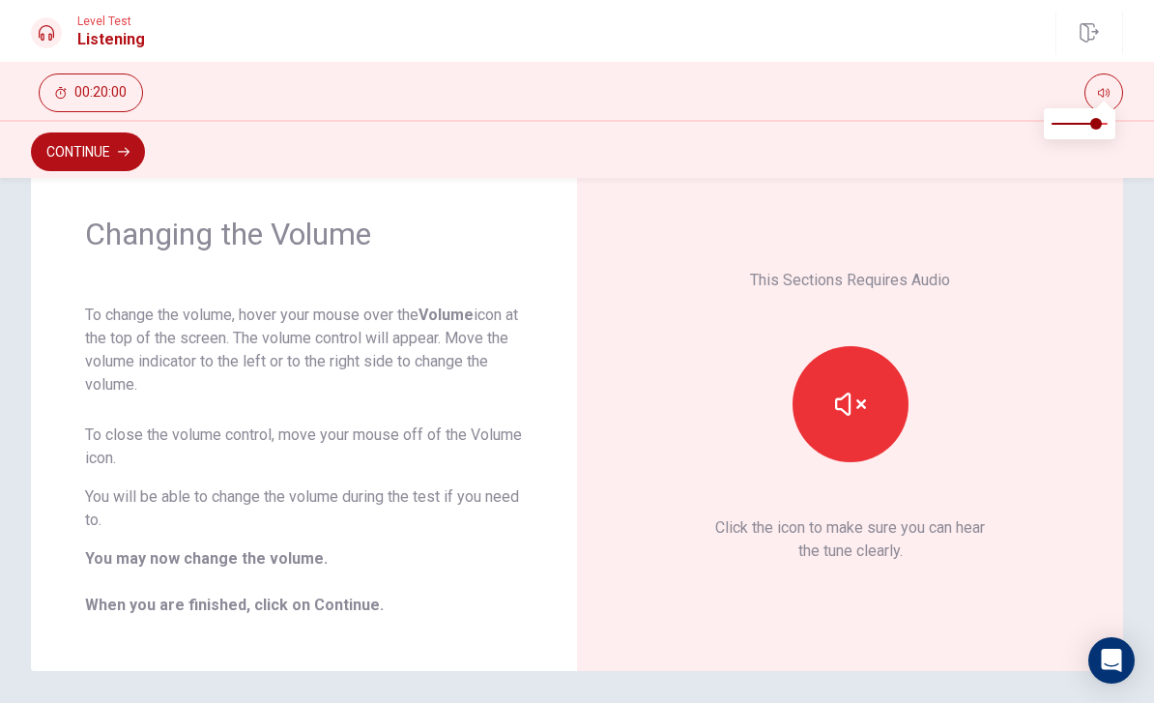
click at [865, 418] on icon "button" at bounding box center [850, 404] width 31 height 31
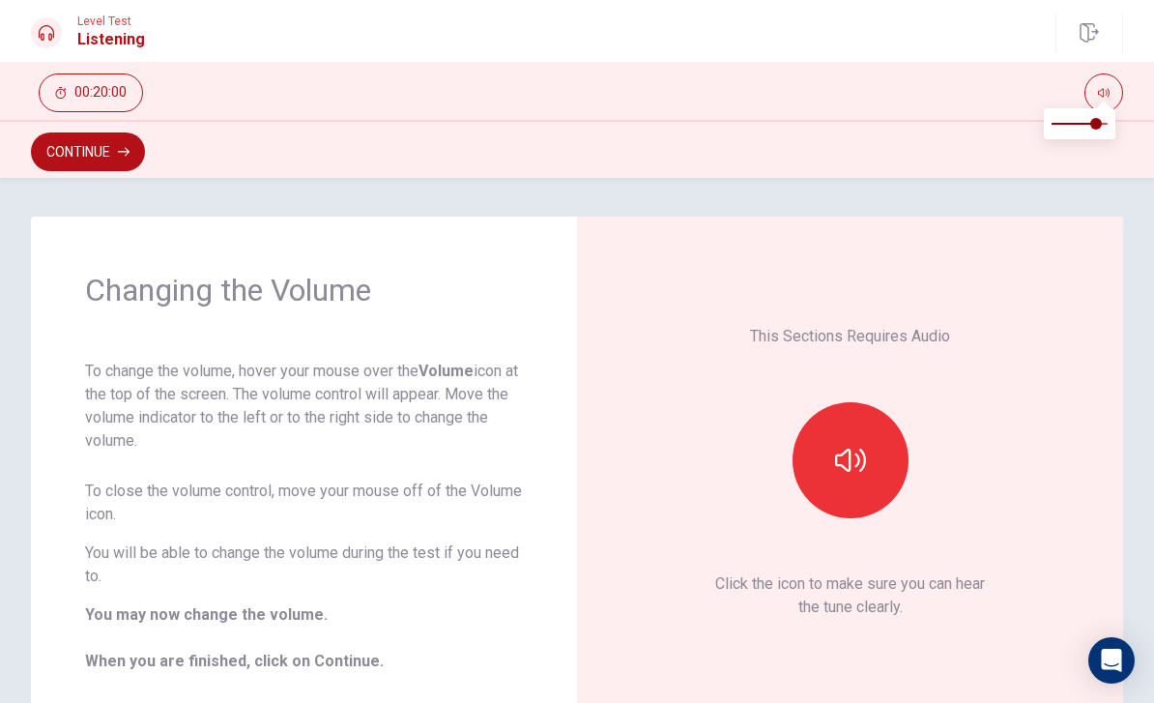
scroll to position [0, 0]
click at [101, 149] on button "Continue" at bounding box center [88, 151] width 114 height 39
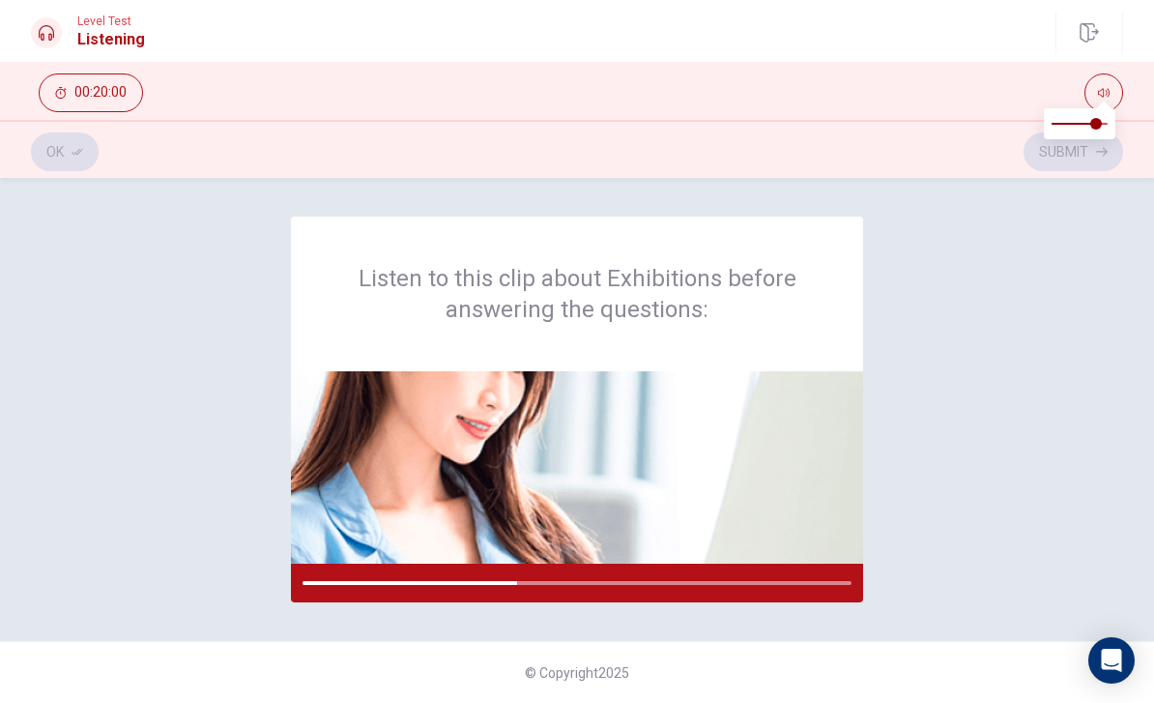
type input "1"
click at [1108, 125] on span at bounding box center [1108, 124] width 12 height 12
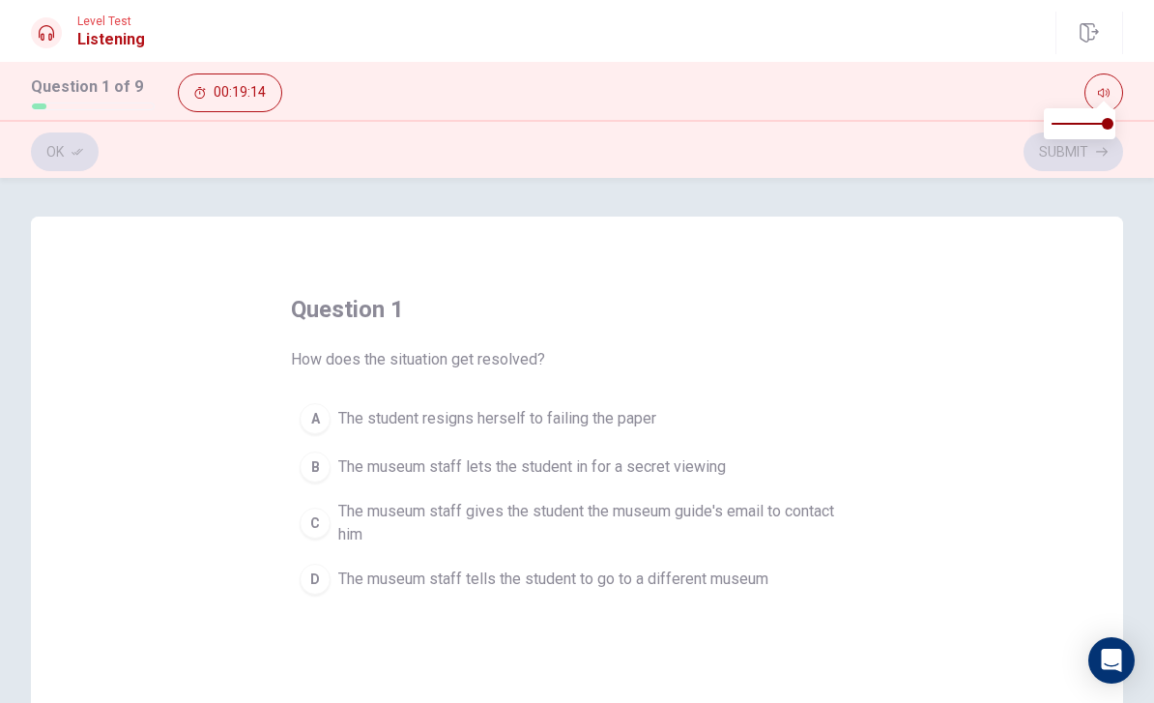
click at [310, 519] on div "C" at bounding box center [315, 523] width 31 height 31
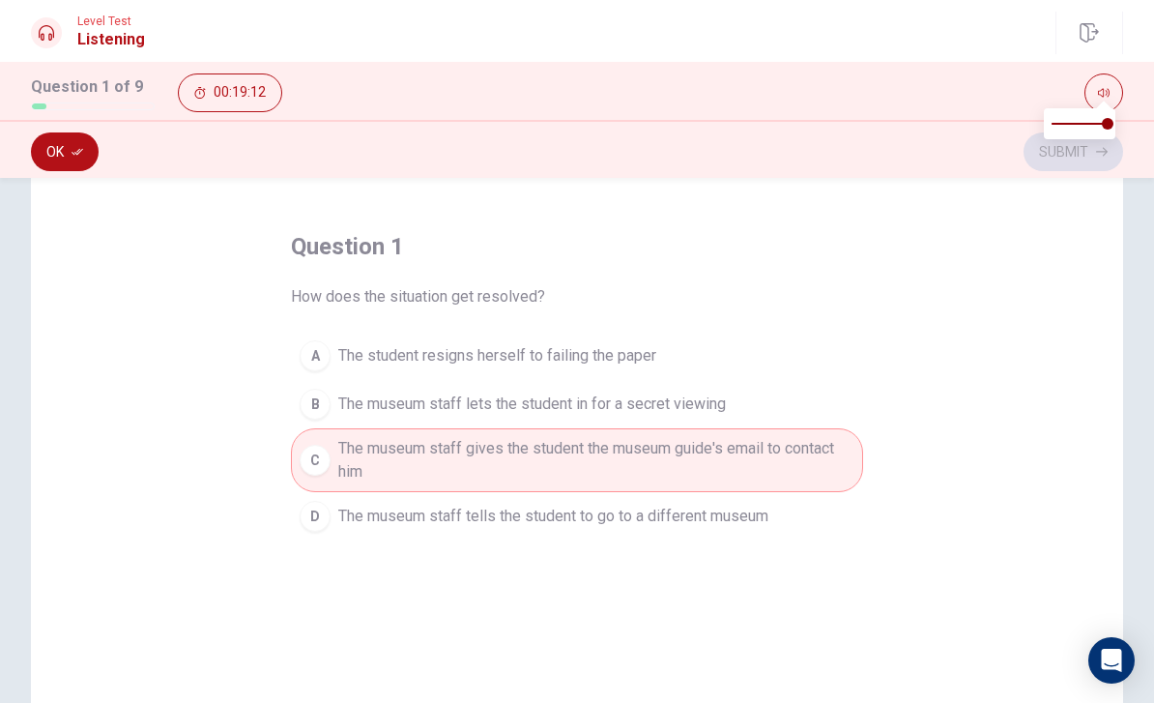
scroll to position [48, 0]
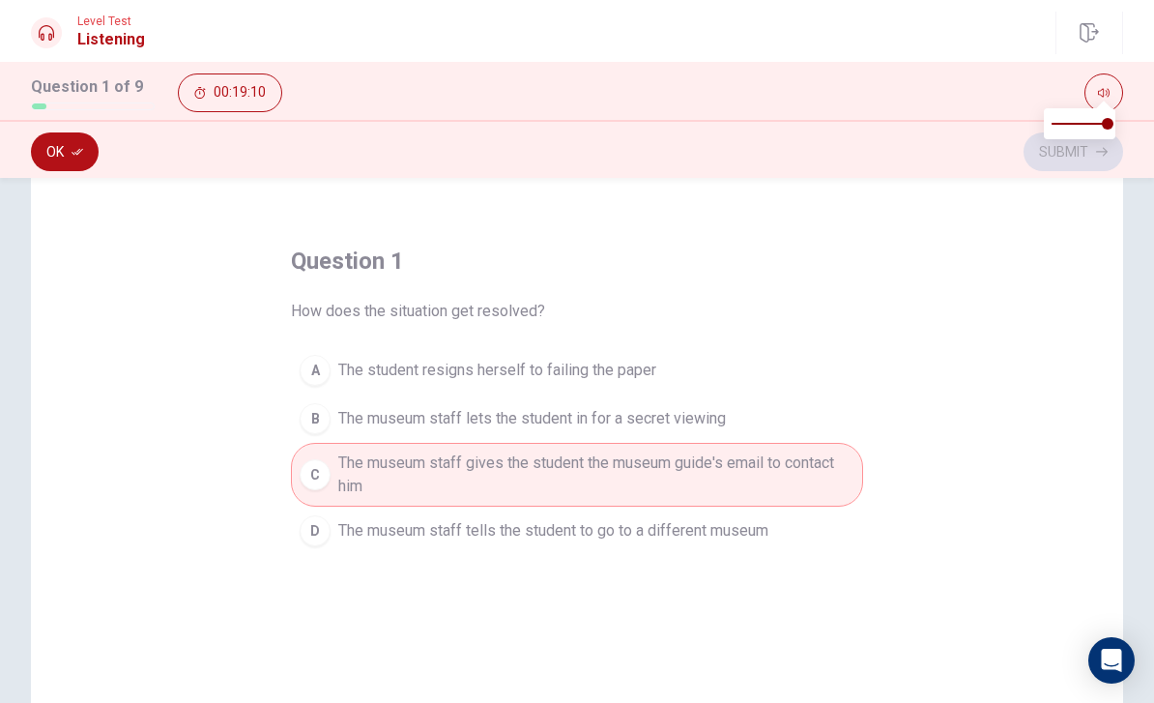
click at [322, 474] on div "C" at bounding box center [315, 474] width 31 height 31
click at [62, 161] on button "Ok" at bounding box center [65, 151] width 68 height 39
click at [1079, 159] on button "Submit" at bounding box center [1074, 151] width 100 height 39
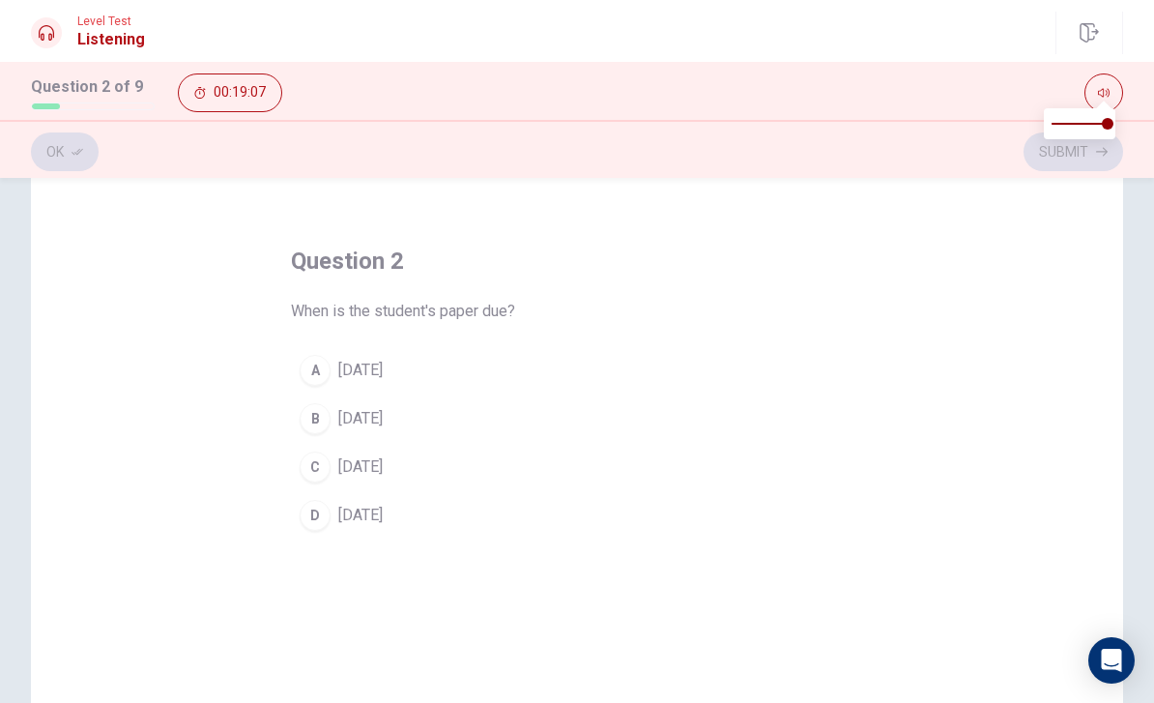
click at [1108, 86] on button "button" at bounding box center [1104, 92] width 39 height 39
click at [322, 473] on div "C" at bounding box center [315, 467] width 31 height 31
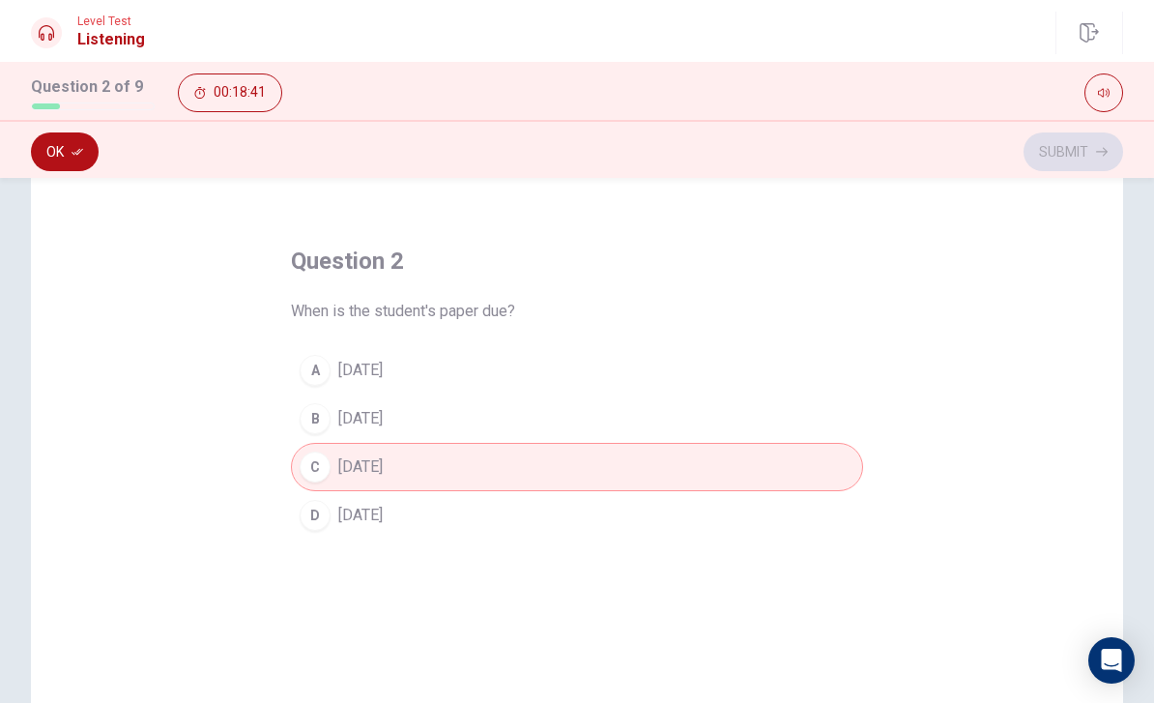
click at [84, 149] on button "Ok" at bounding box center [65, 151] width 68 height 39
click at [1089, 156] on button "Submit" at bounding box center [1074, 151] width 100 height 39
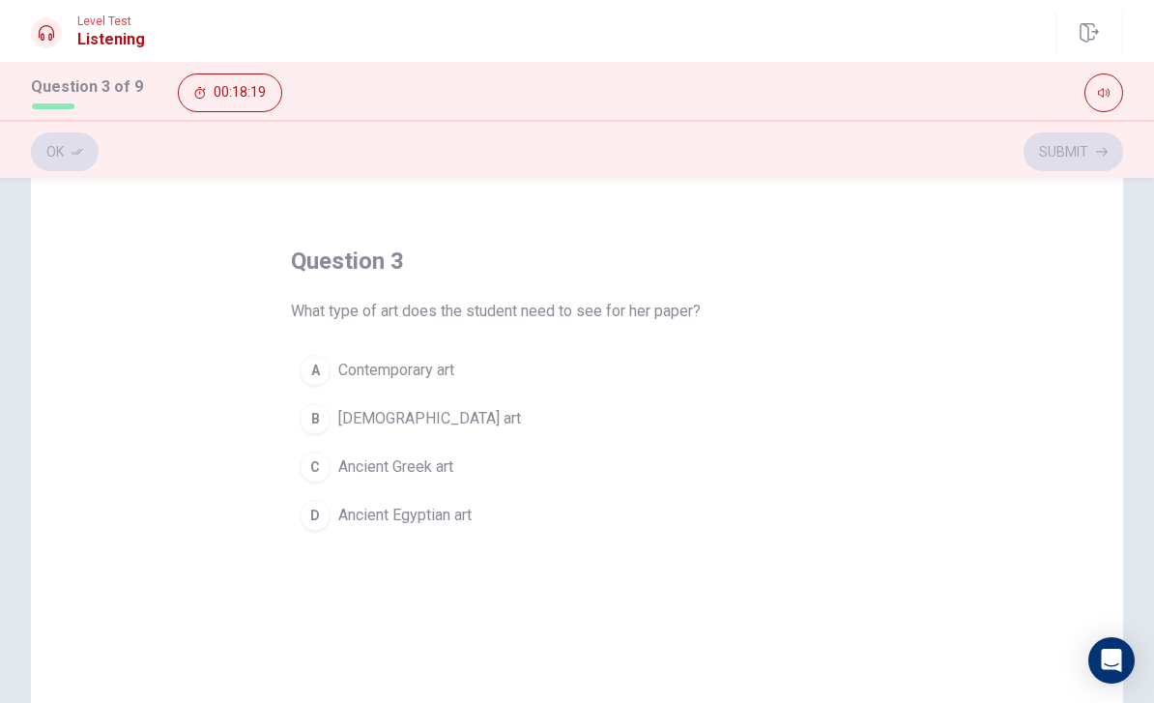
click at [329, 515] on div "D" at bounding box center [315, 515] width 31 height 31
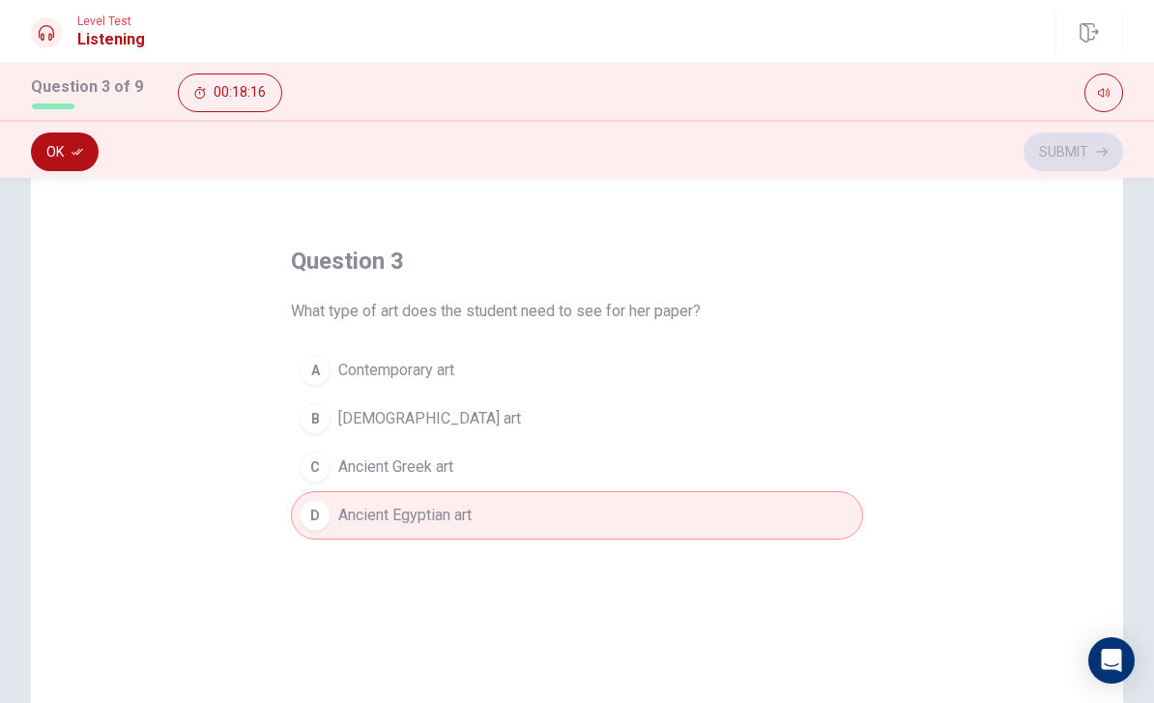
click at [78, 151] on icon "button" at bounding box center [78, 152] width 12 height 7
click at [1099, 151] on icon "button" at bounding box center [1102, 152] width 12 height 12
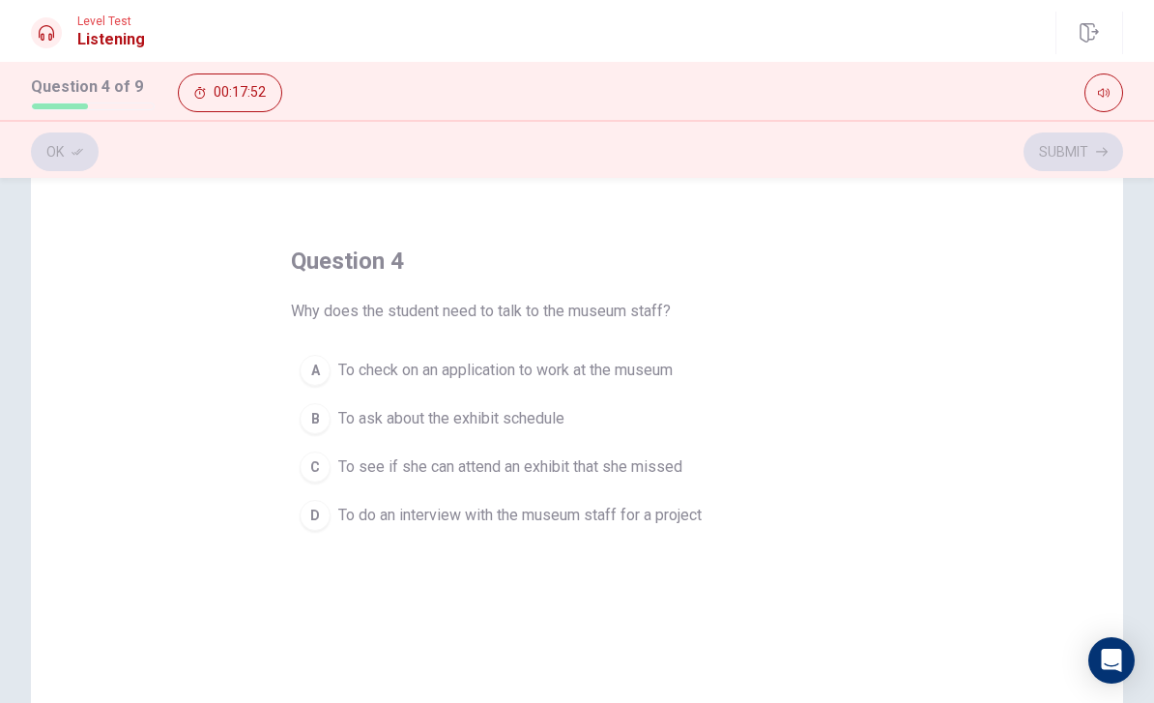
click at [322, 461] on div "C" at bounding box center [315, 467] width 31 height 31
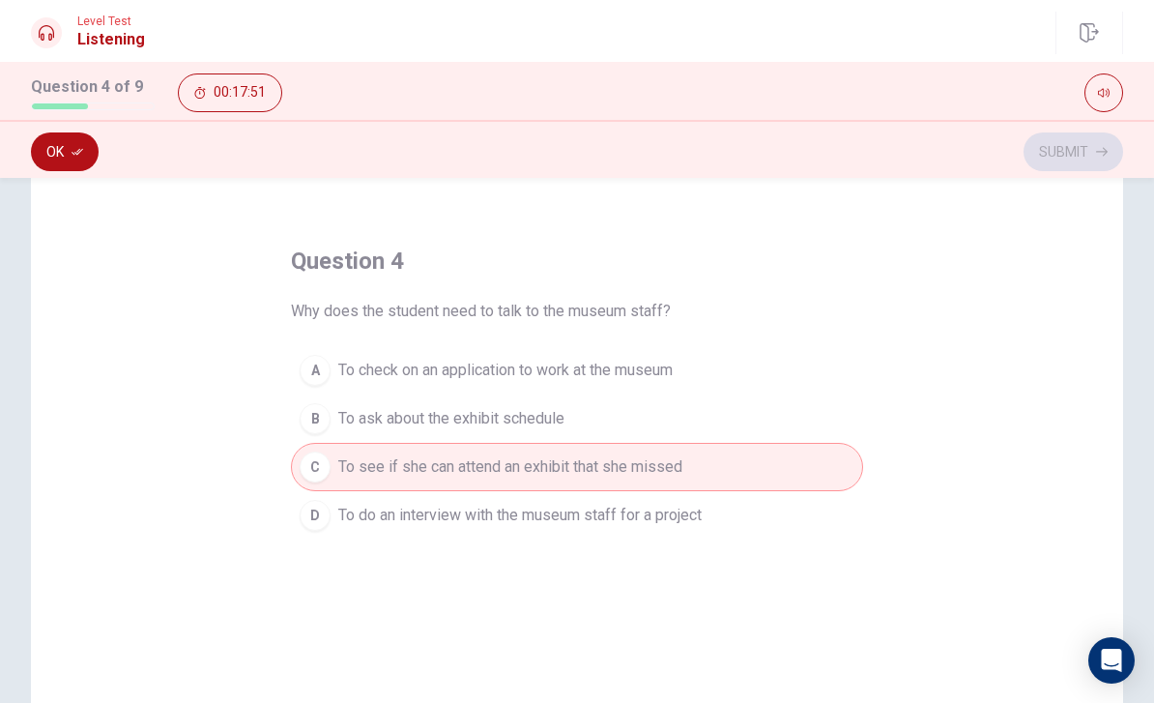
click at [72, 154] on icon "button" at bounding box center [78, 152] width 12 height 12
click at [1092, 147] on button "Submit" at bounding box center [1074, 151] width 100 height 39
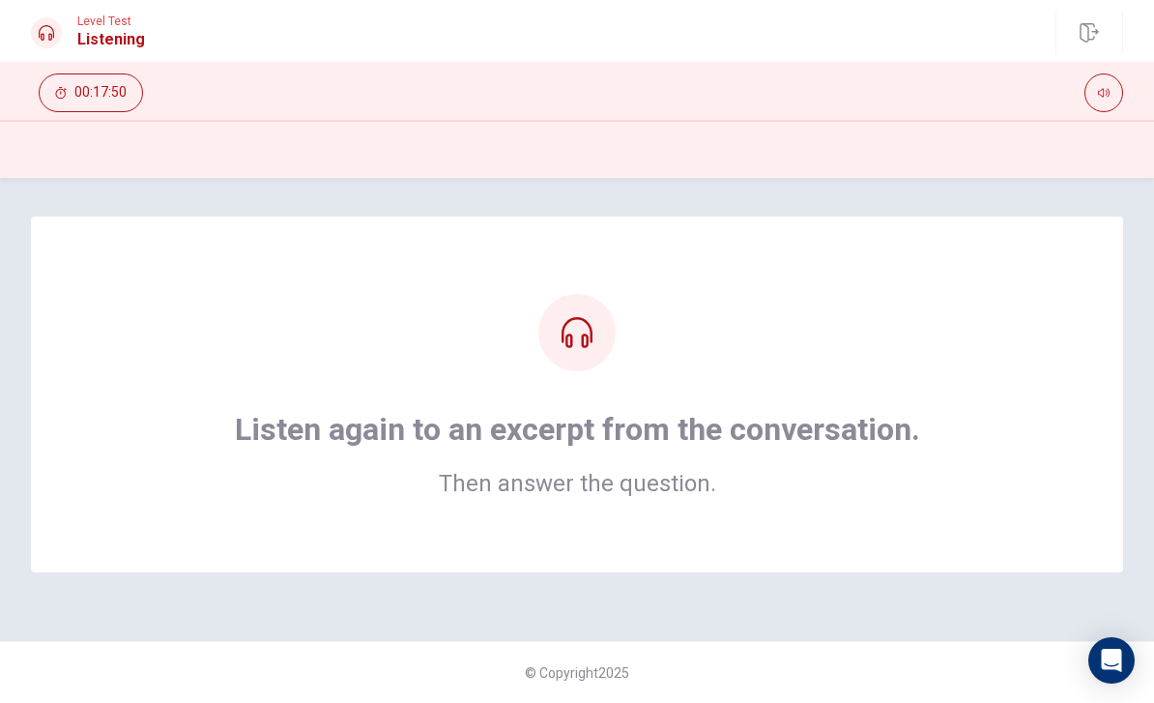
scroll to position [0, 0]
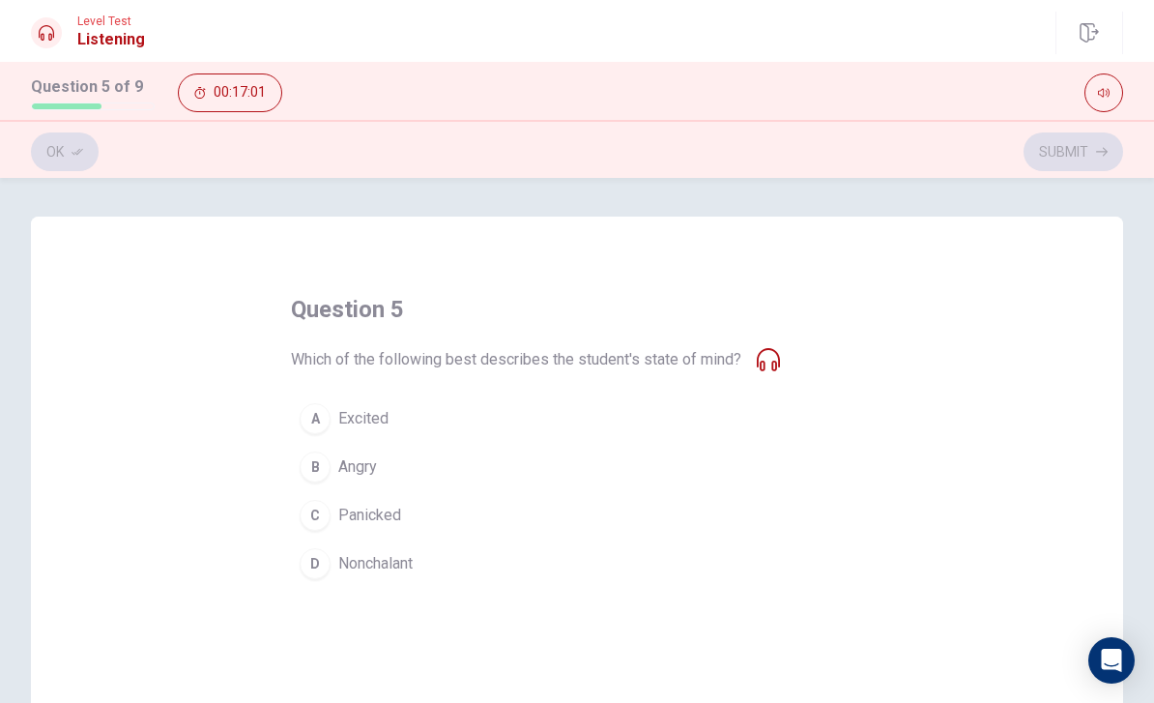
click at [320, 513] on div "C" at bounding box center [315, 515] width 31 height 31
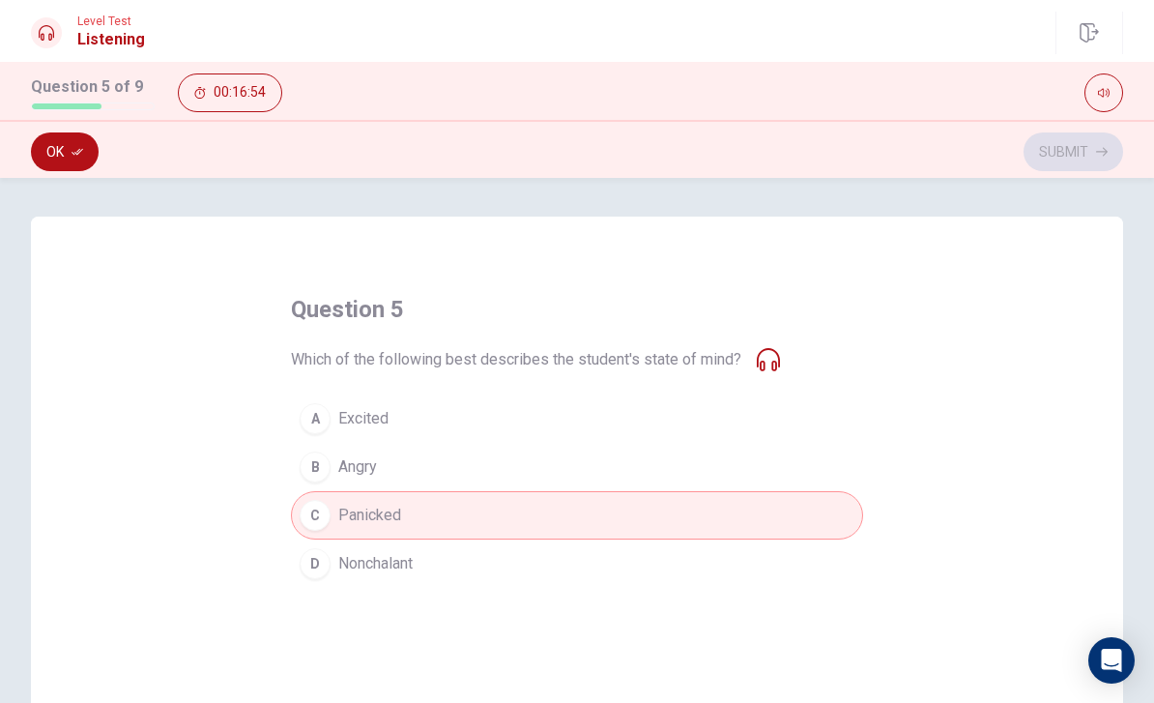
click at [63, 161] on button "Ok" at bounding box center [65, 151] width 68 height 39
click at [1097, 159] on button "Submit" at bounding box center [1074, 151] width 100 height 39
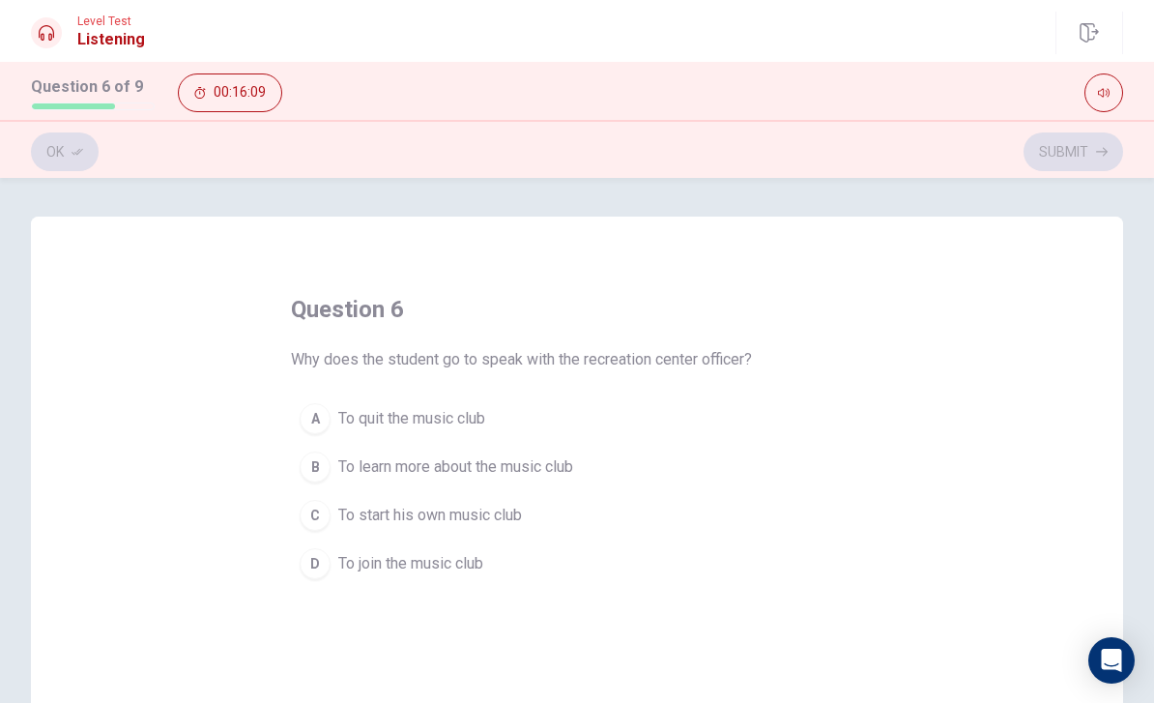
click at [336, 579] on button "D To join the music club" at bounding box center [577, 564] width 572 height 48
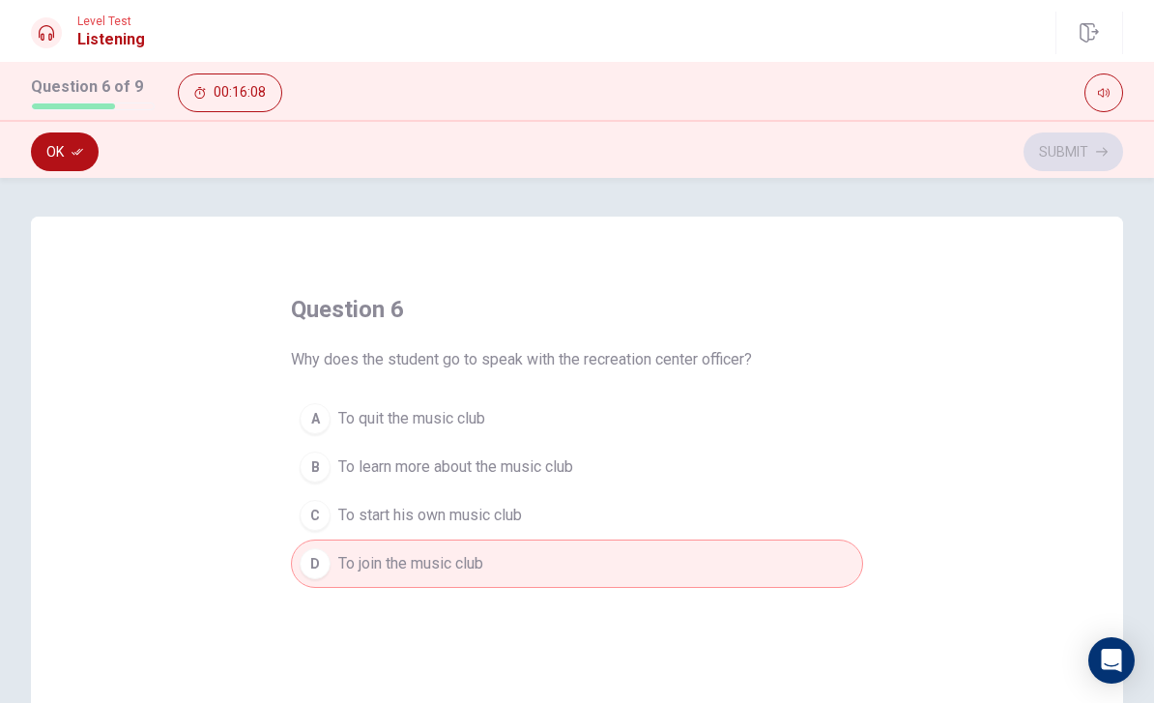
click at [48, 155] on button "Ok" at bounding box center [65, 151] width 68 height 39
click at [1082, 159] on button "Submit" at bounding box center [1074, 151] width 100 height 39
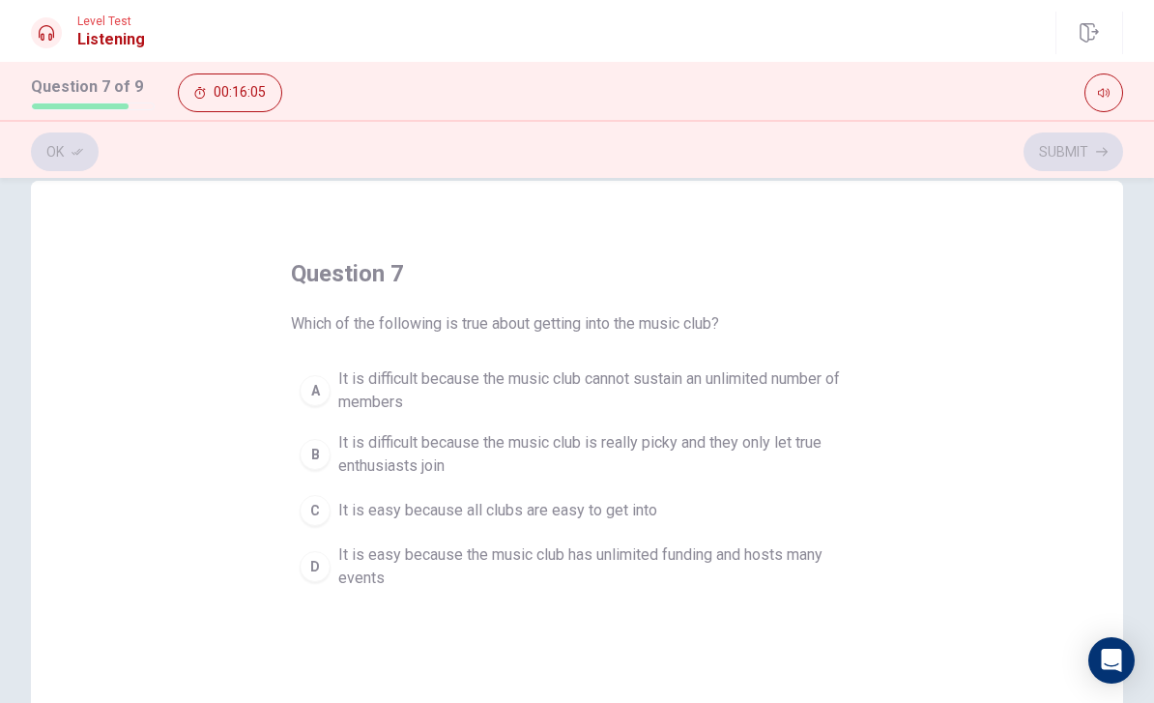
scroll to position [41, 0]
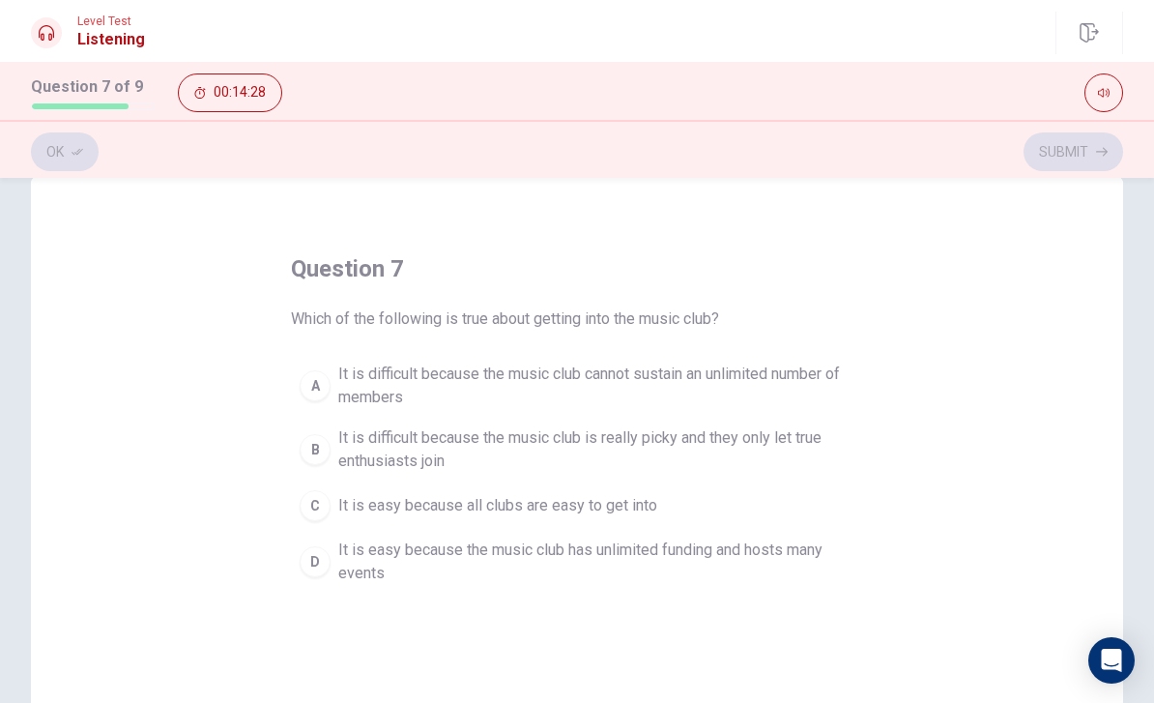
click at [315, 449] on div "B" at bounding box center [315, 449] width 31 height 31
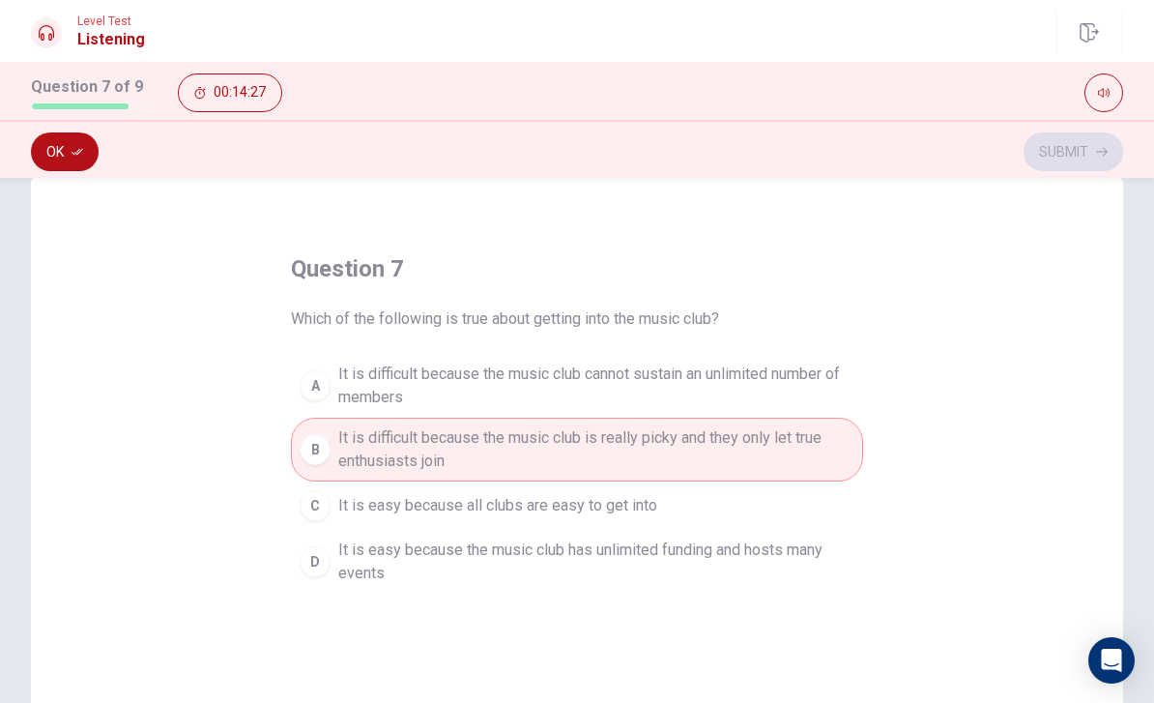
click at [53, 155] on button "Ok" at bounding box center [65, 151] width 68 height 39
click at [336, 395] on button "A It is difficult because the music club cannot sustain an unlimited number of …" at bounding box center [577, 386] width 572 height 64
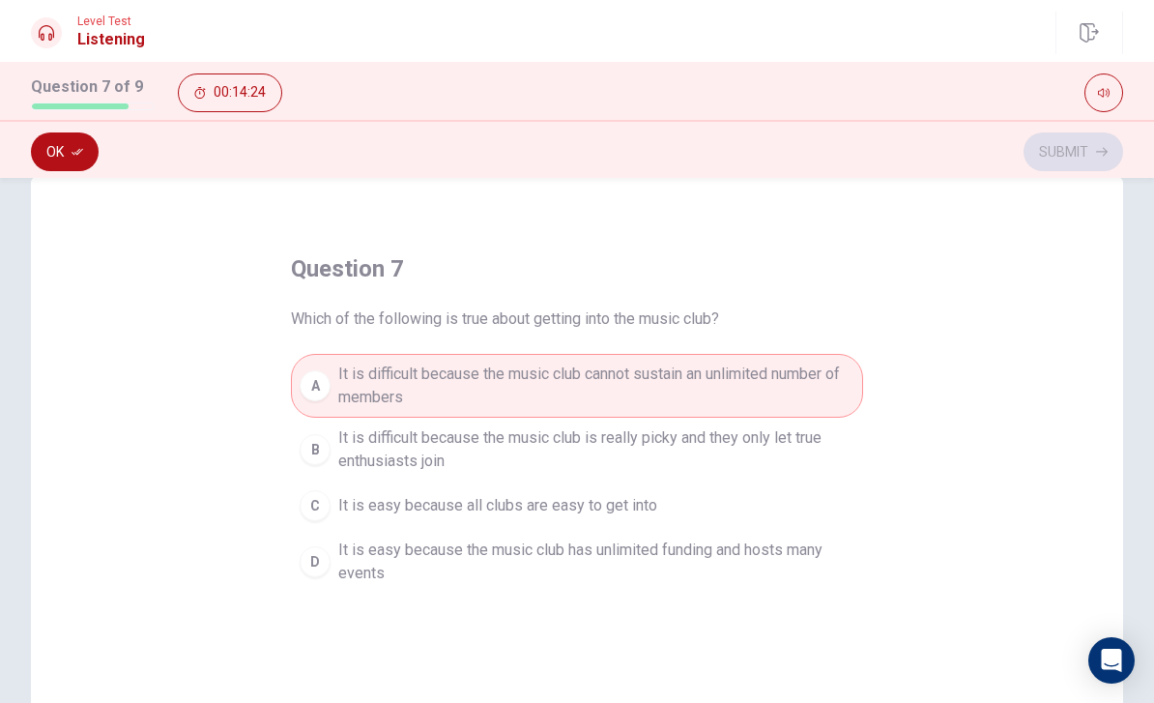
click at [344, 509] on span "It is easy because all clubs are easy to get into" at bounding box center [497, 505] width 319 height 23
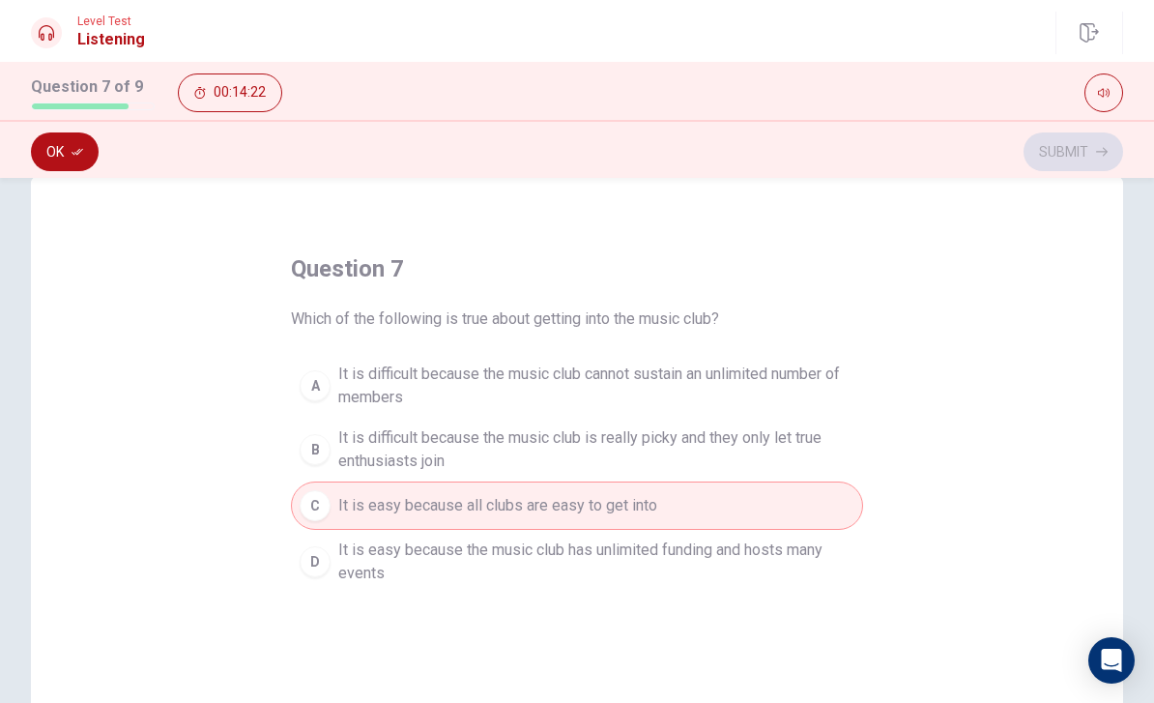
click at [354, 576] on span "It is easy because the music club has unlimited funding and hosts many events" at bounding box center [596, 562] width 516 height 46
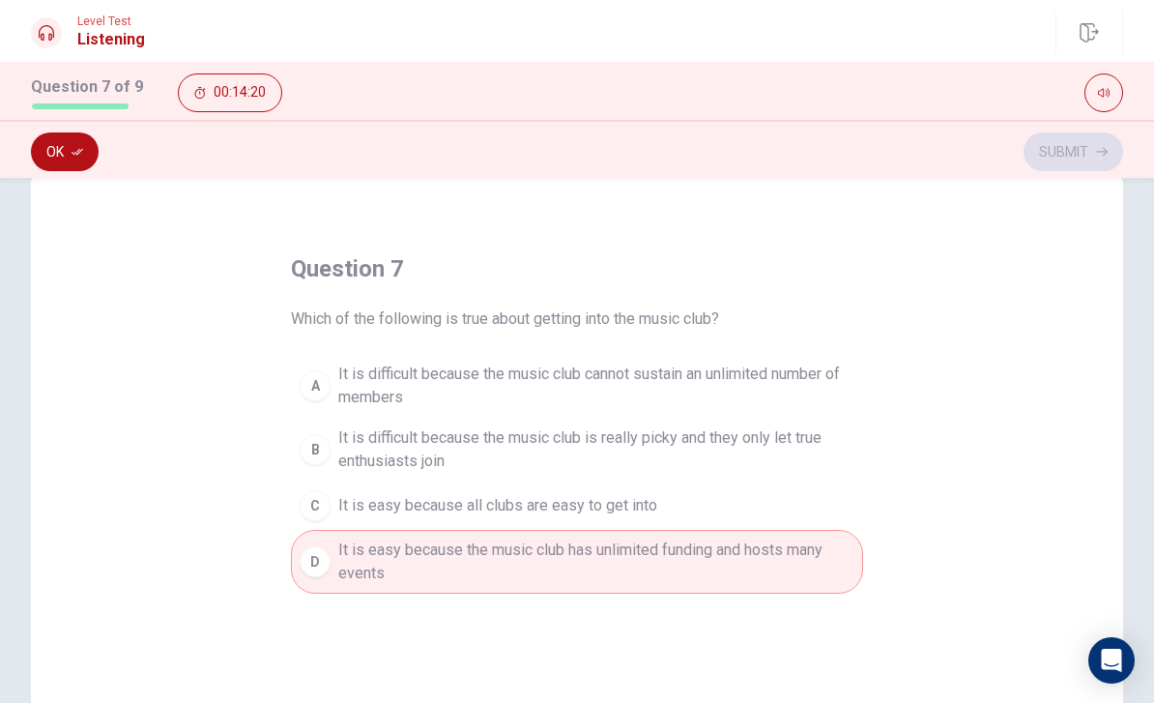
click at [352, 483] on button "C It is easy because all clubs are easy to get into" at bounding box center [577, 506] width 572 height 48
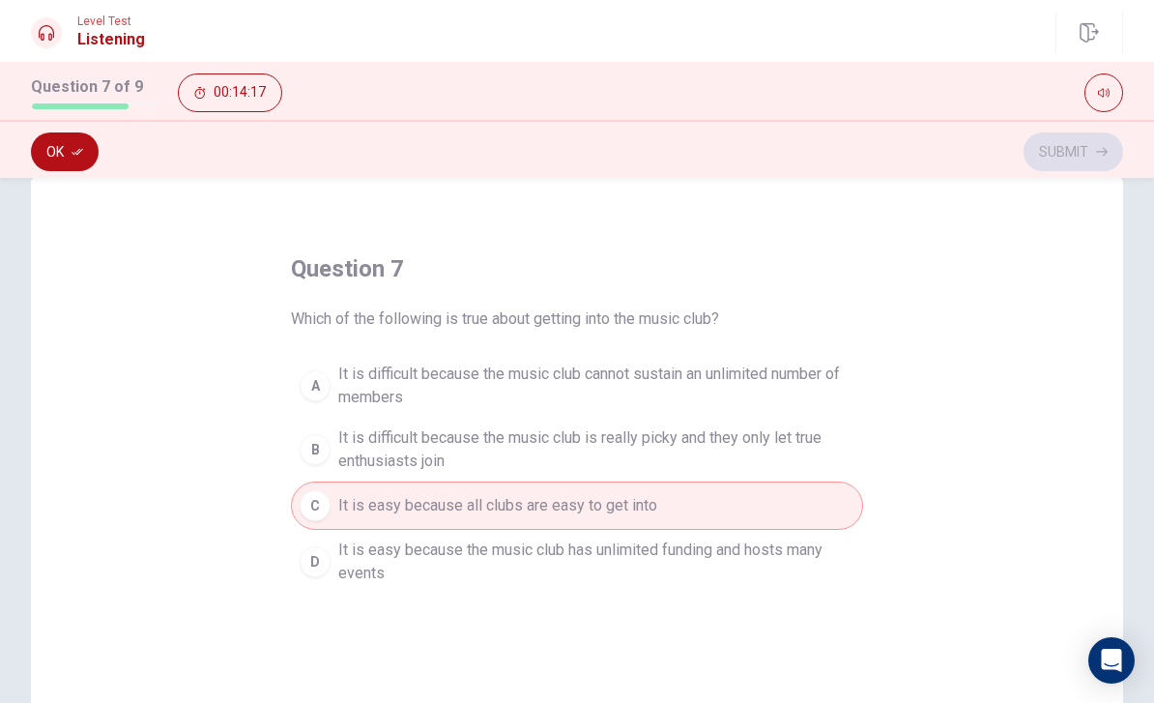
click at [374, 382] on span "It is difficult because the music club cannot sustain an unlimited number of me…" at bounding box center [596, 386] width 516 height 46
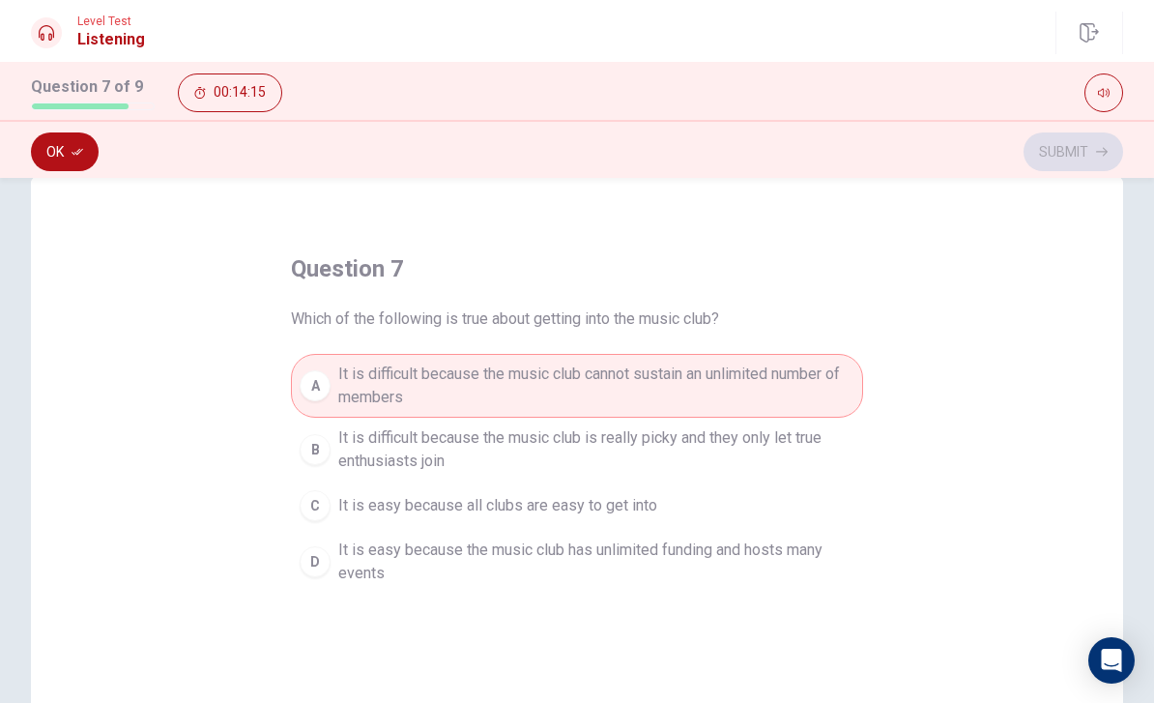
click at [56, 145] on button "Ok" at bounding box center [65, 151] width 68 height 39
click at [1076, 140] on button "Submit" at bounding box center [1074, 151] width 100 height 39
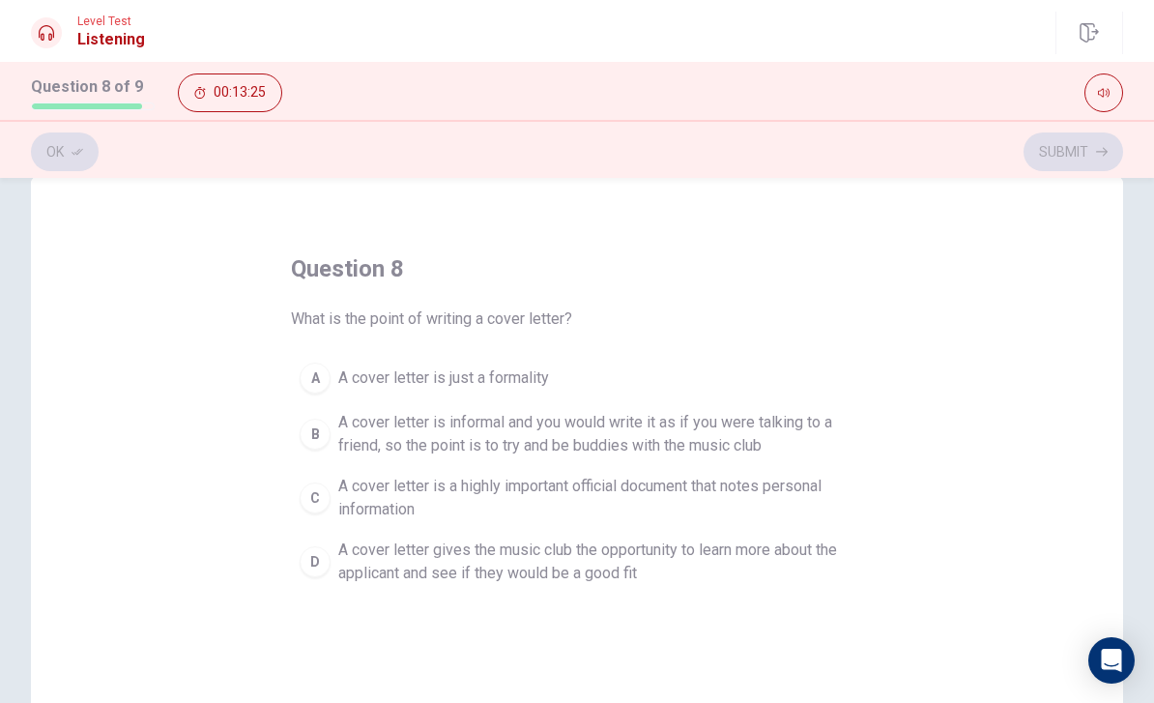
click at [321, 566] on div "D" at bounding box center [315, 561] width 31 height 31
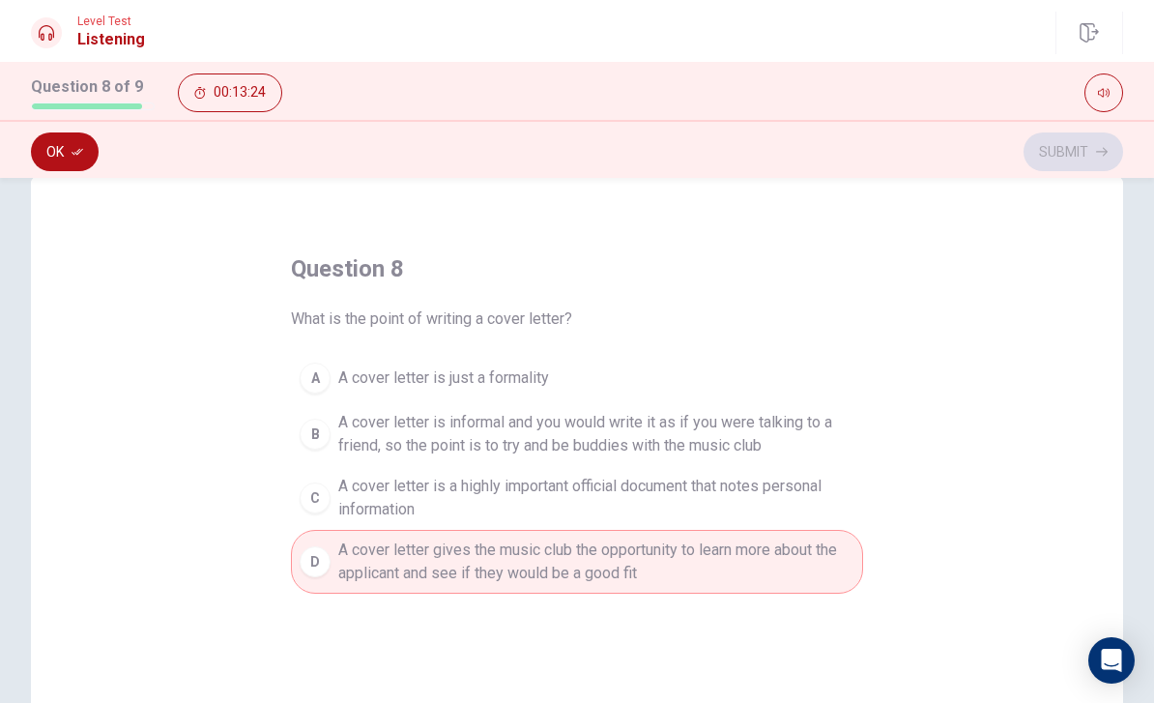
click at [52, 148] on button "Ok" at bounding box center [65, 151] width 68 height 39
click at [1078, 154] on button "Submit" at bounding box center [1074, 151] width 100 height 39
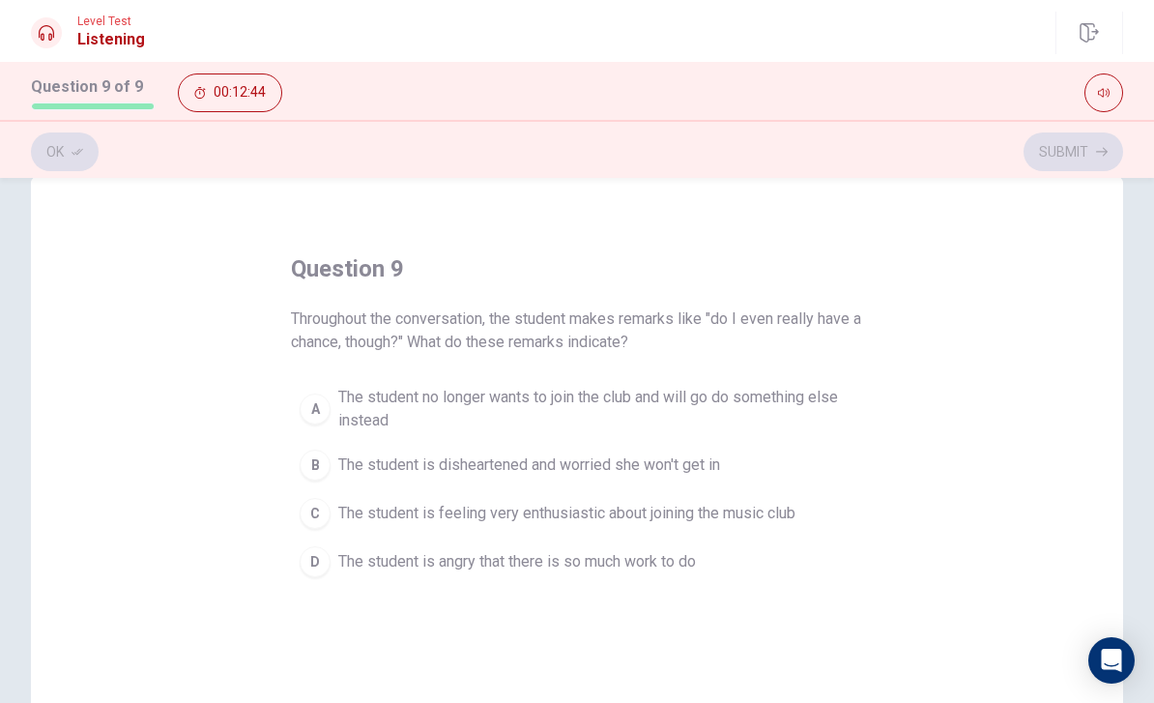
click at [314, 509] on div "C" at bounding box center [315, 513] width 31 height 31
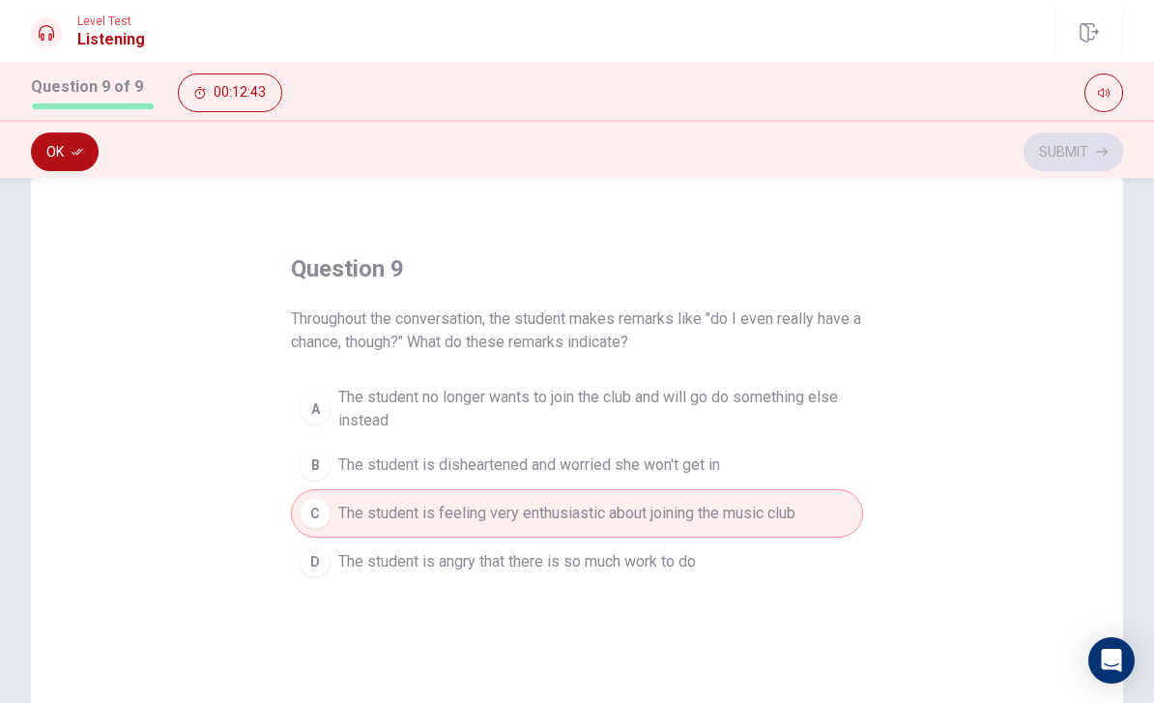
click at [50, 142] on button "Ok" at bounding box center [65, 151] width 68 height 39
click at [1066, 150] on button "Submit" at bounding box center [1074, 151] width 100 height 39
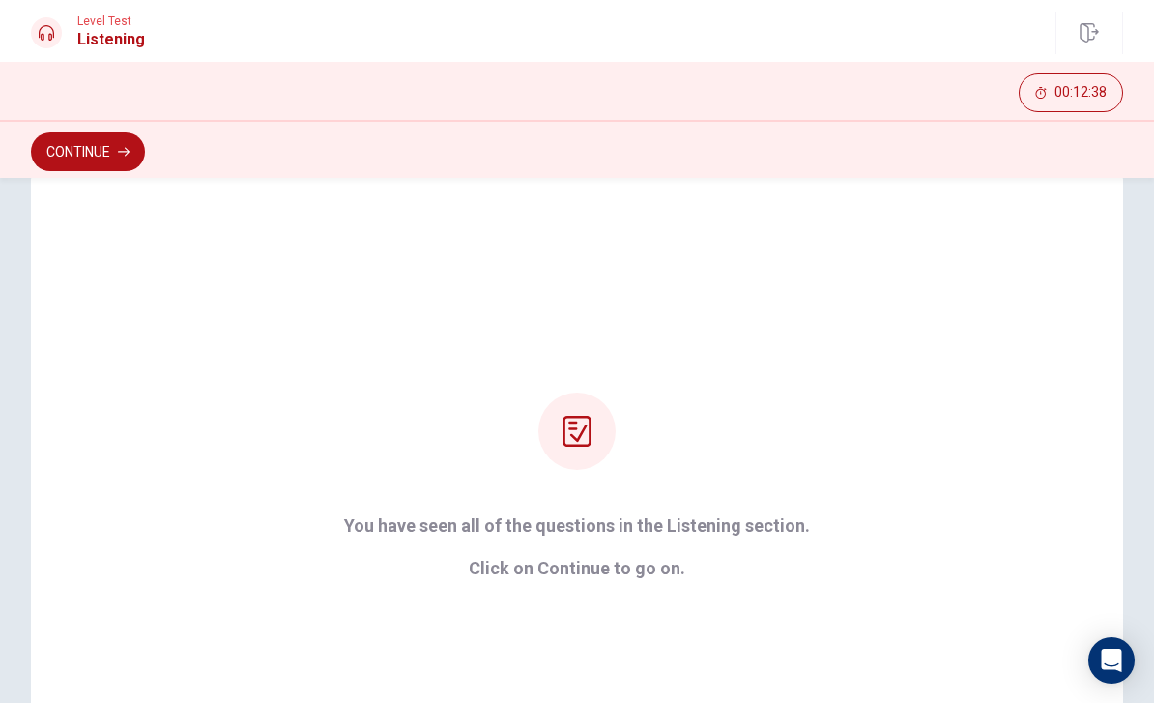
click at [86, 149] on button "Continue" at bounding box center [88, 151] width 114 height 39
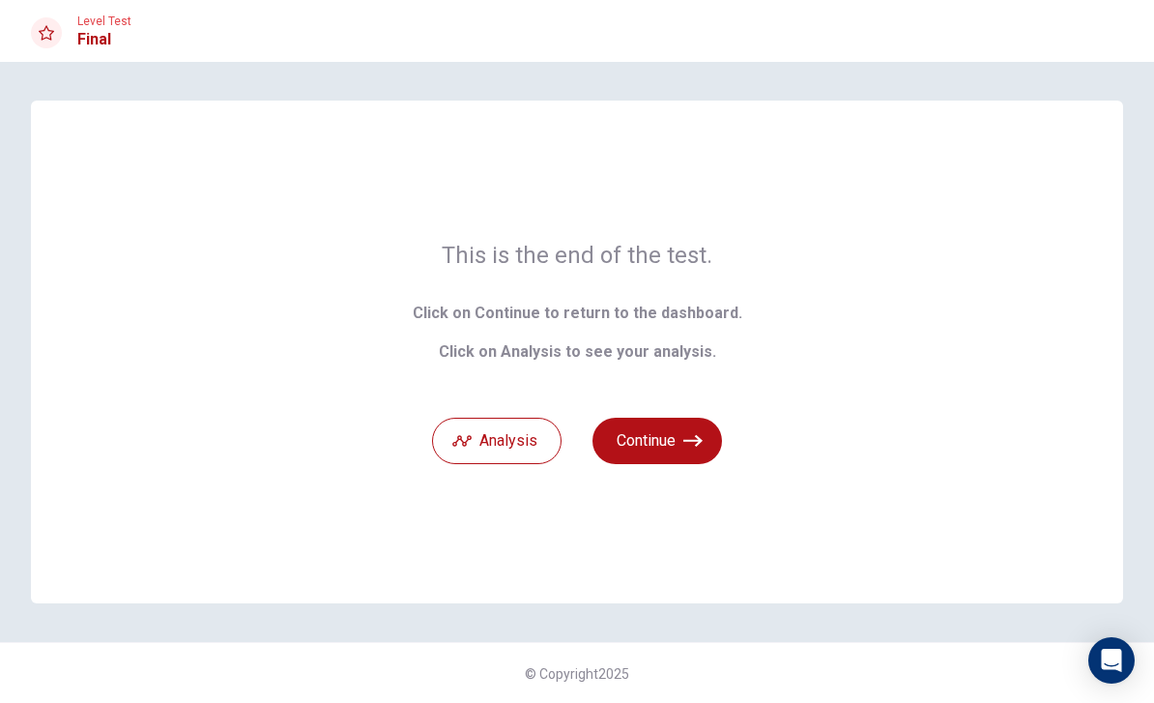
scroll to position [0, 0]
click at [472, 443] on icon "button" at bounding box center [462, 440] width 19 height 19
